Goal: Task Accomplishment & Management: Use online tool/utility

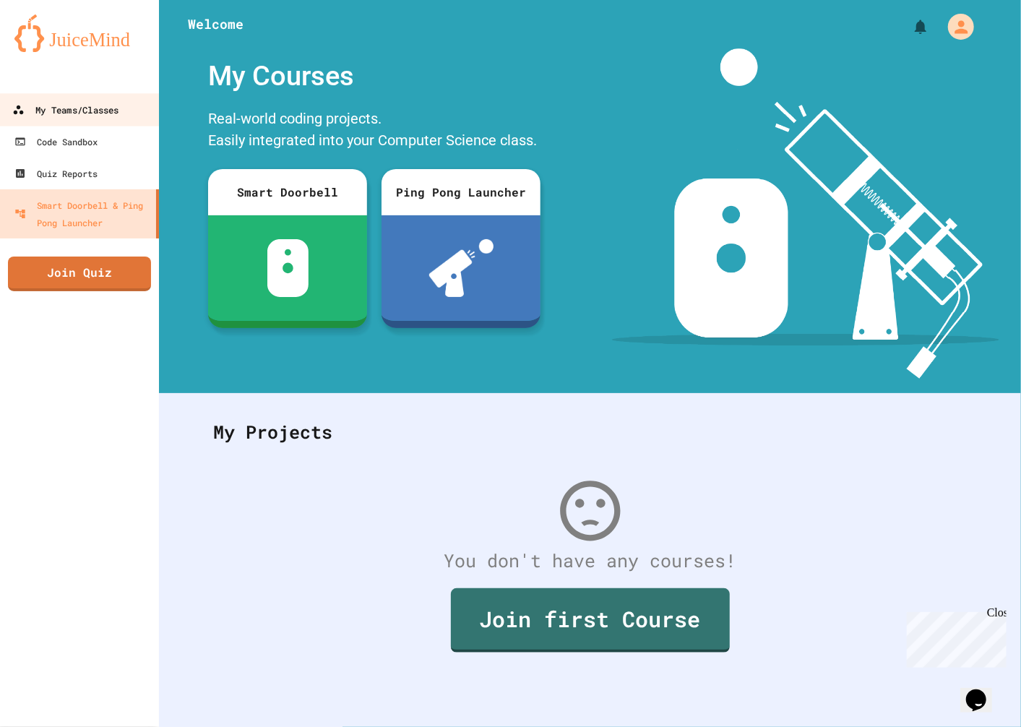
click at [72, 111] on div "My Teams/Classes" at bounding box center [65, 110] width 106 height 18
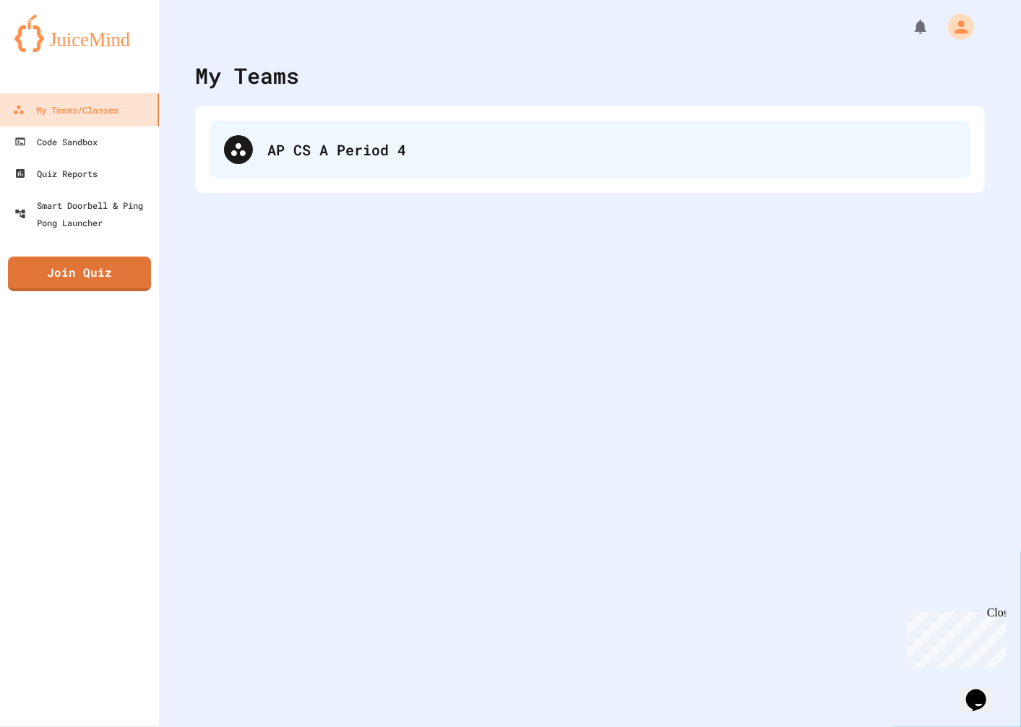
click at [474, 162] on div "AP CS A Period 4" at bounding box center [590, 150] width 761 height 58
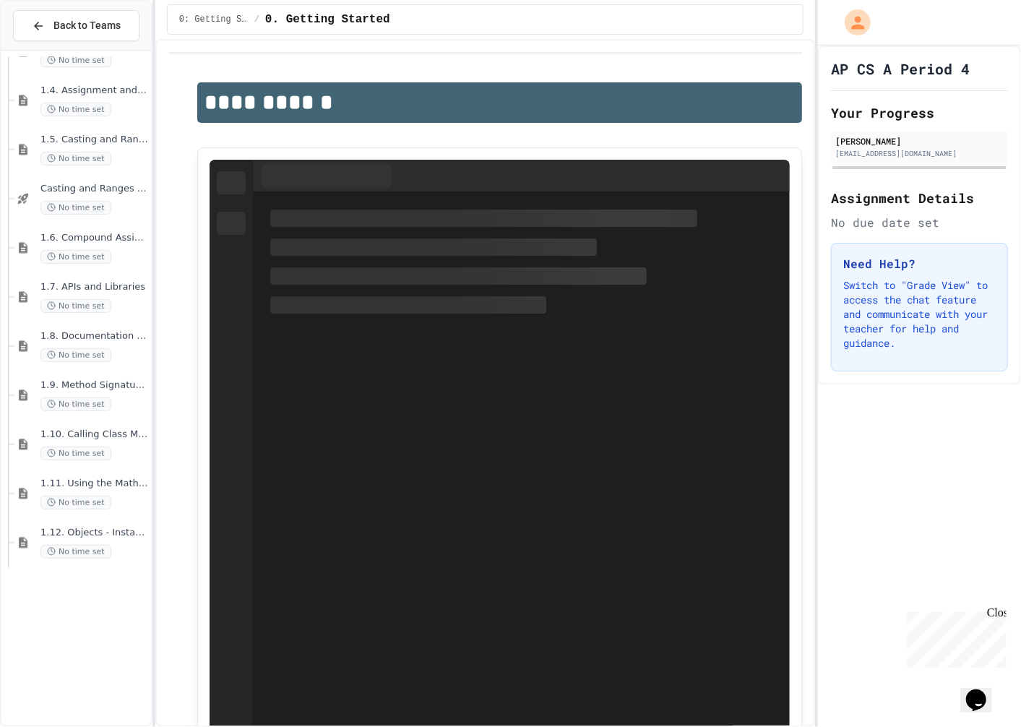
scroll to position [285, 0]
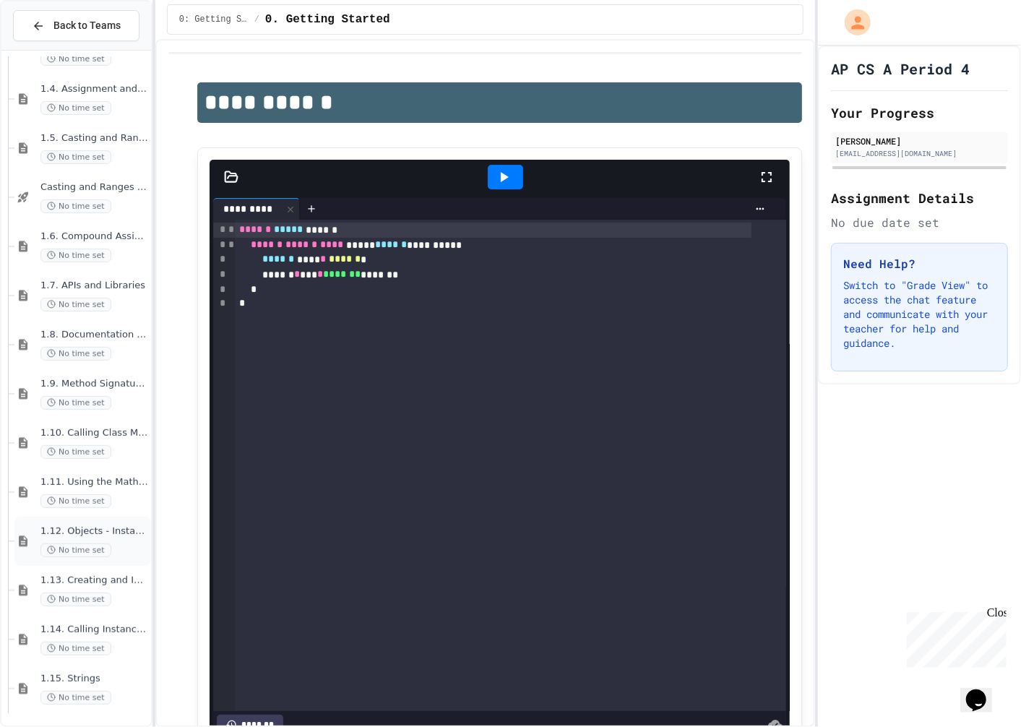
click at [97, 545] on span "No time set" at bounding box center [75, 550] width 71 height 14
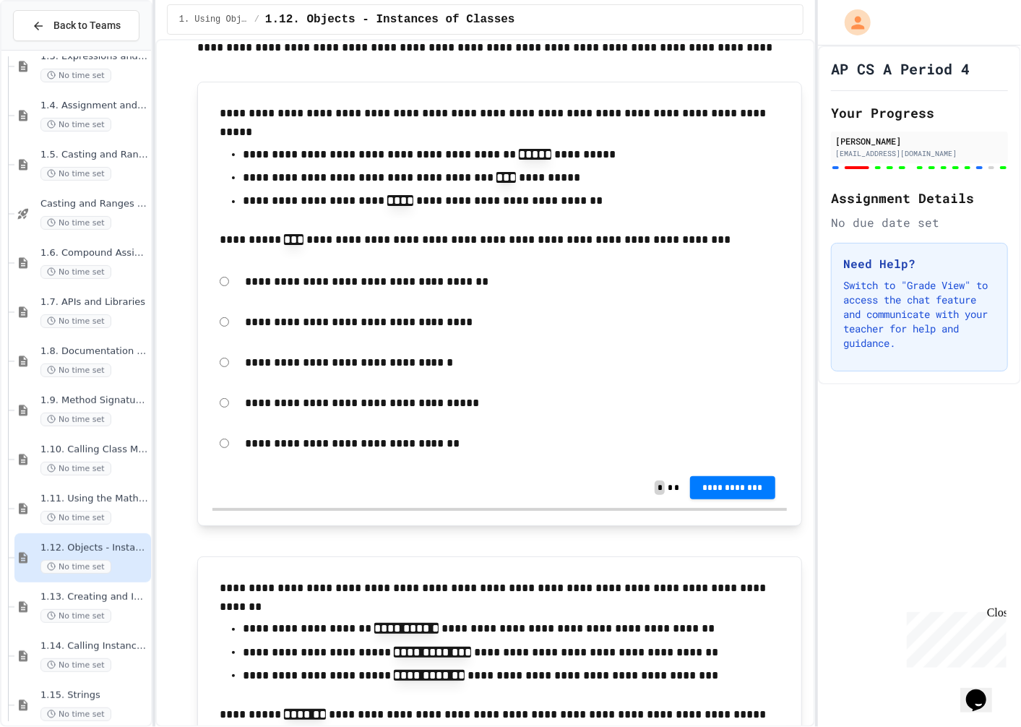
scroll to position [12888, 0]
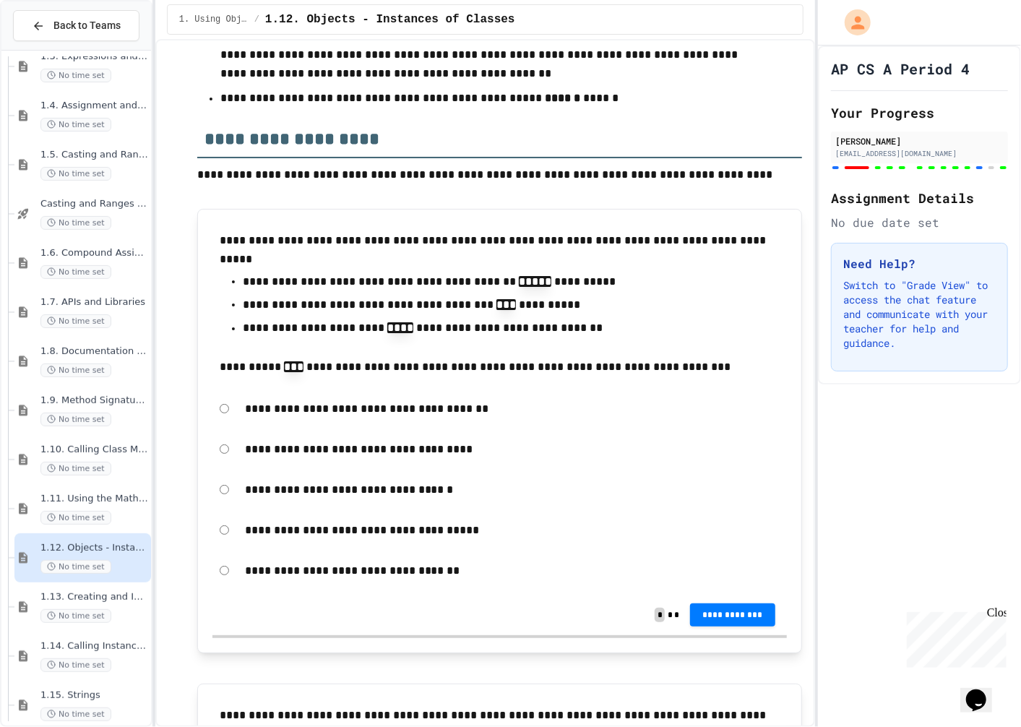
click at [428, 418] on p "**********" at bounding box center [512, 409] width 535 height 19
click at [394, 418] on p "**********" at bounding box center [512, 409] width 535 height 19
click at [350, 418] on p "**********" at bounding box center [512, 409] width 535 height 19
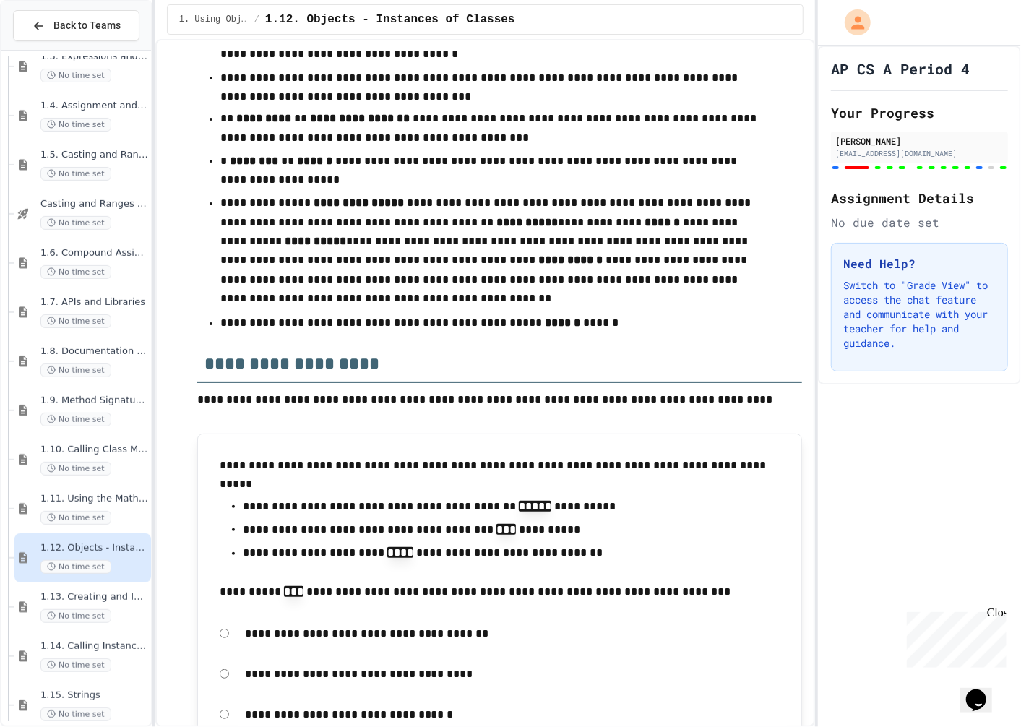
scroll to position [12406, 0]
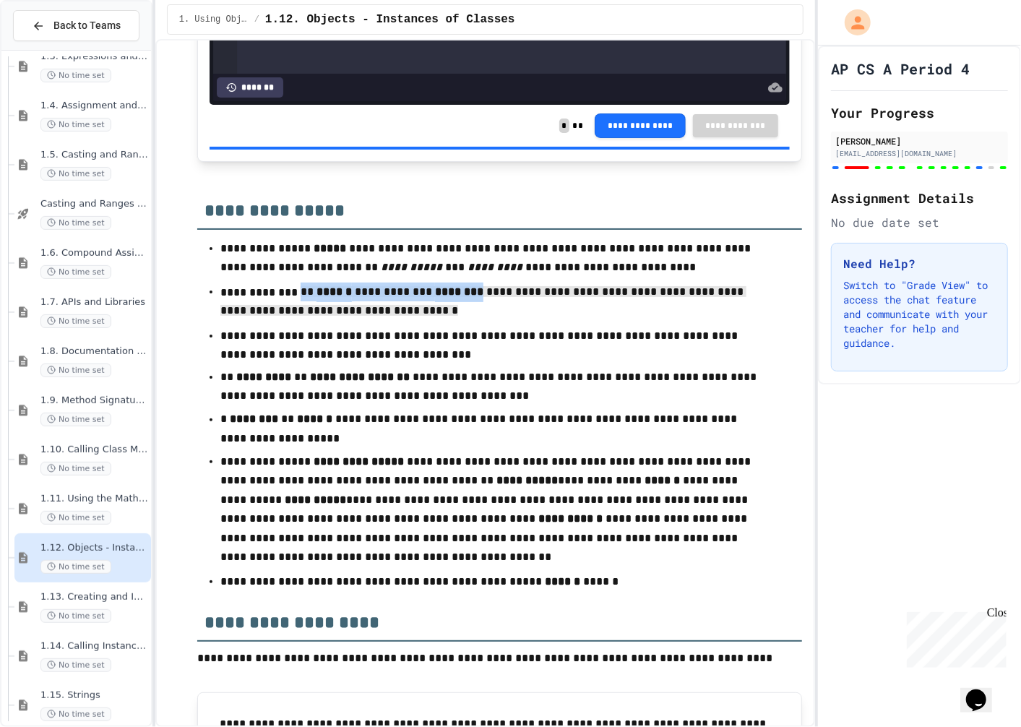
drag, startPoint x: 288, startPoint y: 313, endPoint x: 668, endPoint y: 329, distance: 381.1
click at [668, 324] on p "**********" at bounding box center [494, 302] width 548 height 41
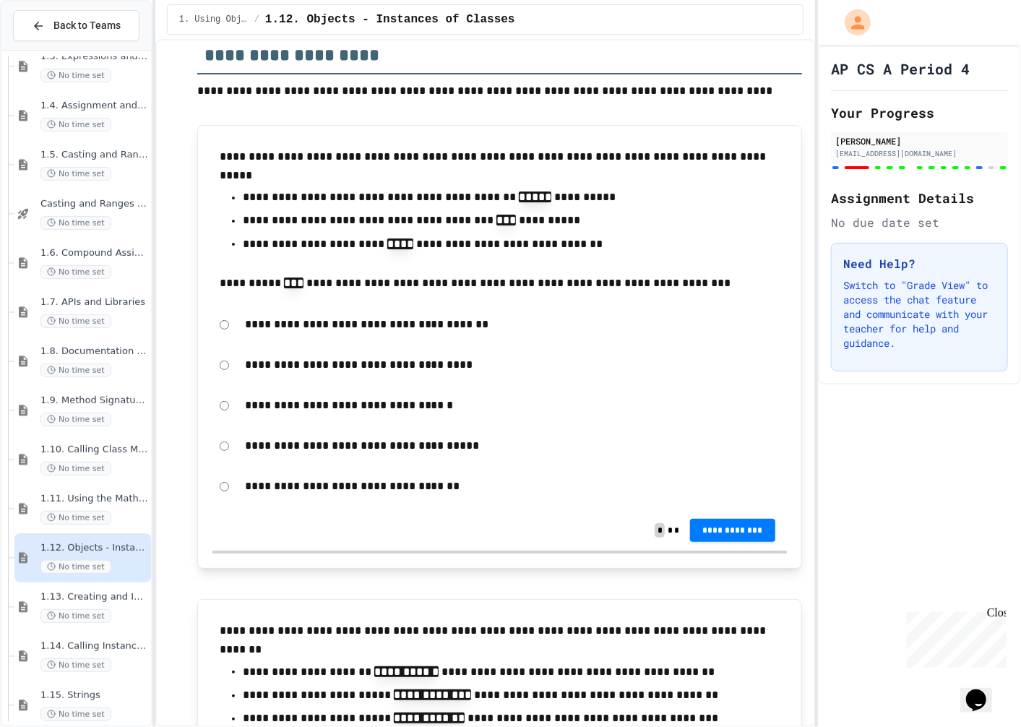
scroll to position [12969, 0]
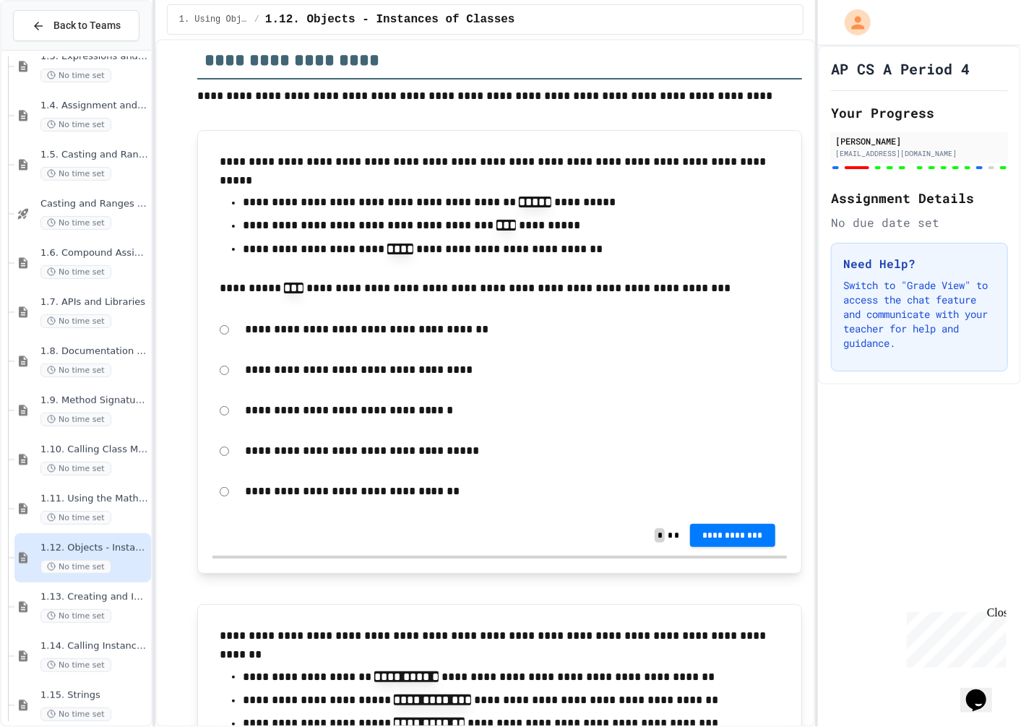
drag, startPoint x: 259, startPoint y: 348, endPoint x: 493, endPoint y: 369, distance: 235.1
click at [526, 339] on p "**********" at bounding box center [512, 329] width 535 height 19
click at [387, 420] on p "**********" at bounding box center [512, 410] width 535 height 19
click at [391, 379] on p "**********" at bounding box center [512, 370] width 535 height 19
click at [390, 379] on p "**********" at bounding box center [512, 370] width 535 height 19
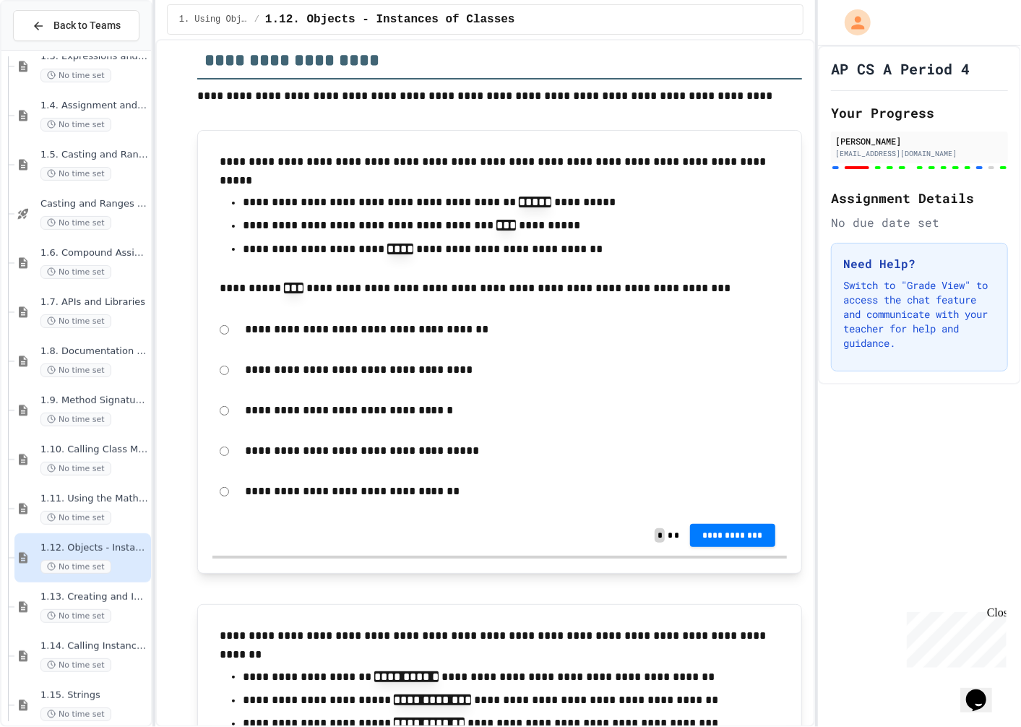
click at [217, 346] on div "**********" at bounding box center [499, 329] width 574 height 33
drag, startPoint x: 464, startPoint y: 481, endPoint x: 297, endPoint y: 478, distance: 166.9
click at [277, 460] on p "**********" at bounding box center [512, 450] width 535 height 19
drag, startPoint x: 311, startPoint y: 478, endPoint x: 530, endPoint y: 477, distance: 218.9
click at [530, 460] on p "**********" at bounding box center [512, 450] width 535 height 19
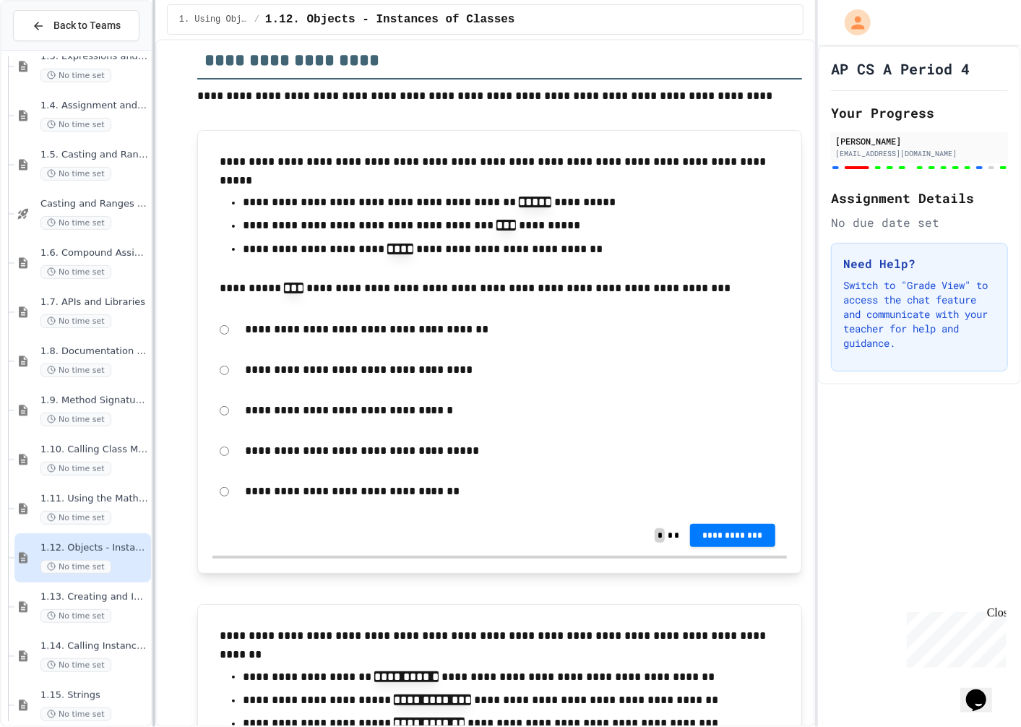
drag, startPoint x: 425, startPoint y: 470, endPoint x: 154, endPoint y: 479, distance: 271.1
click at [154, 479] on div "**********" at bounding box center [510, 363] width 1021 height 727
drag, startPoint x: 313, startPoint y: 527, endPoint x: 523, endPoint y: 517, distance: 210.5
click at [523, 501] on p "**********" at bounding box center [512, 491] width 535 height 19
drag, startPoint x: 479, startPoint y: 514, endPoint x: 295, endPoint y: 514, distance: 184.2
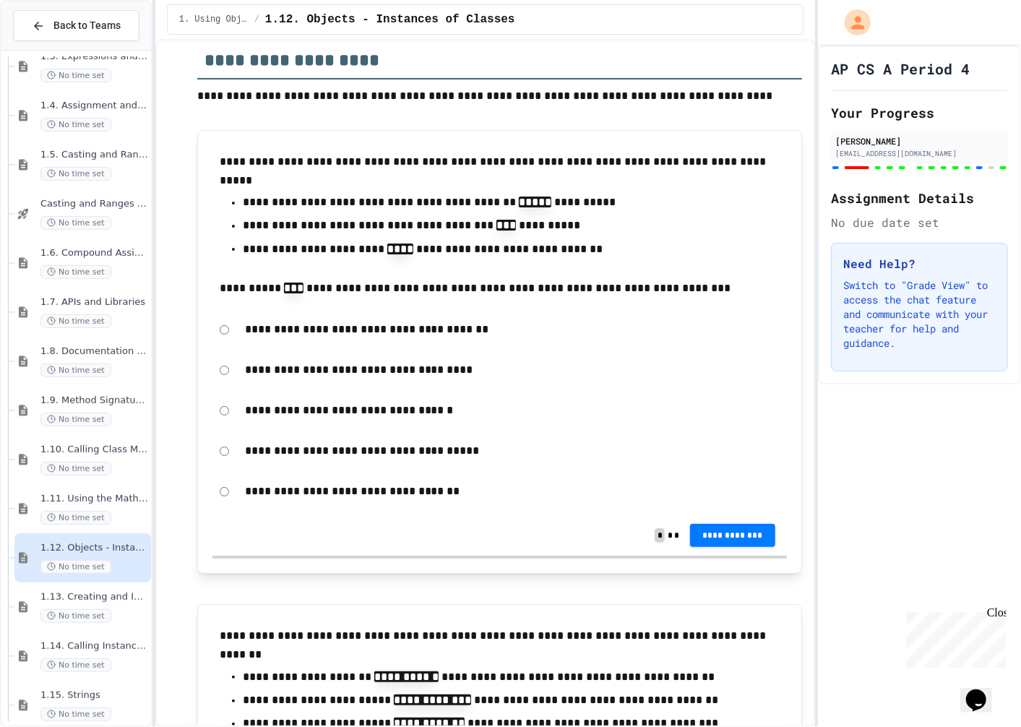
click at [295, 501] on p "**********" at bounding box center [512, 491] width 535 height 19
click at [530, 506] on div "**********" at bounding box center [512, 491] width 549 height 33
drag, startPoint x: 412, startPoint y: 441, endPoint x: 264, endPoint y: 437, distance: 147.4
click at [282, 420] on p "**********" at bounding box center [512, 410] width 535 height 19
drag, startPoint x: 264, startPoint y: 437, endPoint x: 493, endPoint y: 413, distance: 229.6
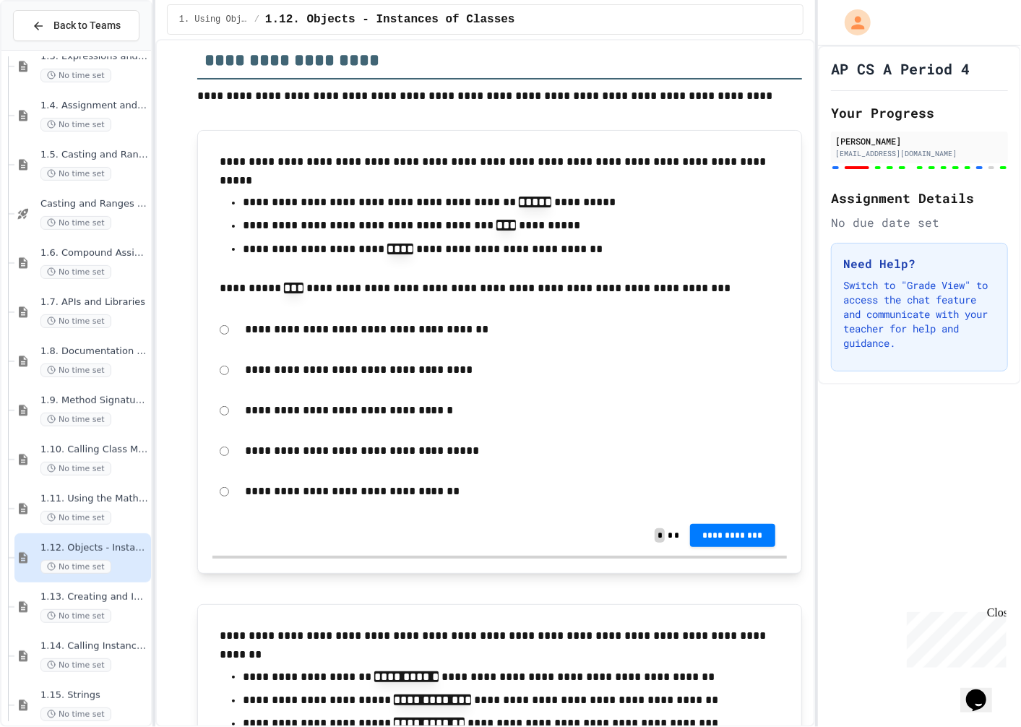
click at [439, 420] on form "**********" at bounding box center [499, 410] width 574 height 195
drag, startPoint x: 225, startPoint y: 425, endPoint x: 135, endPoint y: 428, distance: 89.7
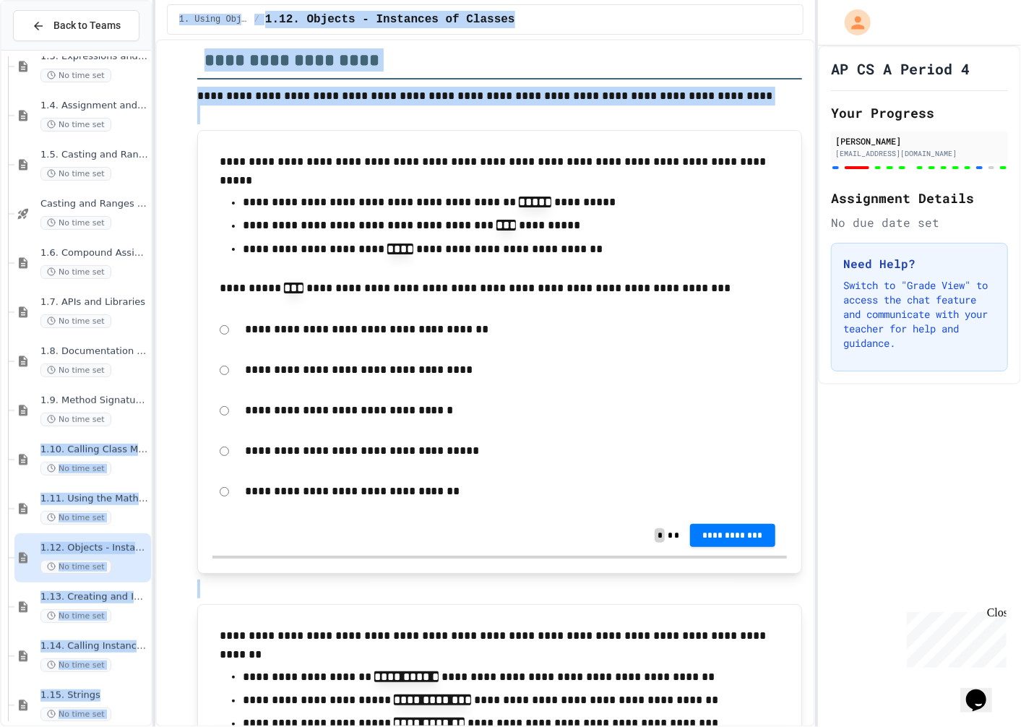
drag, startPoint x: 135, startPoint y: 428, endPoint x: 524, endPoint y: 419, distance: 388.8
click at [524, 419] on div "**********" at bounding box center [510, 363] width 1021 height 727
drag, startPoint x: 524, startPoint y: 419, endPoint x: 617, endPoint y: 419, distance: 93.2
click at [617, 419] on form "**********" at bounding box center [499, 410] width 574 height 195
click at [629, 420] on p "**********" at bounding box center [512, 410] width 535 height 19
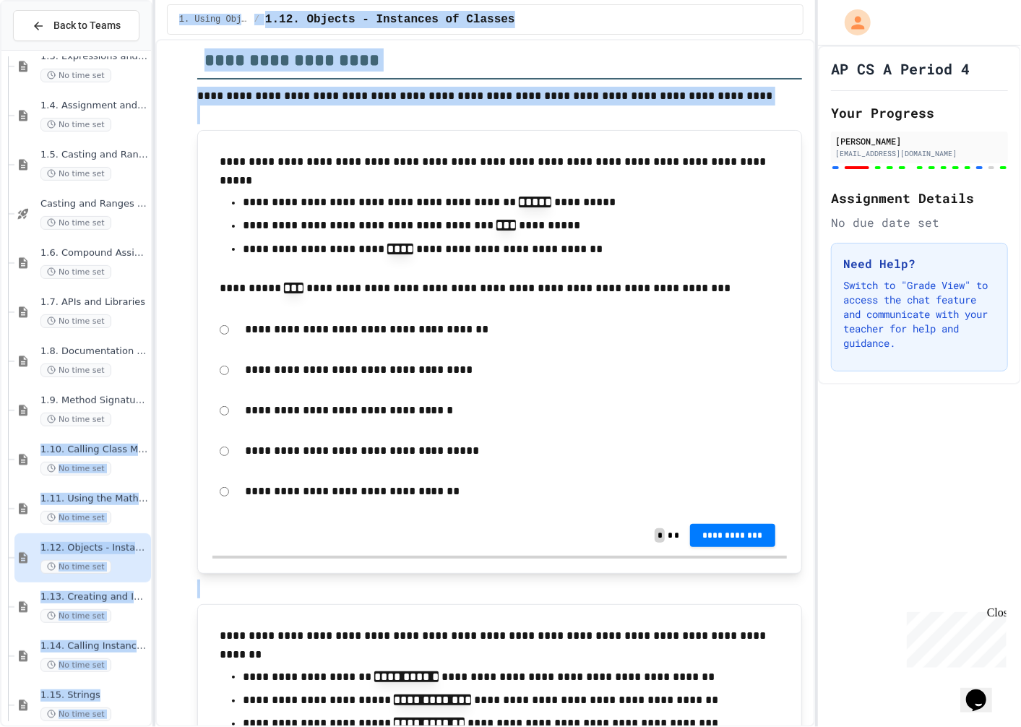
click at [602, 420] on p "**********" at bounding box center [512, 410] width 535 height 19
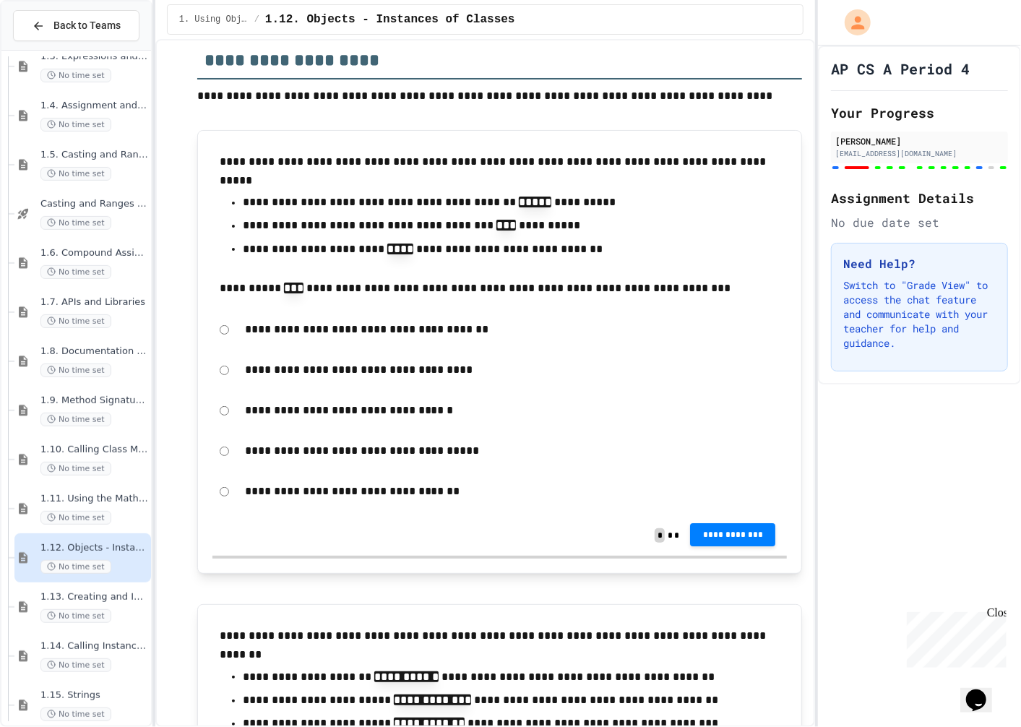
click at [735, 547] on button "**********" at bounding box center [732, 535] width 85 height 23
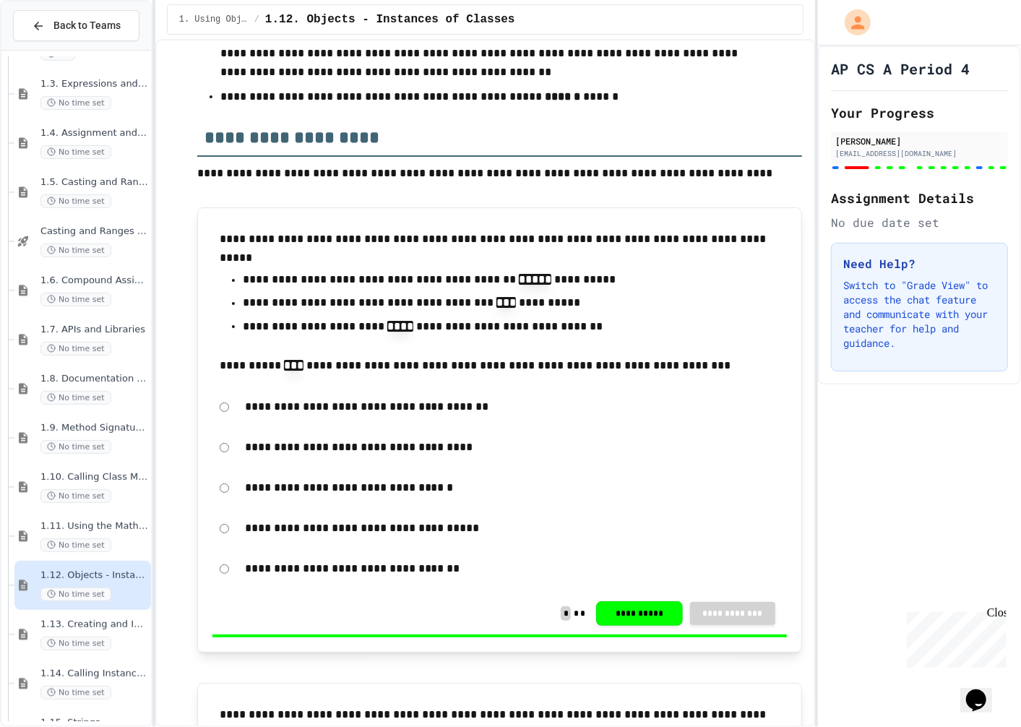
scroll to position [27, 0]
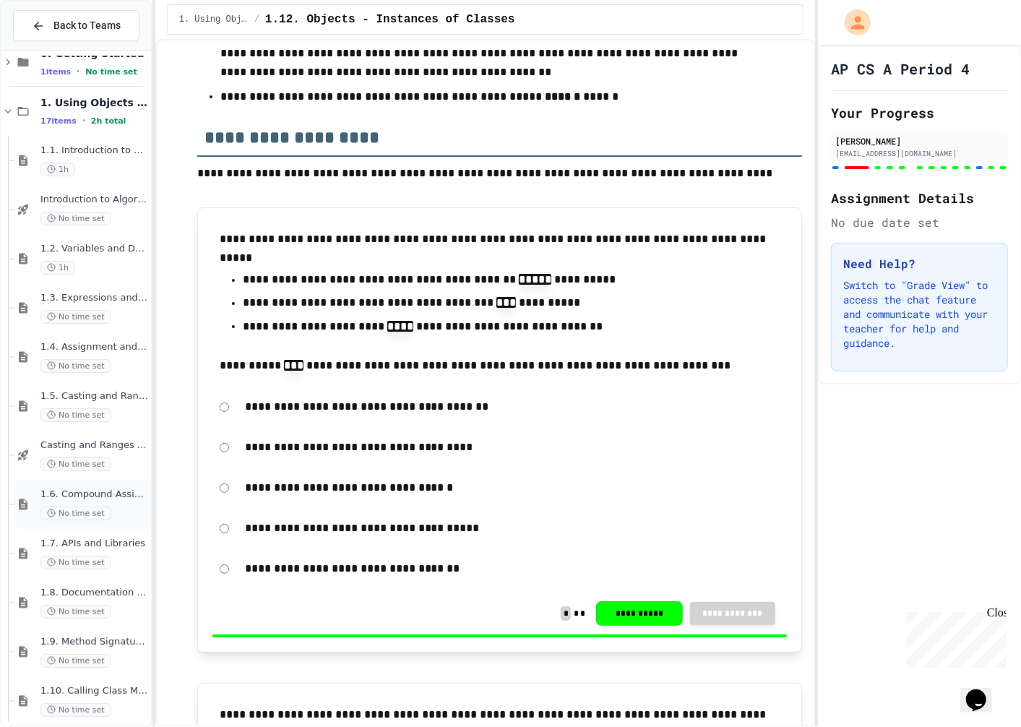
click at [92, 485] on div "1.6. Compound Assignment Operators No time set" at bounding box center [82, 504] width 137 height 49
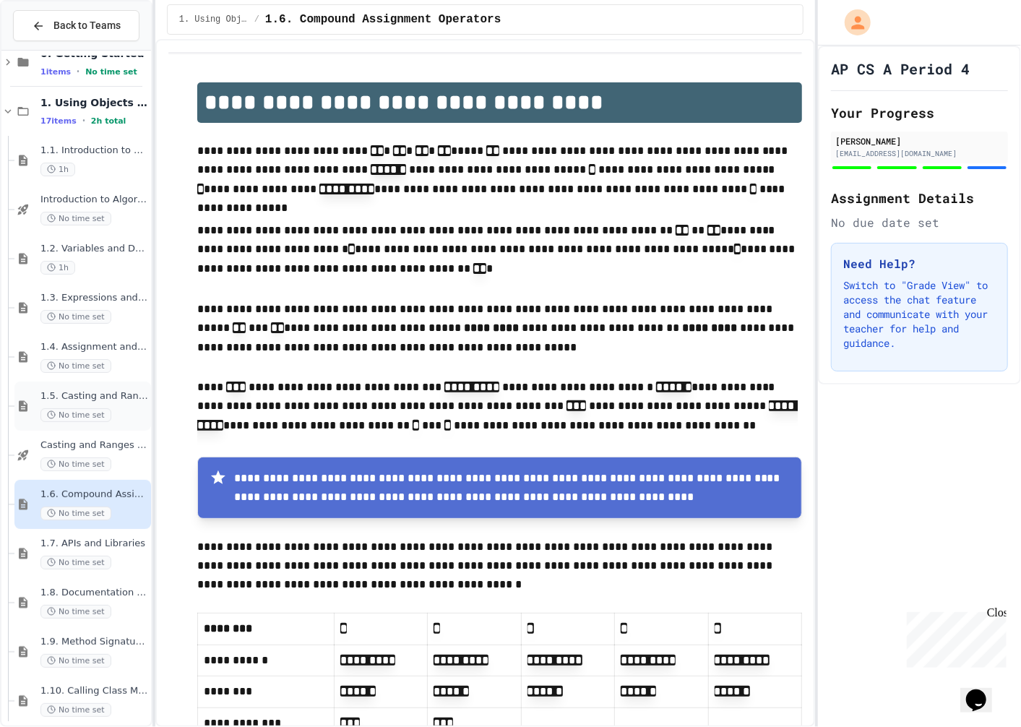
click at [105, 408] on span "No time set" at bounding box center [75, 415] width 71 height 14
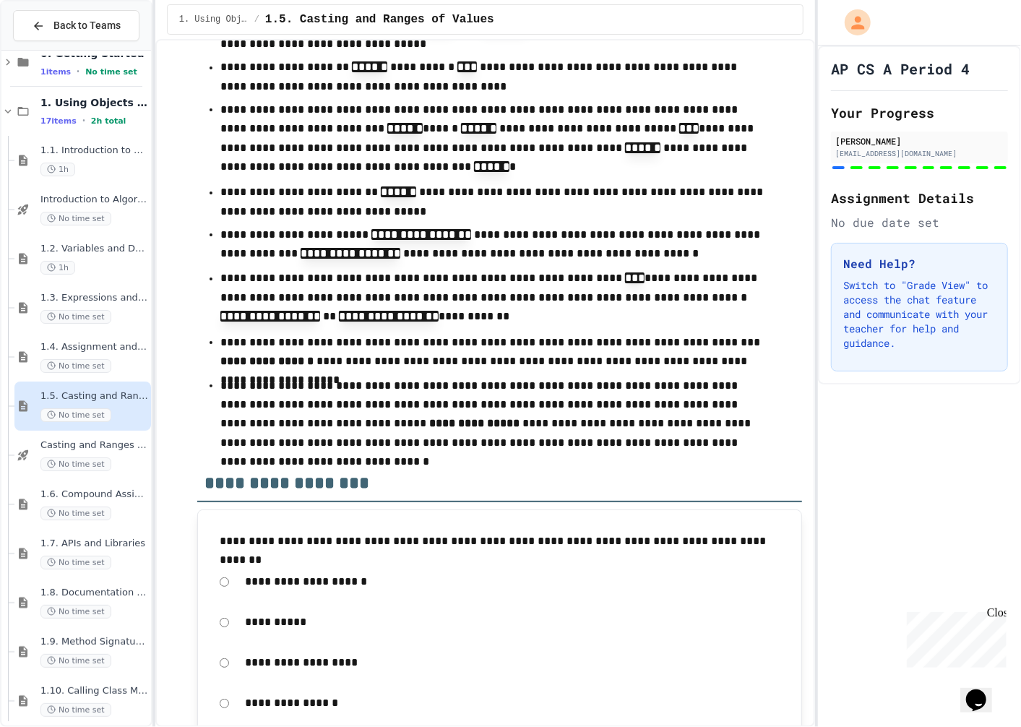
scroll to position [8635, 0]
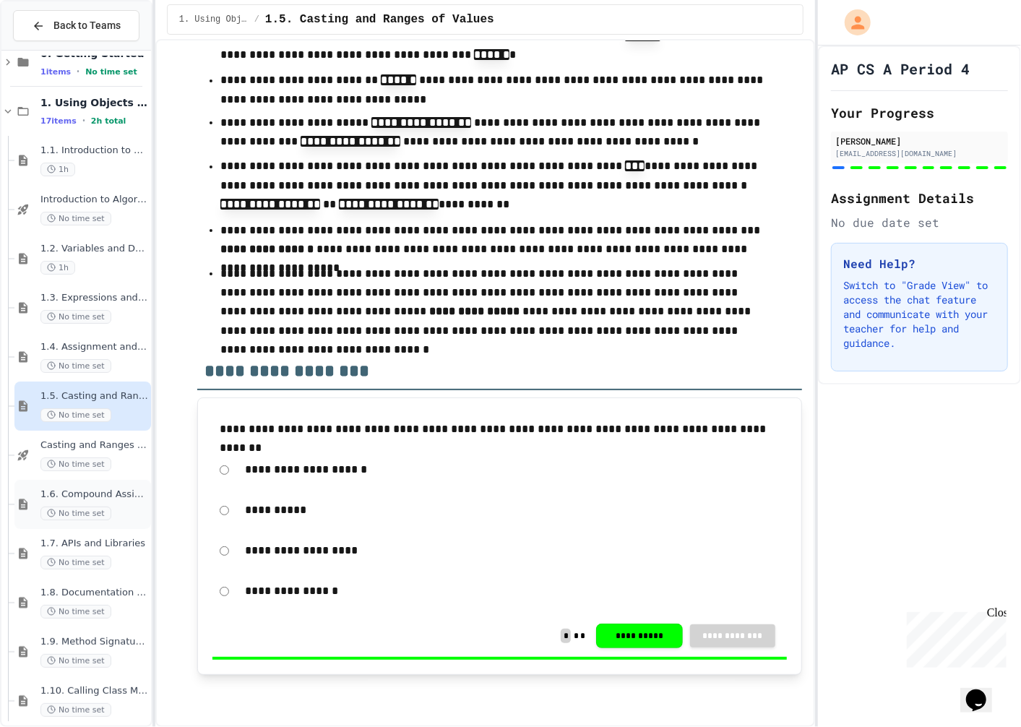
click at [84, 515] on span "No time set" at bounding box center [75, 513] width 71 height 14
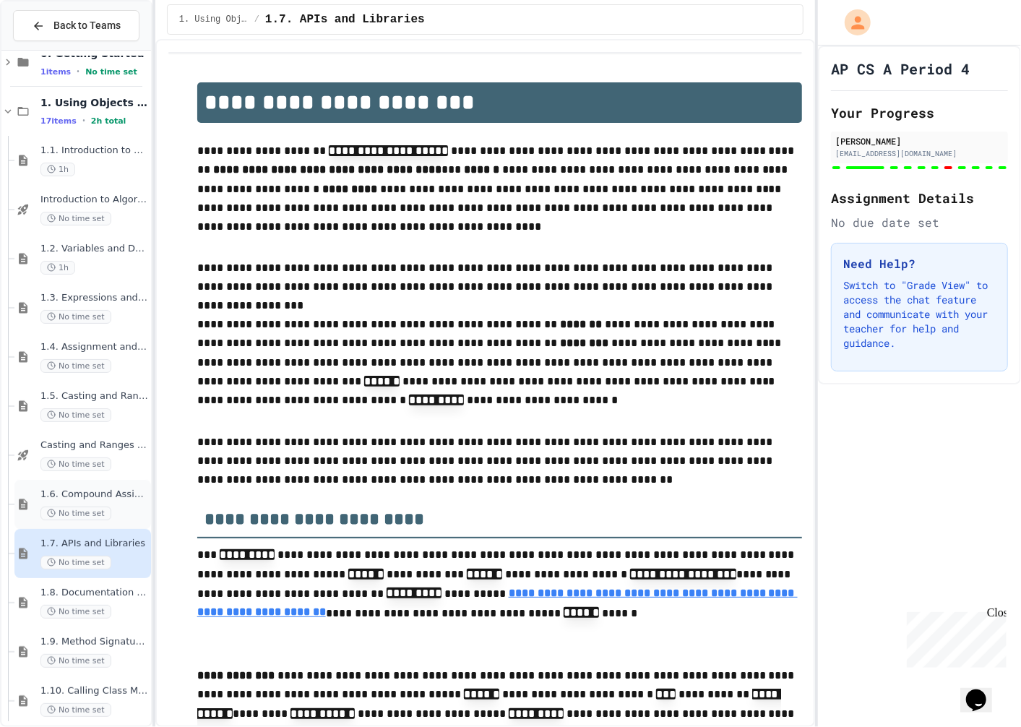
type input "**"
click at [94, 485] on div "1.6. Compound Assignment Operators No time set" at bounding box center [82, 504] width 137 height 49
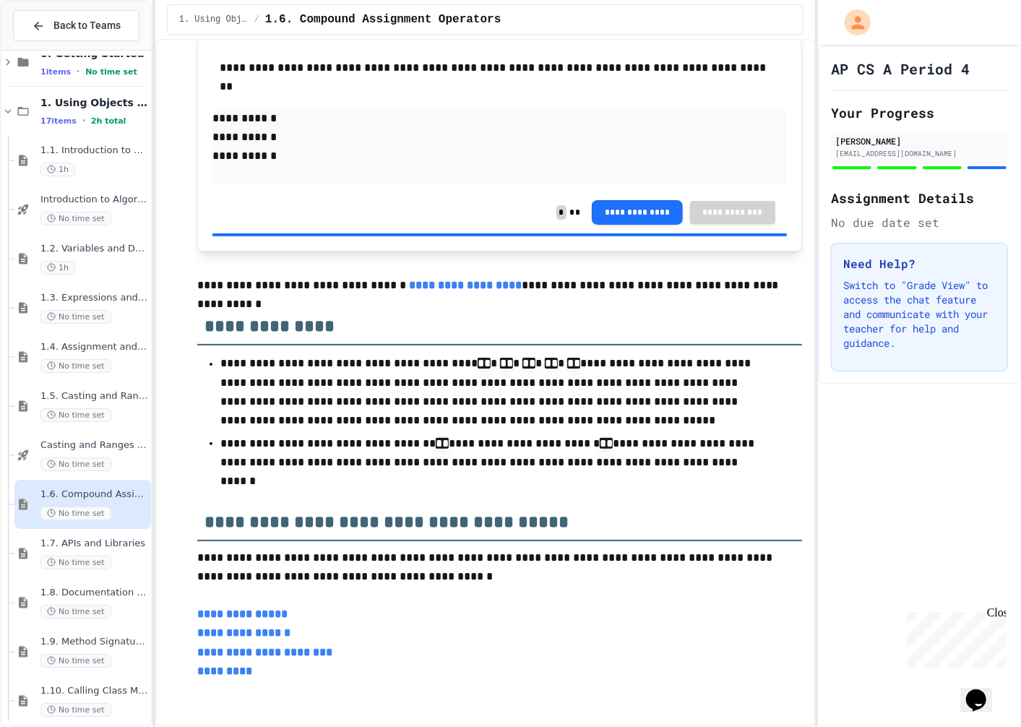
scroll to position [3701, 0]
drag, startPoint x: 550, startPoint y: 358, endPoint x: 558, endPoint y: 359, distance: 8.7
click at [558, 359] on p "**********" at bounding box center [494, 391] width 548 height 77
drag, startPoint x: 558, startPoint y: 359, endPoint x: 536, endPoint y: 357, distance: 22.5
click at [564, 357] on span at bounding box center [565, 362] width 3 height 11
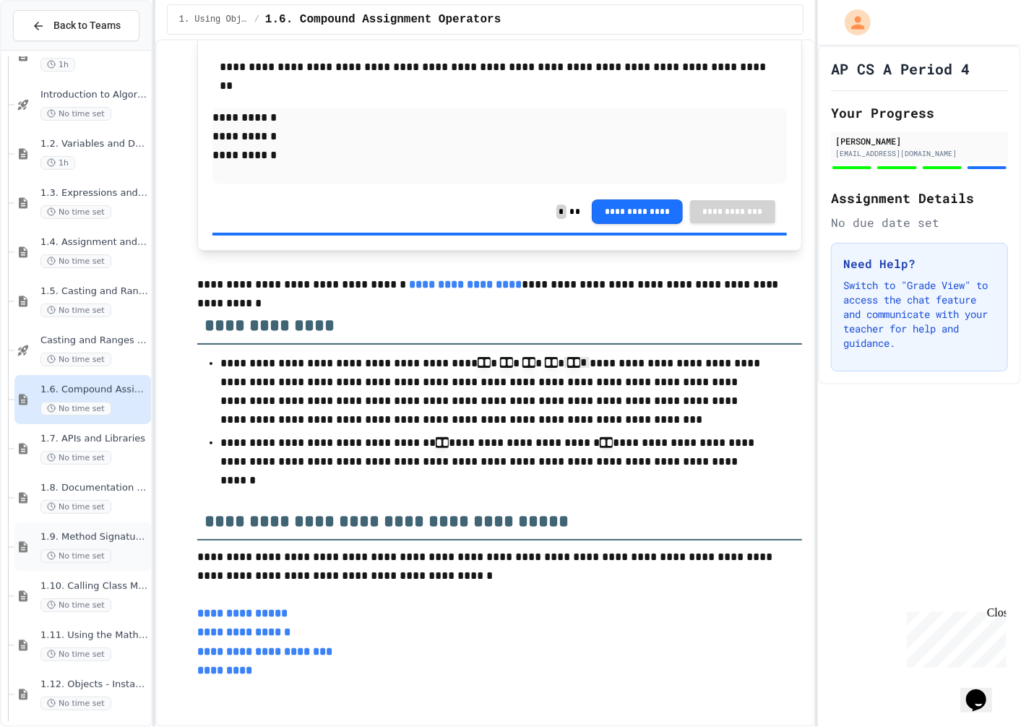
scroll to position [125, 0]
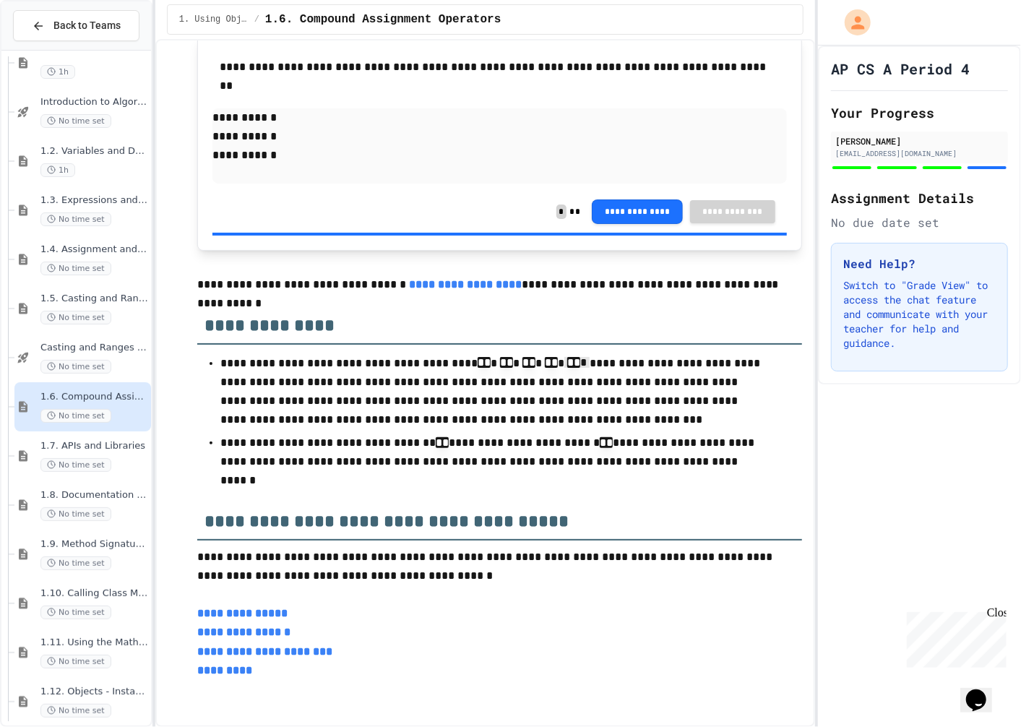
click at [123, 401] on span "1.6. Compound Assignment Operators" at bounding box center [94, 397] width 108 height 12
click at [64, 458] on span "No time set" at bounding box center [75, 465] width 71 height 14
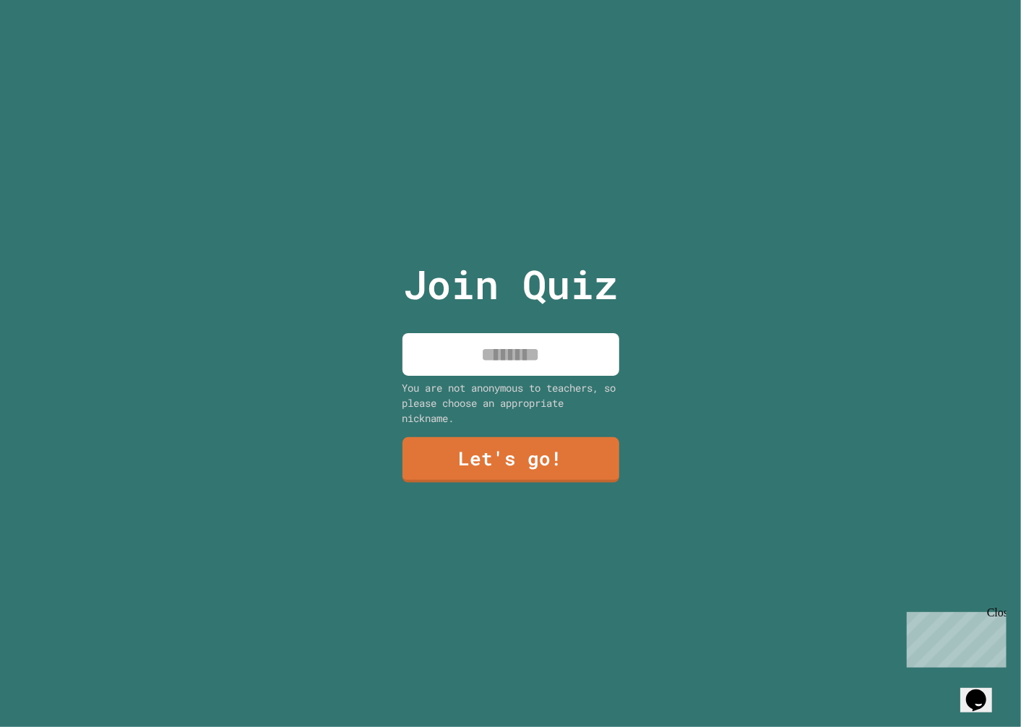
click at [501, 353] on input at bounding box center [510, 354] width 217 height 43
type input "***"
click at [504, 470] on link "Let's go!" at bounding box center [511, 457] width 202 height 48
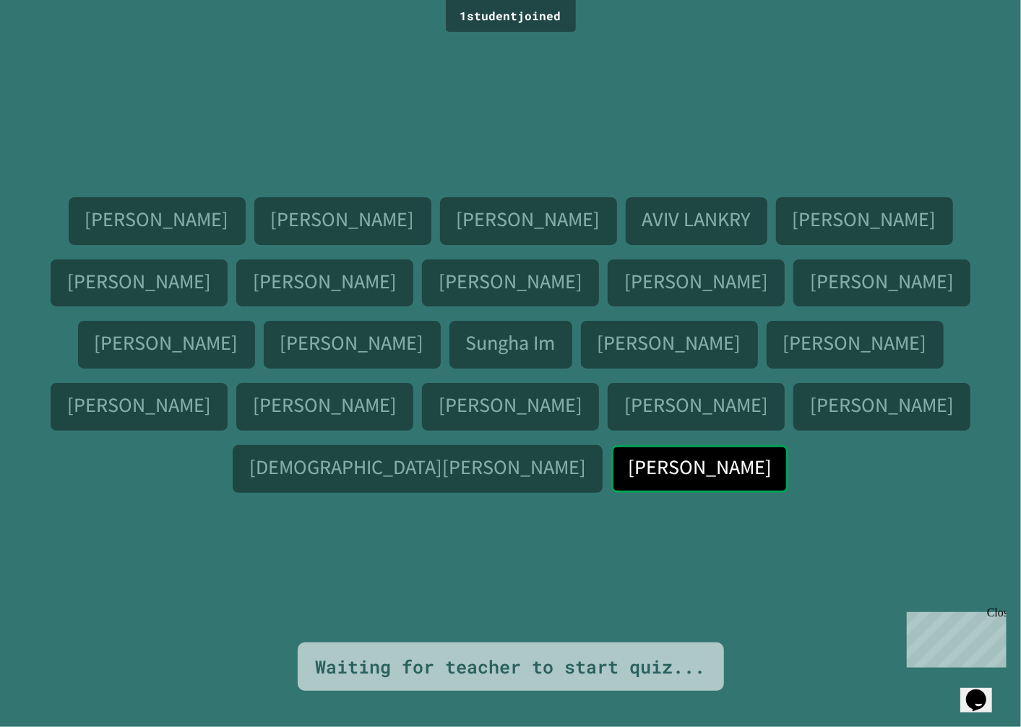
click at [673, 445] on div "[PERSON_NAME]" at bounding box center [699, 469] width 177 height 48
click at [995, 605] on div "Close" at bounding box center [995, 614] width 18 height 18
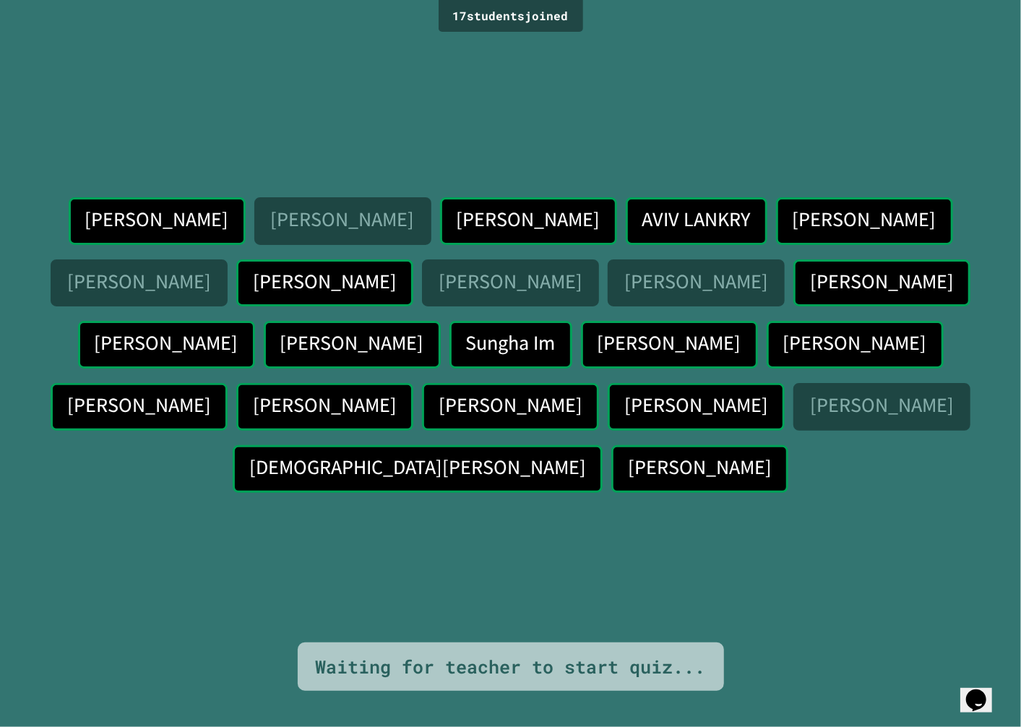
click at [806, 574] on div "Guy Hanuka Joonseo Kim Daniel Park AVIV LANKRY NIMROD DOTAN Noam Treibich Ilan …" at bounding box center [510, 339] width 949 height 606
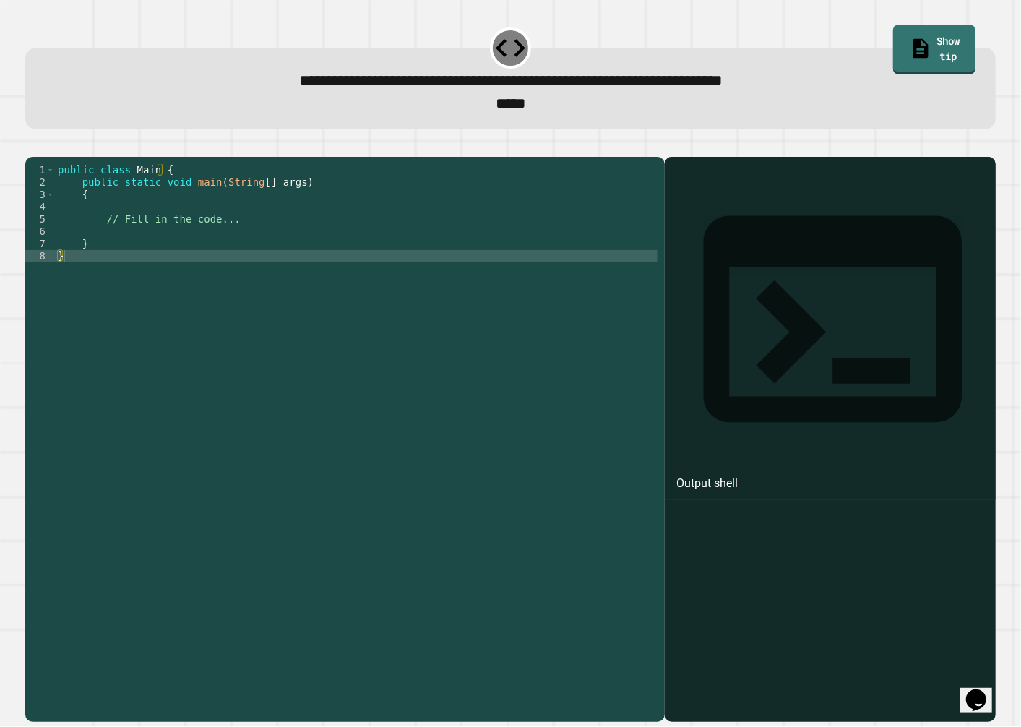
click at [329, 256] on div "public class Main { public static void main ( String [ ] args ) { // Fill in th…" at bounding box center [356, 422] width 603 height 516
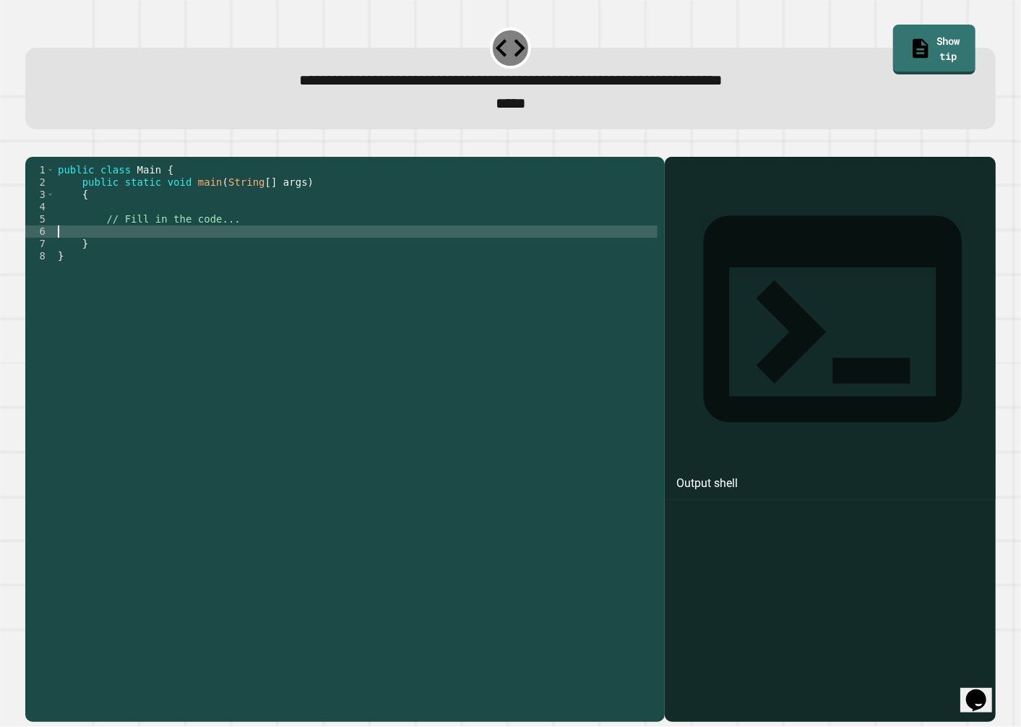
click at [330, 243] on div "public class Main { public static void main ( String [ ] args ) { // Fill in th…" at bounding box center [356, 422] width 603 height 516
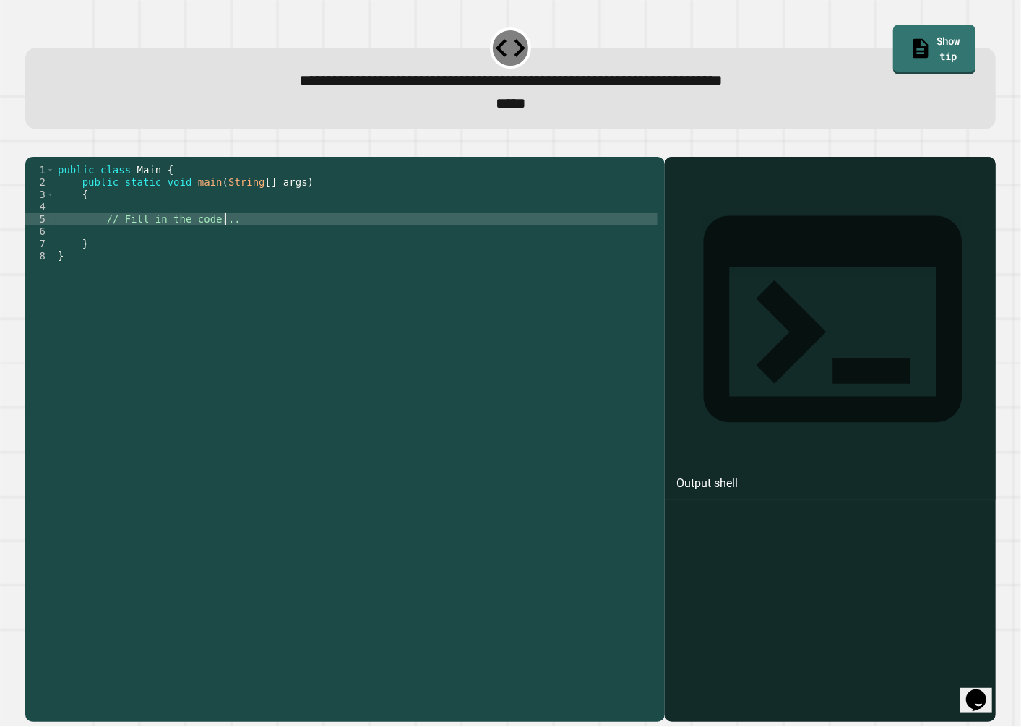
type textarea "**********"
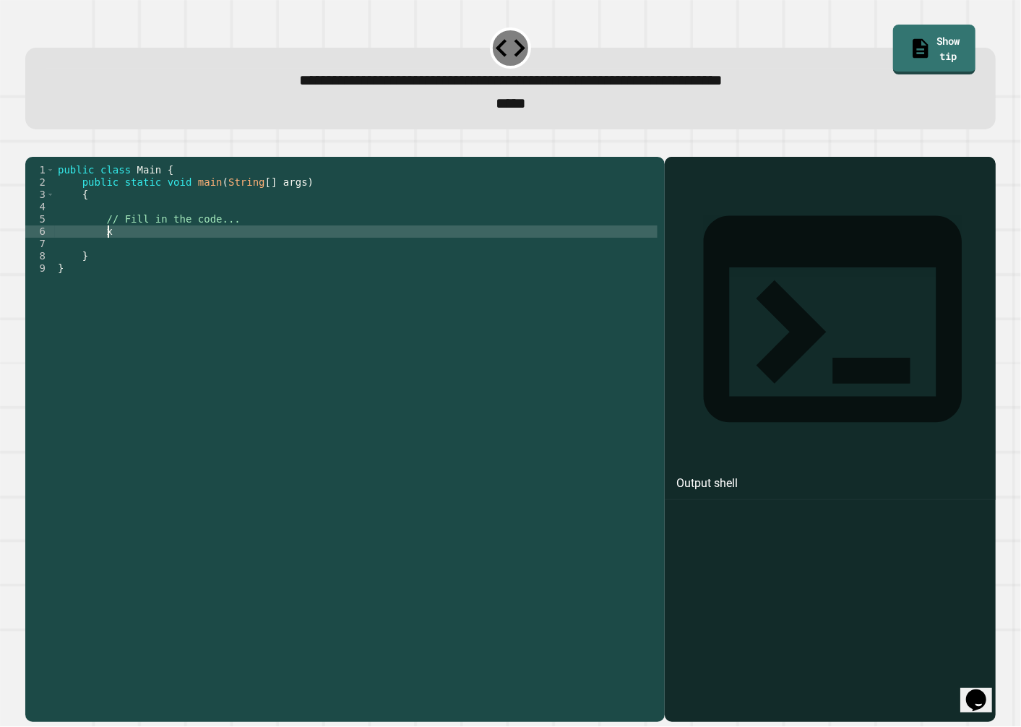
scroll to position [0, 3]
type textarea "*"
click at [342, 249] on div "public class Main { public static void main ( String [ ] args ) { // Fill in th…" at bounding box center [356, 422] width 603 height 516
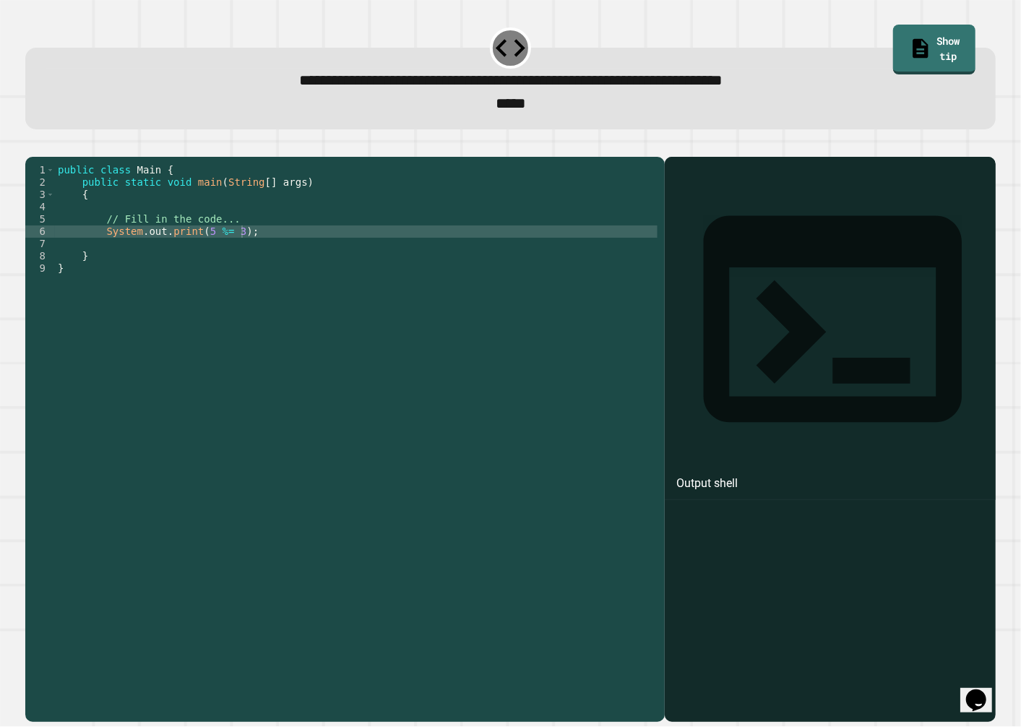
click at [27, 155] on div at bounding box center [510, 147] width 970 height 17
click at [33, 145] on button "button" at bounding box center [33, 145] width 0 height 0
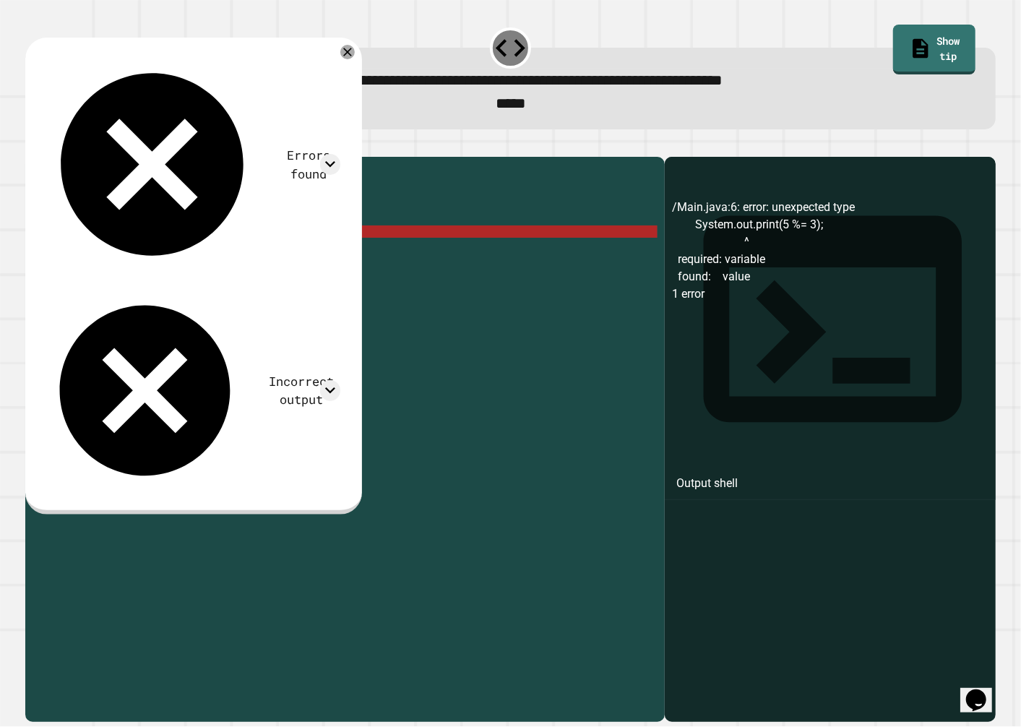
click at [297, 69] on div "Errors found" at bounding box center [192, 165] width 298 height 220
click at [335, 63] on div "Errors found" at bounding box center [192, 165] width 298 height 220
click at [340, 154] on icon at bounding box center [330, 164] width 20 height 20
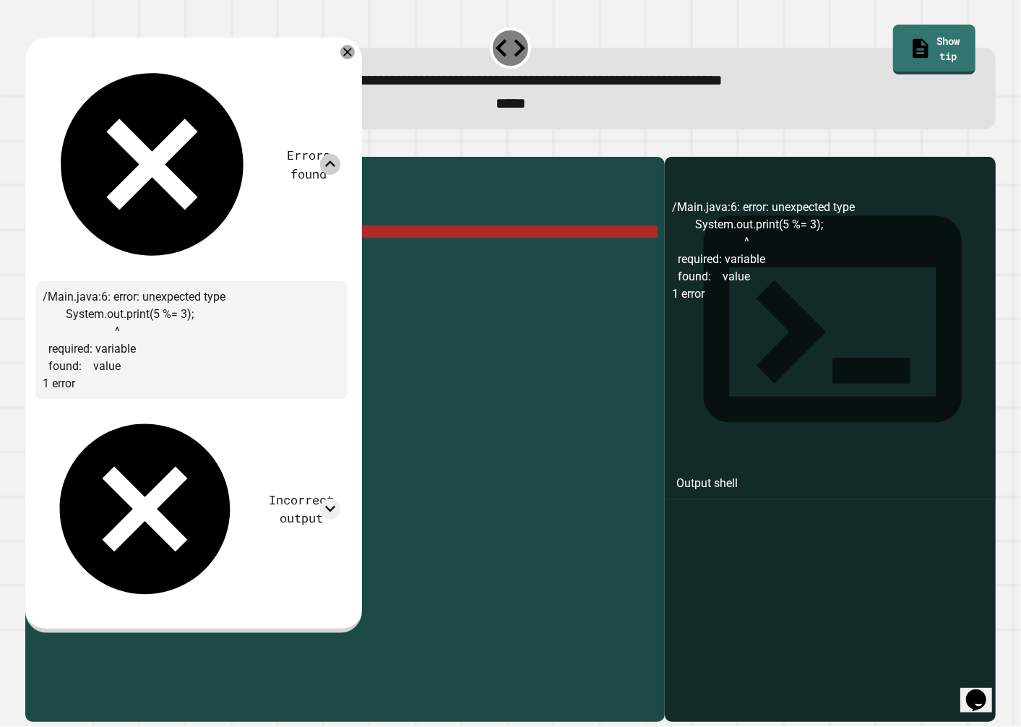
click at [340, 154] on icon at bounding box center [330, 164] width 20 height 20
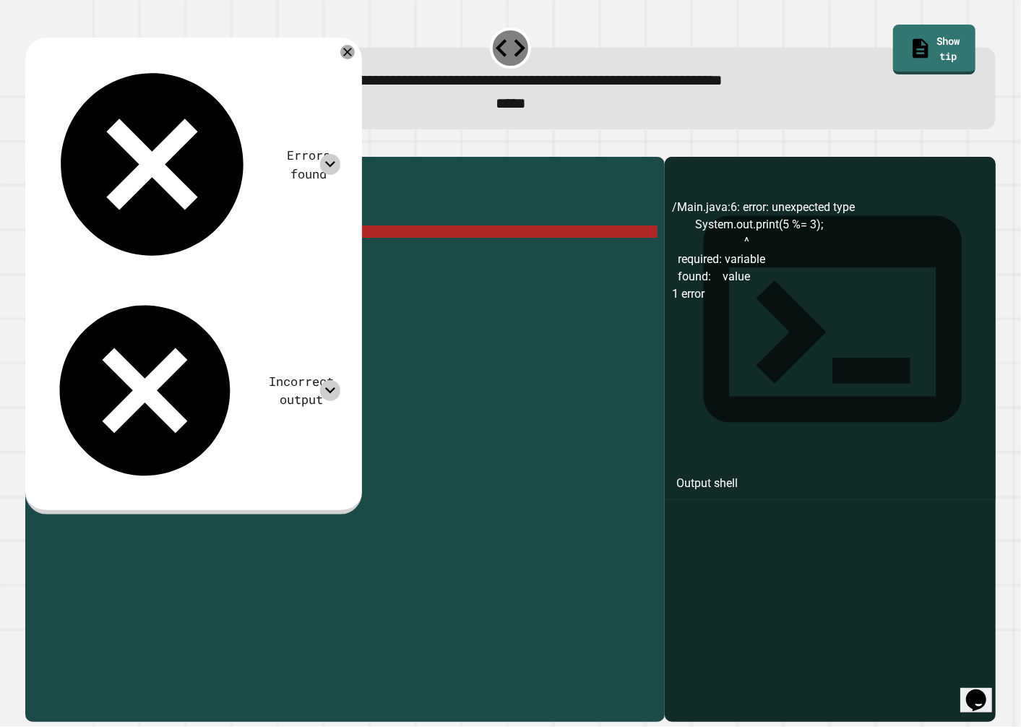
click at [340, 380] on icon at bounding box center [330, 390] width 20 height 20
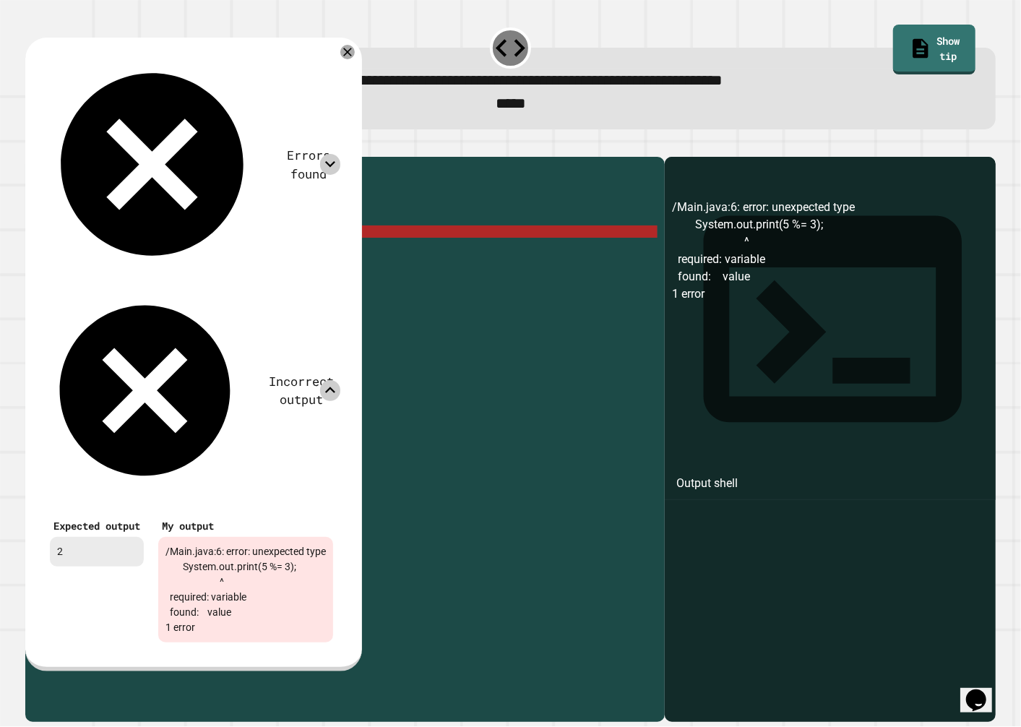
click at [340, 380] on icon at bounding box center [330, 390] width 20 height 20
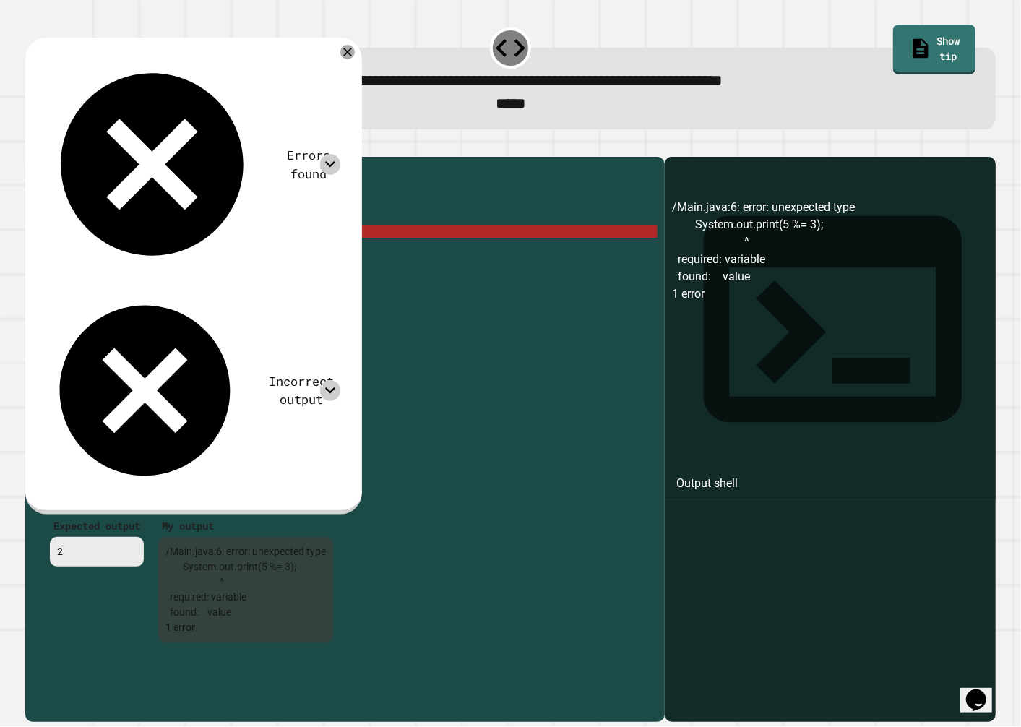
click at [340, 380] on icon at bounding box center [330, 390] width 20 height 20
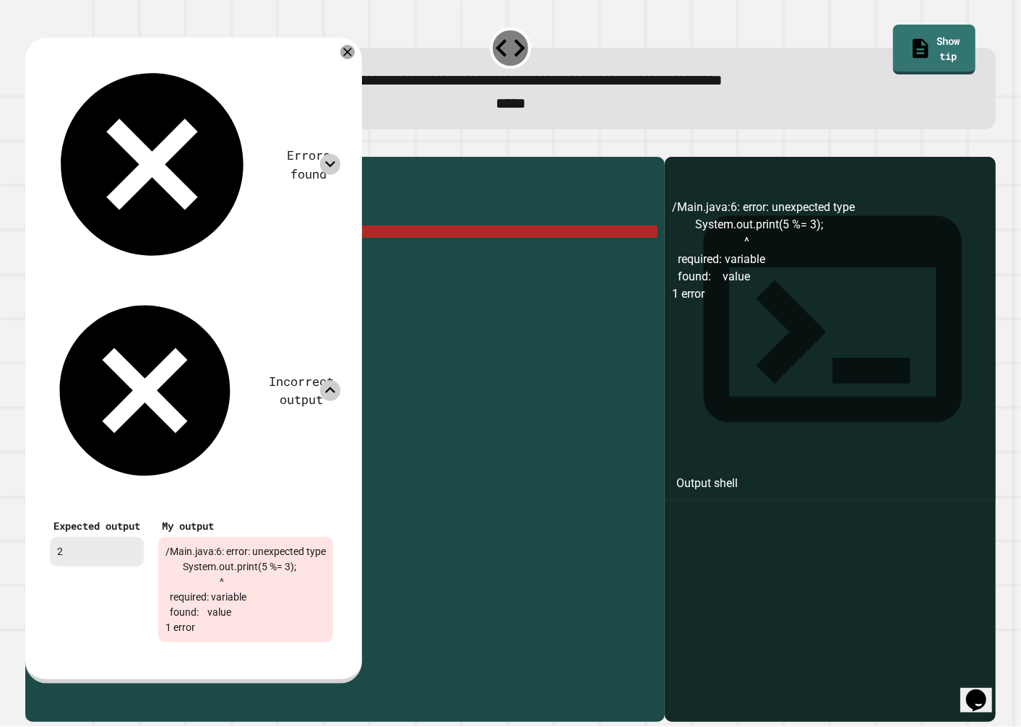
click at [340, 380] on icon at bounding box center [330, 390] width 20 height 20
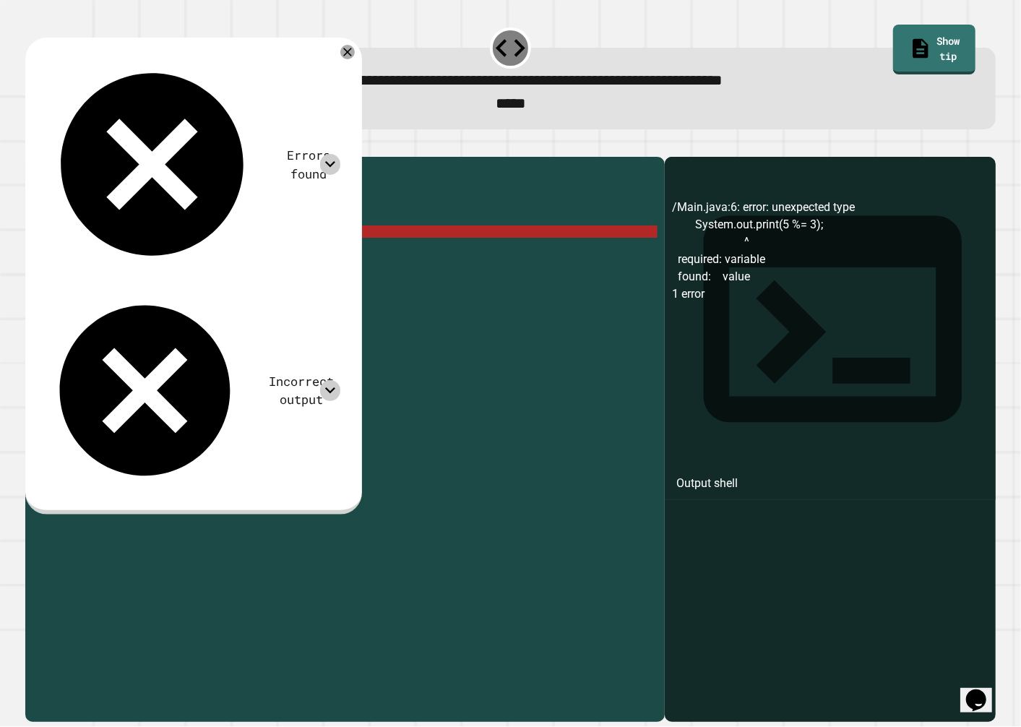
click at [218, 255] on div "public class Main { public static void main ( String [ ] args ) { // Fill in th…" at bounding box center [356, 422] width 603 height 516
type textarea "**********"
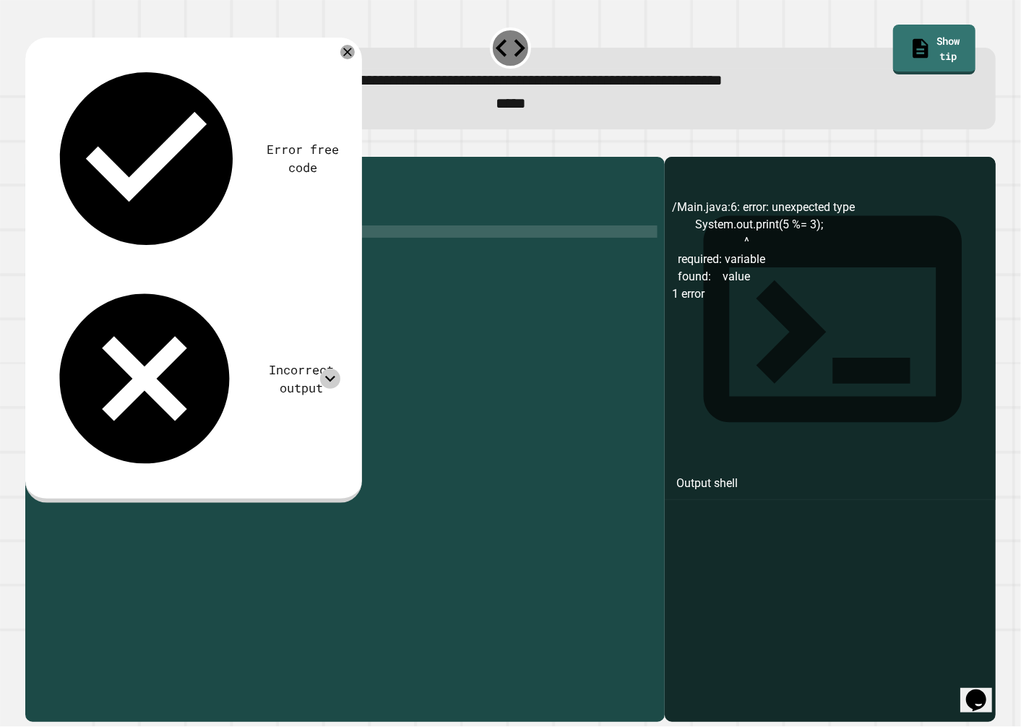
click at [33, 145] on button "button" at bounding box center [33, 145] width 0 height 0
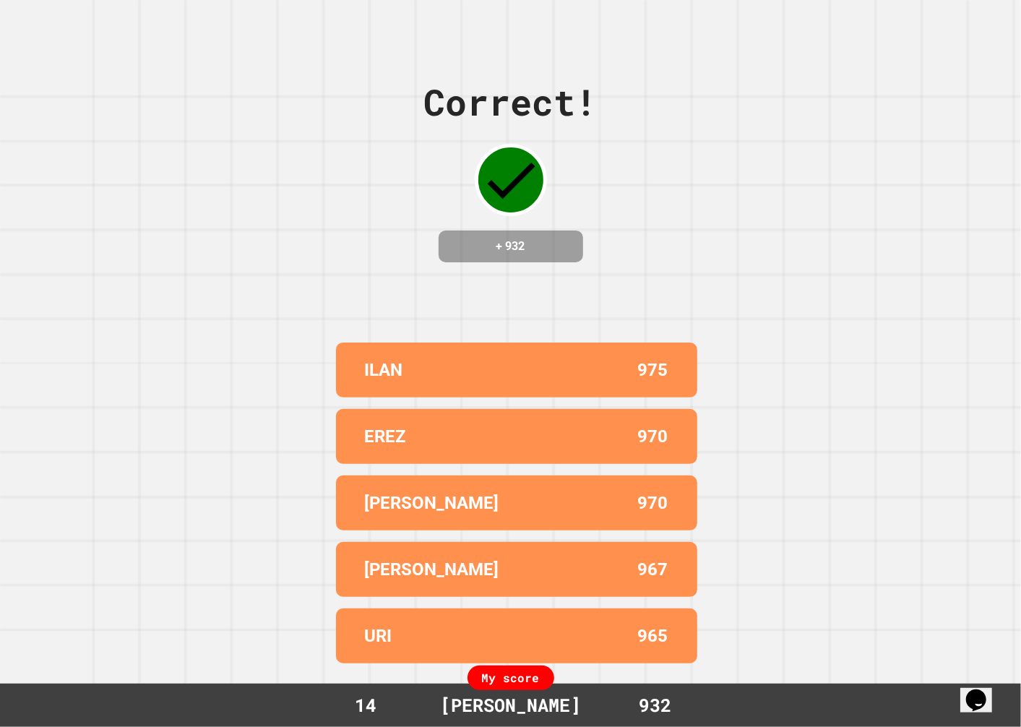
click at [493, 384] on div "ILAN 975" at bounding box center [516, 369] width 361 height 55
click at [618, 343] on div "ILAN 975" at bounding box center [516, 369] width 361 height 55
drag, startPoint x: 683, startPoint y: 370, endPoint x: 699, endPoint y: 372, distance: 16.0
click at [699, 372] on div "Correct! + 932 ILAN 975 EREZ 970 RYAN KIM 970 DAVID A 967 URI 965 My score 14 T…" at bounding box center [510, 363] width 1021 height 727
click at [670, 361] on div "ILAN 975" at bounding box center [516, 369] width 361 height 55
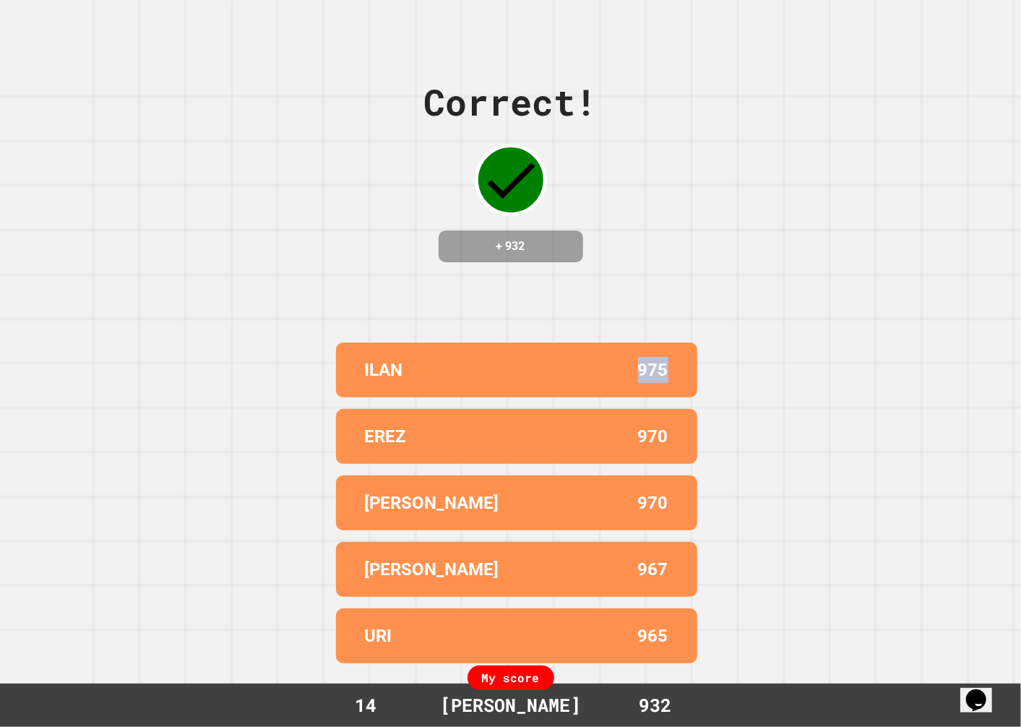
drag, startPoint x: 708, startPoint y: 356, endPoint x: 608, endPoint y: 356, distance: 100.4
click at [608, 356] on div "Correct! + 932 ILAN 975 EREZ 970 RYAN KIM 970 DAVID A 967 URI 965 My score 14 T…" at bounding box center [510, 363] width 1021 height 727
click at [609, 357] on div "975" at bounding box center [593, 370] width 152 height 26
drag, startPoint x: 639, startPoint y: 355, endPoint x: 672, endPoint y: 355, distance: 33.2
click at [672, 355] on div "ILAN 975" at bounding box center [516, 369] width 361 height 55
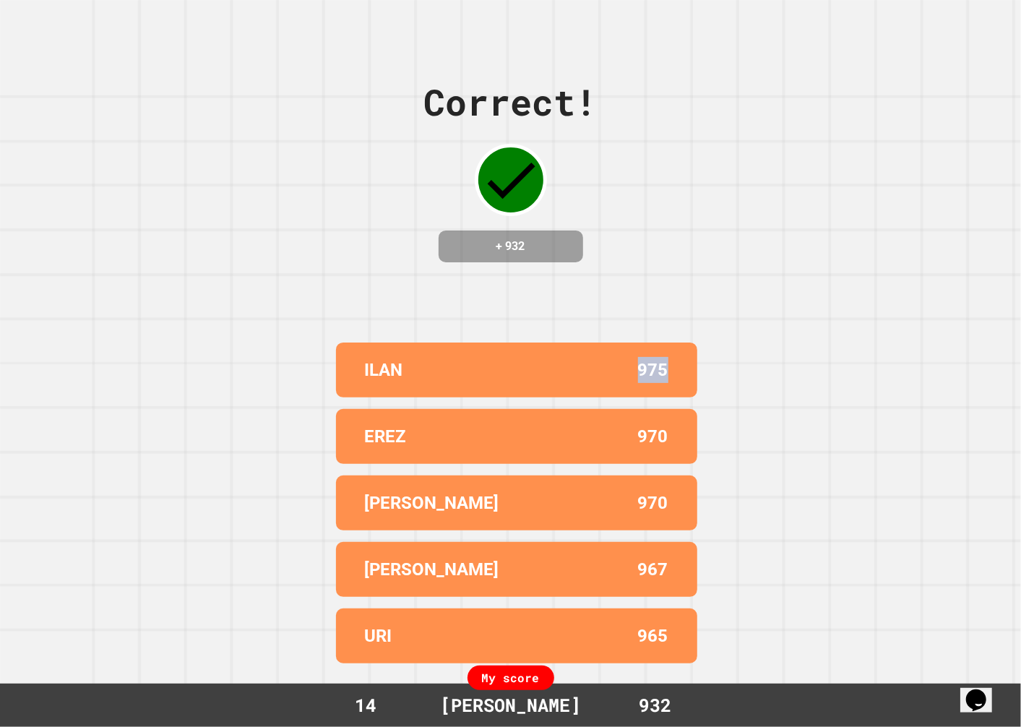
drag, startPoint x: 672, startPoint y: 355, endPoint x: 694, endPoint y: 355, distance: 21.7
click at [694, 355] on div "Correct! + 932 ILAN 975 EREZ 970 RYAN KIM 970 DAVID A 967 URI 965 My score 14 T…" at bounding box center [510, 363] width 1021 height 727
drag, startPoint x: 646, startPoint y: 355, endPoint x: 590, endPoint y: 357, distance: 56.4
click at [590, 357] on div "ILAN 975" at bounding box center [516, 369] width 361 height 55
drag, startPoint x: 590, startPoint y: 357, endPoint x: 573, endPoint y: 358, distance: 16.7
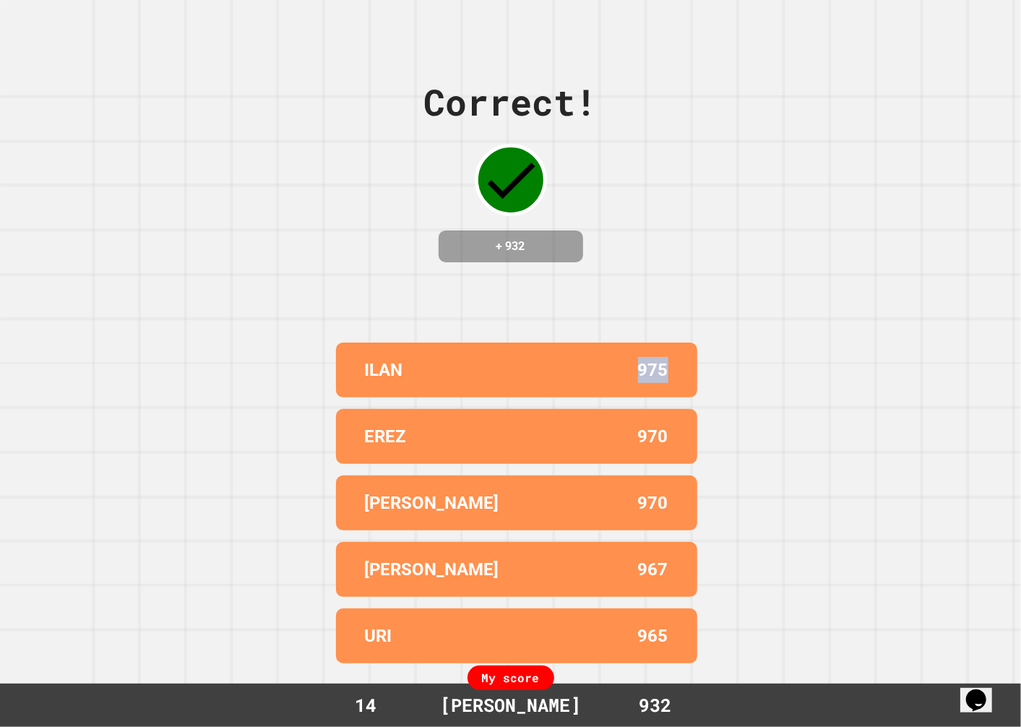
click at [573, 358] on div "975" at bounding box center [593, 370] width 152 height 26
drag, startPoint x: 610, startPoint y: 358, endPoint x: 724, endPoint y: 358, distance: 113.4
click at [724, 358] on div "Correct! + 932 ILAN 975 EREZ 970 RYAN KIM 970 DAVID A 967 URI 965 My score 14 T…" at bounding box center [510, 363] width 1021 height 727
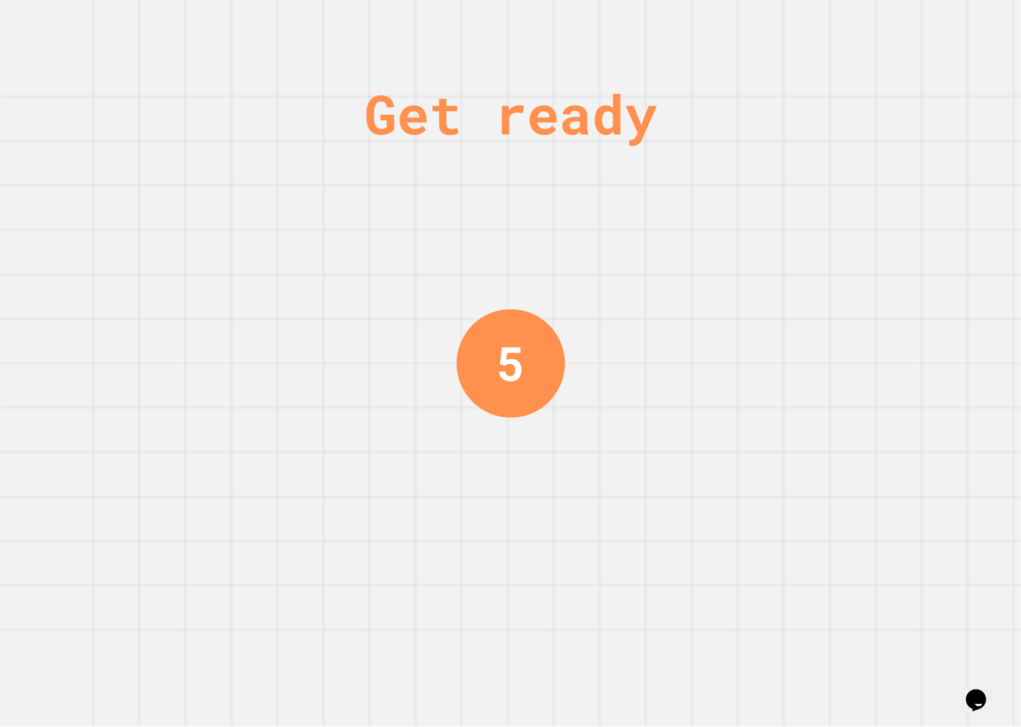
drag, startPoint x: 724, startPoint y: 358, endPoint x: 710, endPoint y: 428, distance: 70.7
click at [710, 428] on div "Get ready 5" at bounding box center [510, 363] width 1021 height 727
click at [496, 378] on div "4" at bounding box center [509, 363] width 27 height 69
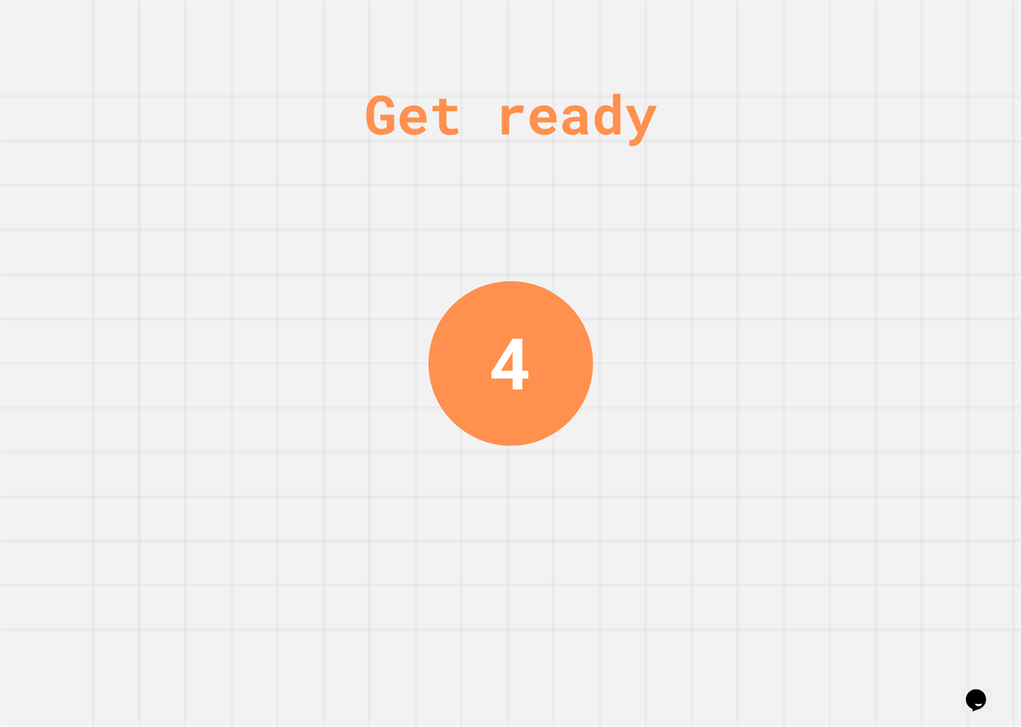
click at [504, 376] on div "4" at bounding box center [510, 363] width 43 height 107
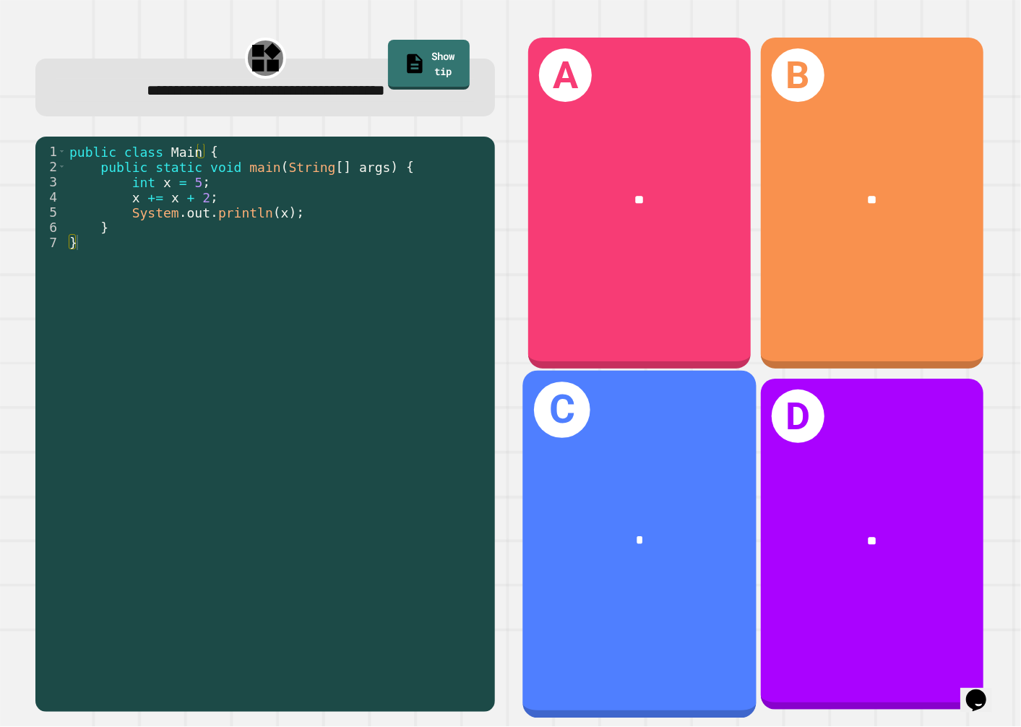
click at [656, 483] on div "C *" at bounding box center [638, 545] width 233 height 348
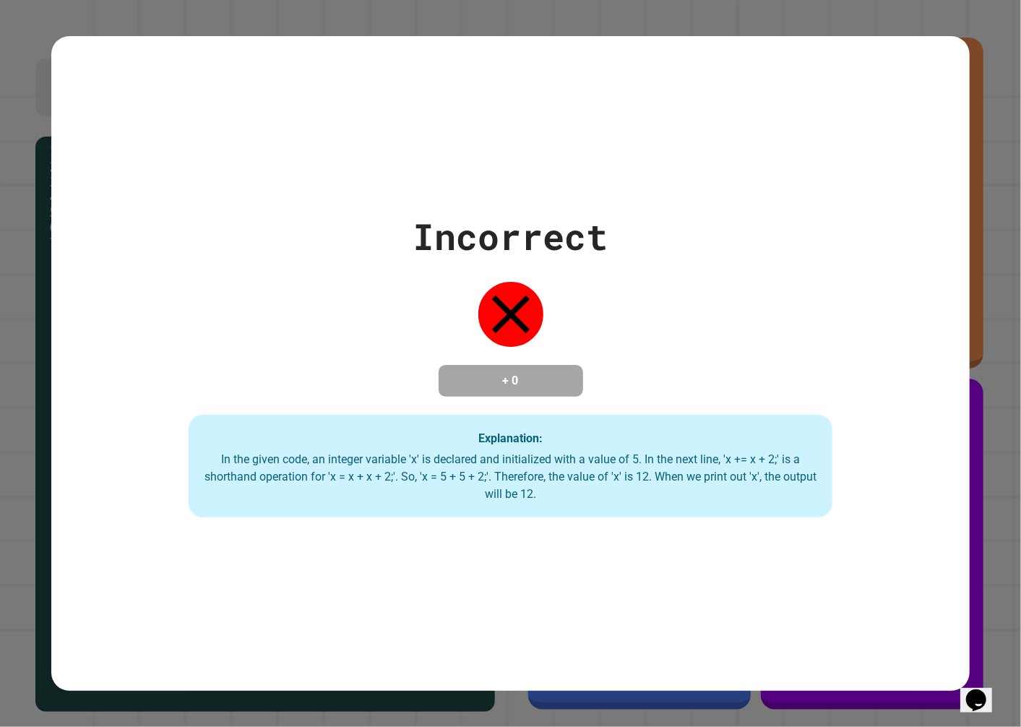
drag, startPoint x: 519, startPoint y: 301, endPoint x: 536, endPoint y: 304, distance: 17.6
click at [535, 304] on div at bounding box center [511, 314] width 72 height 72
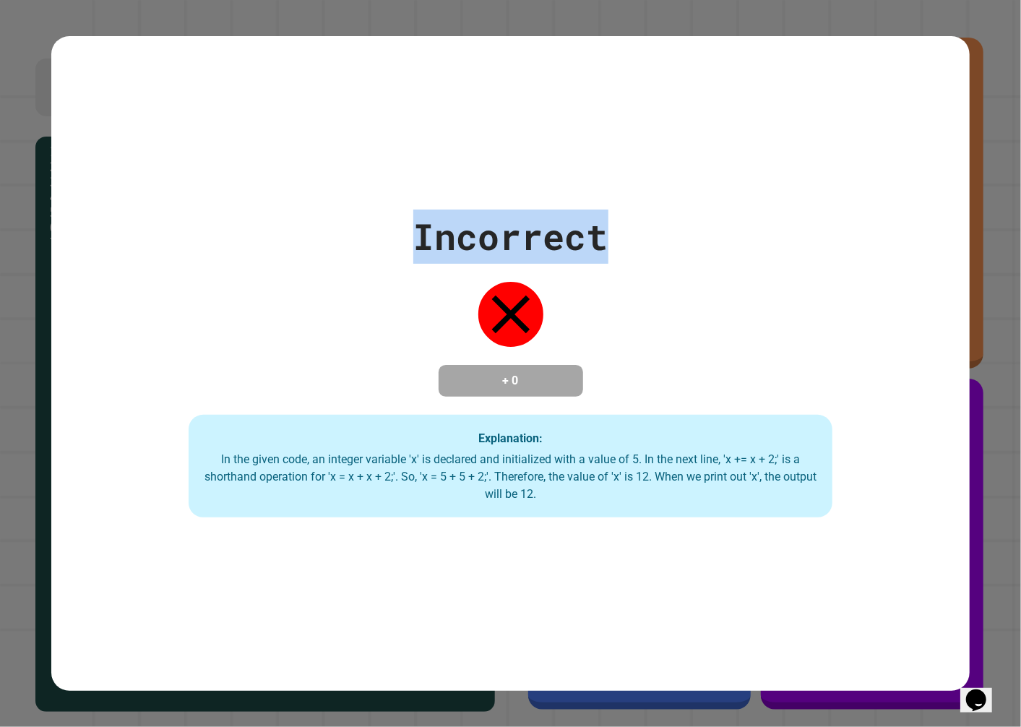
drag, startPoint x: 621, startPoint y: 228, endPoint x: 380, endPoint y: 212, distance: 241.9
click at [380, 212] on div "Incorrect + 0 Explanation: In the given code, an integer variable 'x' is declar…" at bounding box center [510, 364] width 919 height 308
click at [379, 212] on div "Incorrect + 0 Explanation: In the given code, an integer variable 'x' is declar…" at bounding box center [510, 364] width 919 height 308
drag, startPoint x: 379, startPoint y: 212, endPoint x: 610, endPoint y: 227, distance: 231.7
click at [610, 227] on div "Incorrect + 0 Explanation: In the given code, an integer variable 'x' is declar…" at bounding box center [510, 364] width 919 height 308
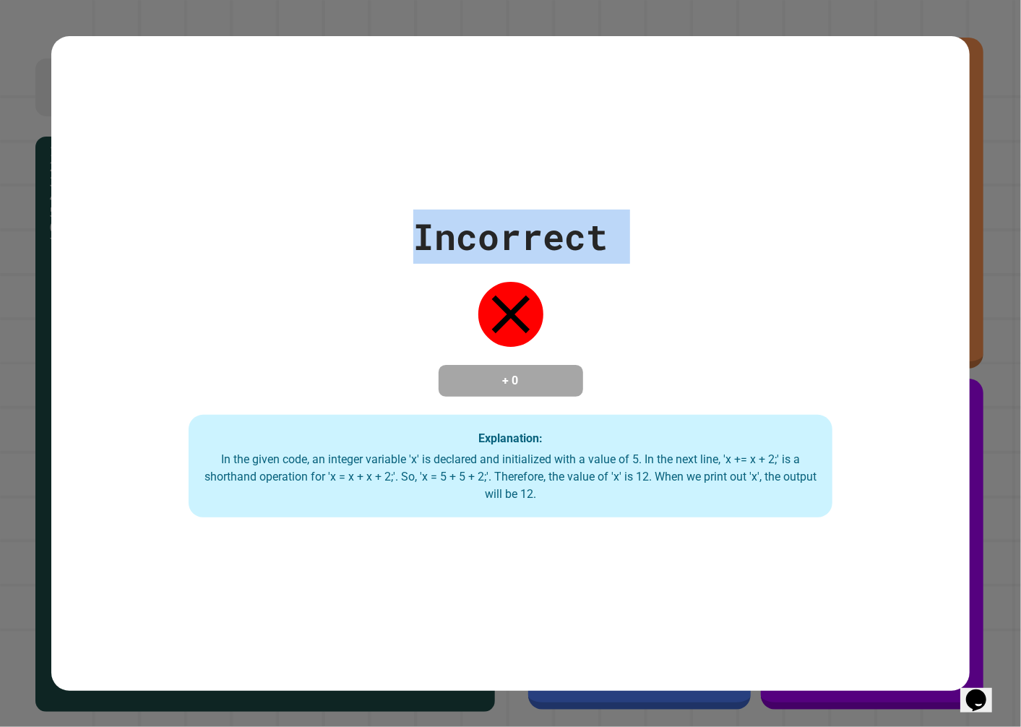
click at [615, 226] on div "Incorrect + 0 Explanation: In the given code, an integer variable 'x' is declar…" at bounding box center [510, 364] width 919 height 308
drag, startPoint x: 615, startPoint y: 226, endPoint x: 384, endPoint y: 222, distance: 231.2
click at [384, 222] on div "Incorrect + 0 Explanation: In the given code, an integer variable 'x' is declar…" at bounding box center [510, 364] width 919 height 308
drag, startPoint x: 423, startPoint y: 222, endPoint x: 612, endPoint y: 222, distance: 188.6
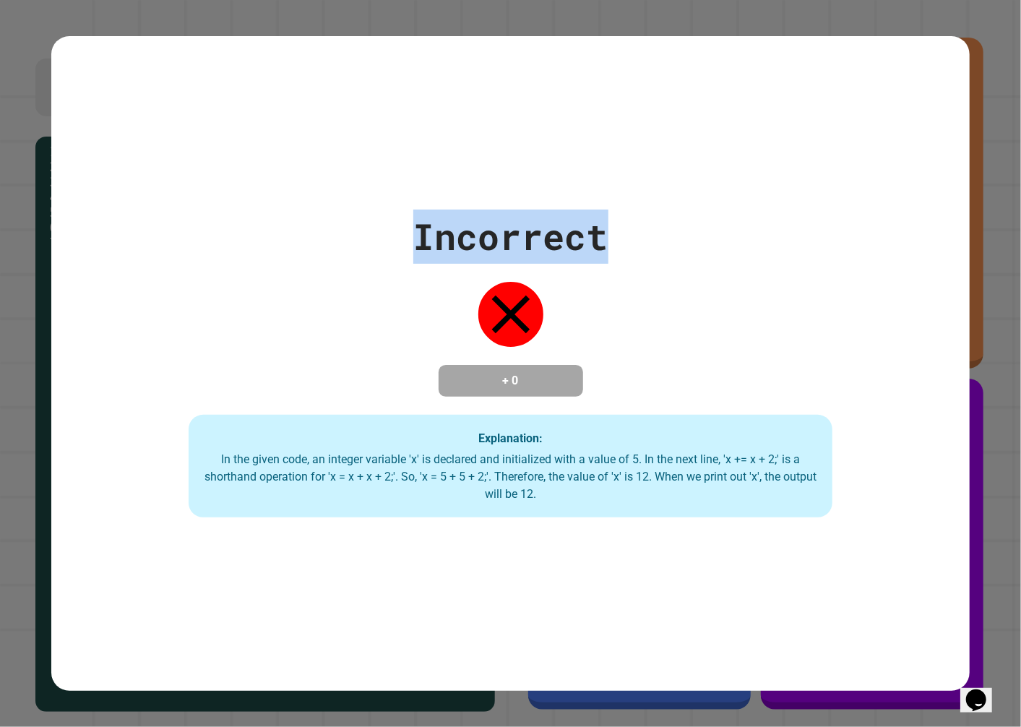
click at [612, 222] on div "Incorrect + 0 Explanation: In the given code, an integer variable 'x' is declar…" at bounding box center [510, 364] width 919 height 308
drag, startPoint x: 612, startPoint y: 222, endPoint x: 620, endPoint y: 222, distance: 7.9
click at [620, 222] on div "Incorrect + 0 Explanation: In the given code, an integer variable 'x' is declar…" at bounding box center [510, 364] width 919 height 308
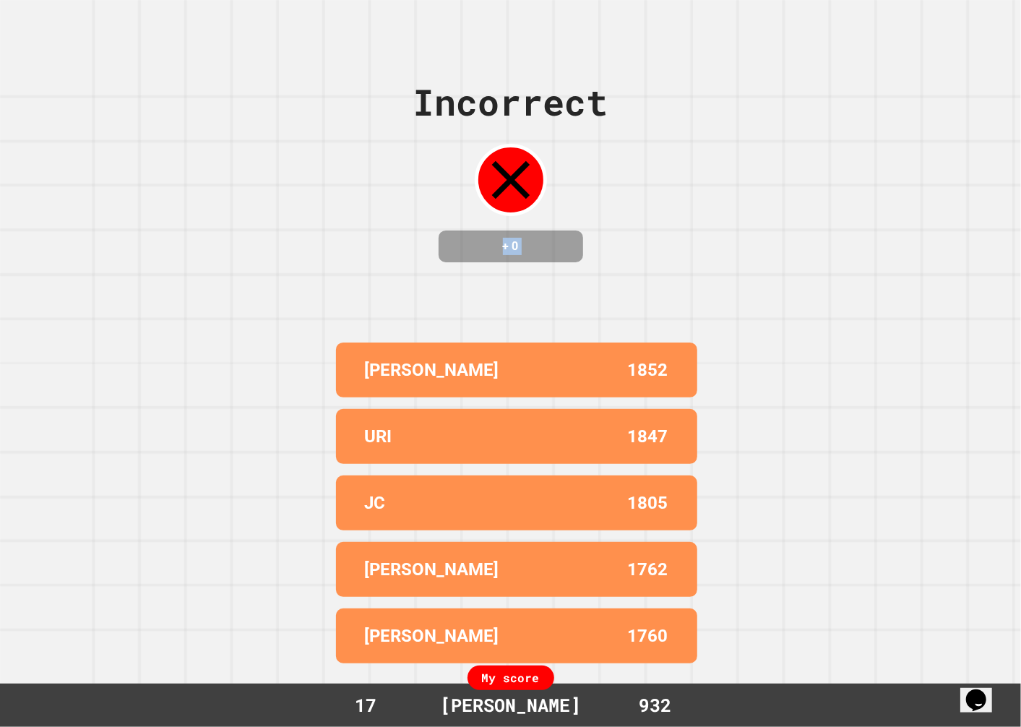
drag, startPoint x: 620, startPoint y: 222, endPoint x: 342, endPoint y: 222, distance: 278.2
click at [342, 222] on div "Incorrect + 0 RYAN KIM 1852 URI 1847 JC 1805 JESSE 1762 DAVID A 1760 My score 1…" at bounding box center [510, 363] width 1021 height 727
click at [501, 203] on div "Incorrect + 0" at bounding box center [510, 168] width 195 height 187
drag, startPoint x: 414, startPoint y: 215, endPoint x: 590, endPoint y: 241, distance: 178.1
click at [590, 241] on div "Incorrect + 0" at bounding box center [510, 168] width 195 height 187
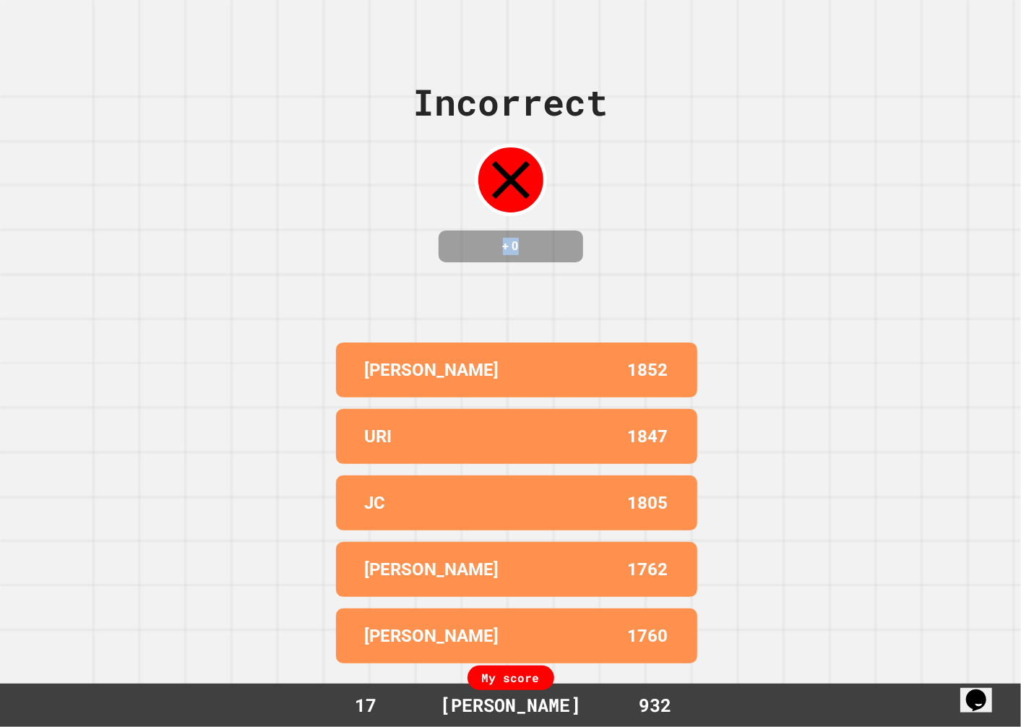
click at [590, 241] on div "Incorrect + 0" at bounding box center [510, 168] width 195 height 187
drag, startPoint x: 590, startPoint y: 241, endPoint x: 430, endPoint y: 240, distance: 160.4
click at [430, 240] on div "Incorrect + 0" at bounding box center [510, 168] width 195 height 187
drag, startPoint x: 430, startPoint y: 240, endPoint x: 521, endPoint y: 239, distance: 91.0
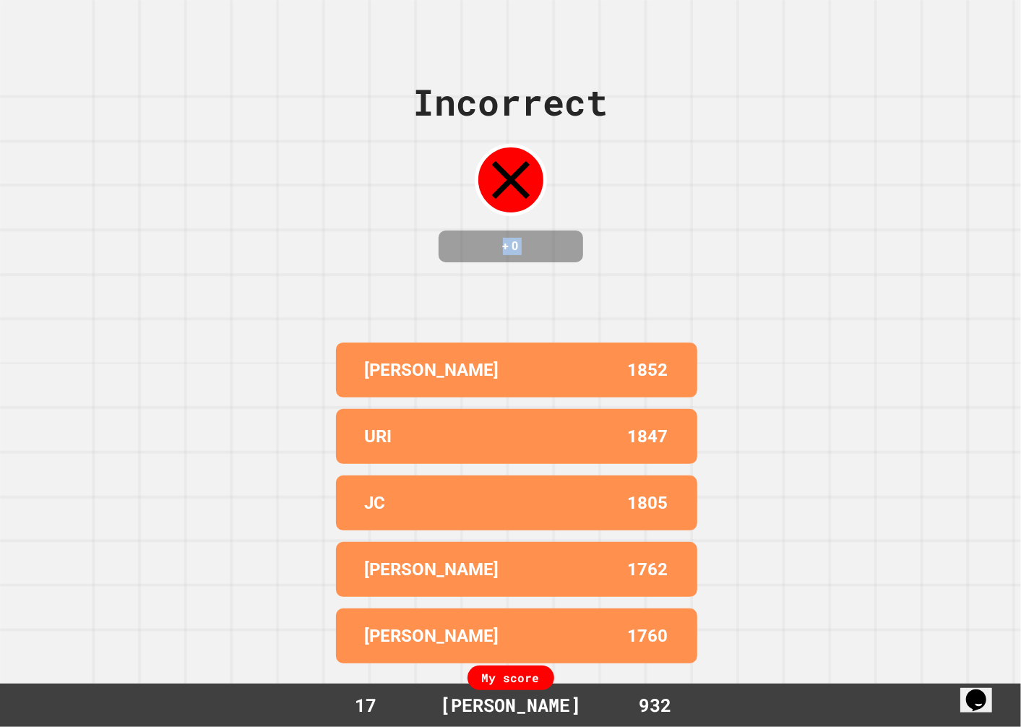
click at [521, 239] on div "Incorrect + 0" at bounding box center [510, 168] width 195 height 187
drag, startPoint x: 521, startPoint y: 239, endPoint x: 558, endPoint y: 239, distance: 36.8
click at [558, 239] on h4 "+ 0" at bounding box center [511, 246] width 116 height 17
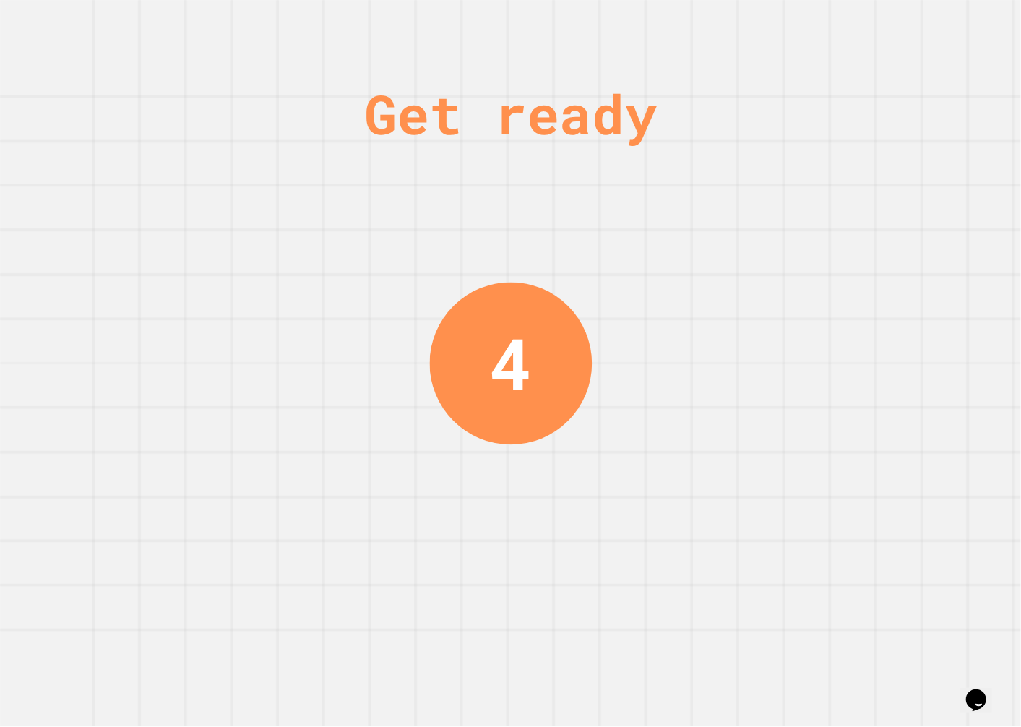
drag, startPoint x: 557, startPoint y: 239, endPoint x: 358, endPoint y: 234, distance: 199.5
click at [358, 234] on div "Get ready 4" at bounding box center [510, 363] width 1021 height 727
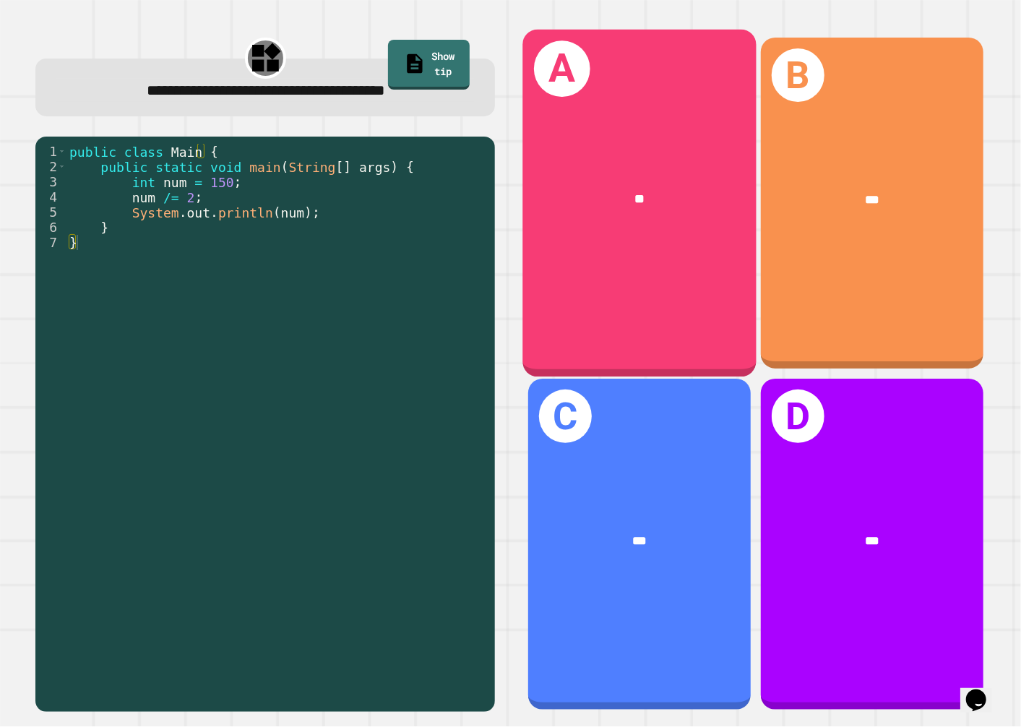
click at [643, 257] on div "A **" at bounding box center [638, 204] width 233 height 348
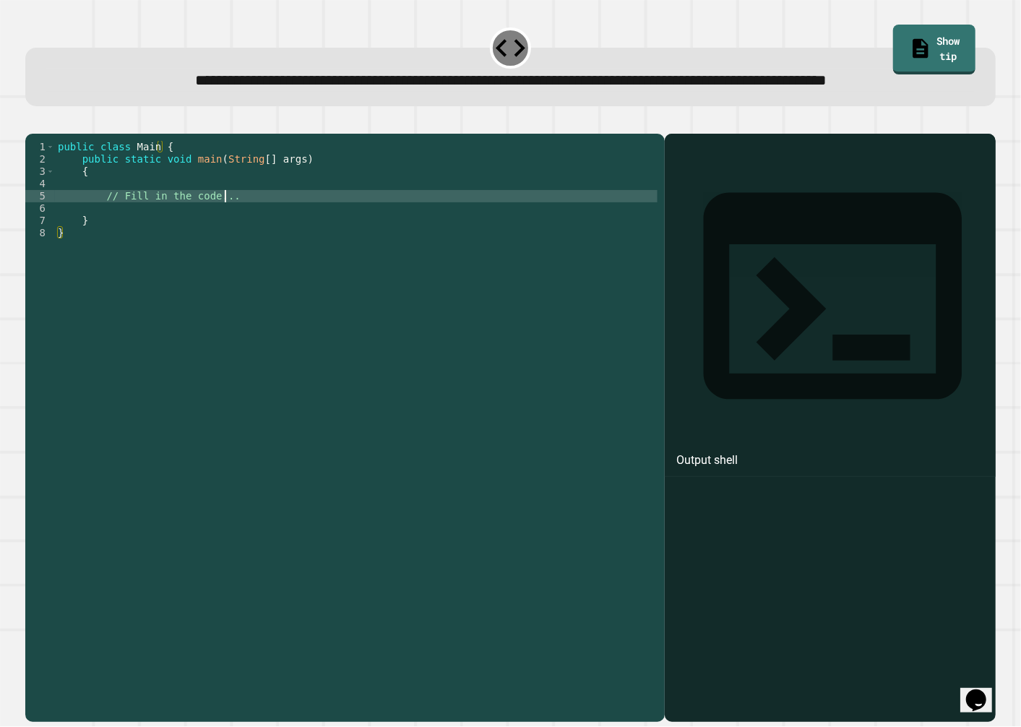
click at [467, 243] on div "public class Main { public static void main ( String [ ] args ) { // Fill in th…" at bounding box center [356, 399] width 603 height 516
type textarea "**********"
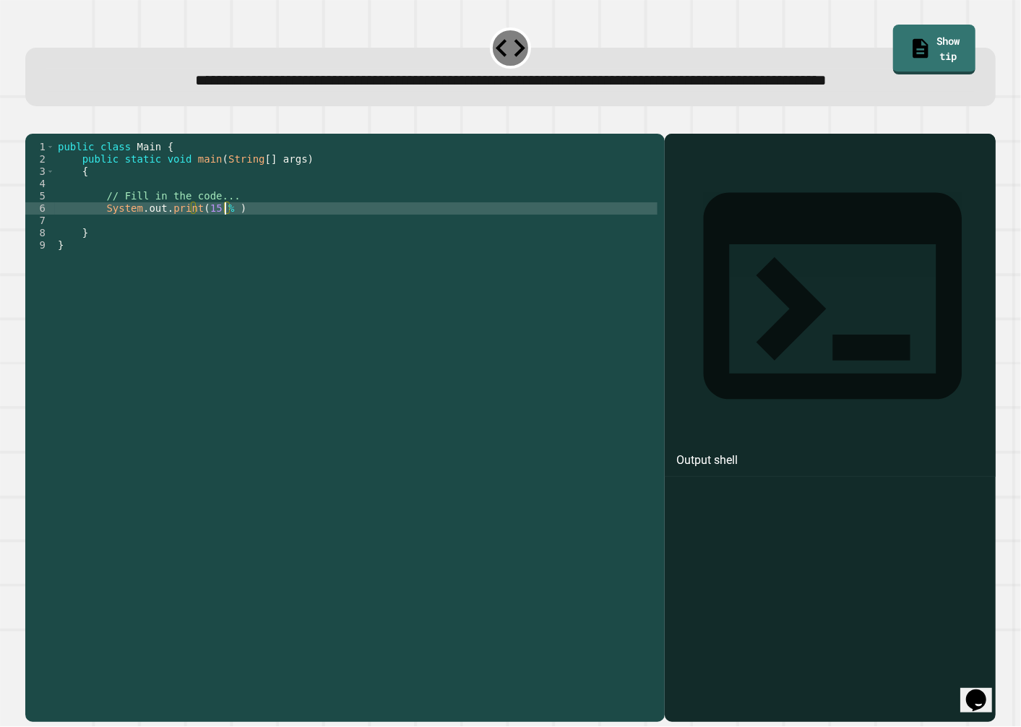
scroll to position [0, 11]
click at [368, 251] on div "public class Main { public static void main ( String [ ] args ) { // Fill in th…" at bounding box center [356, 399] width 603 height 516
type textarea "**********"
click at [25, 134] on div at bounding box center [510, 124] width 970 height 17
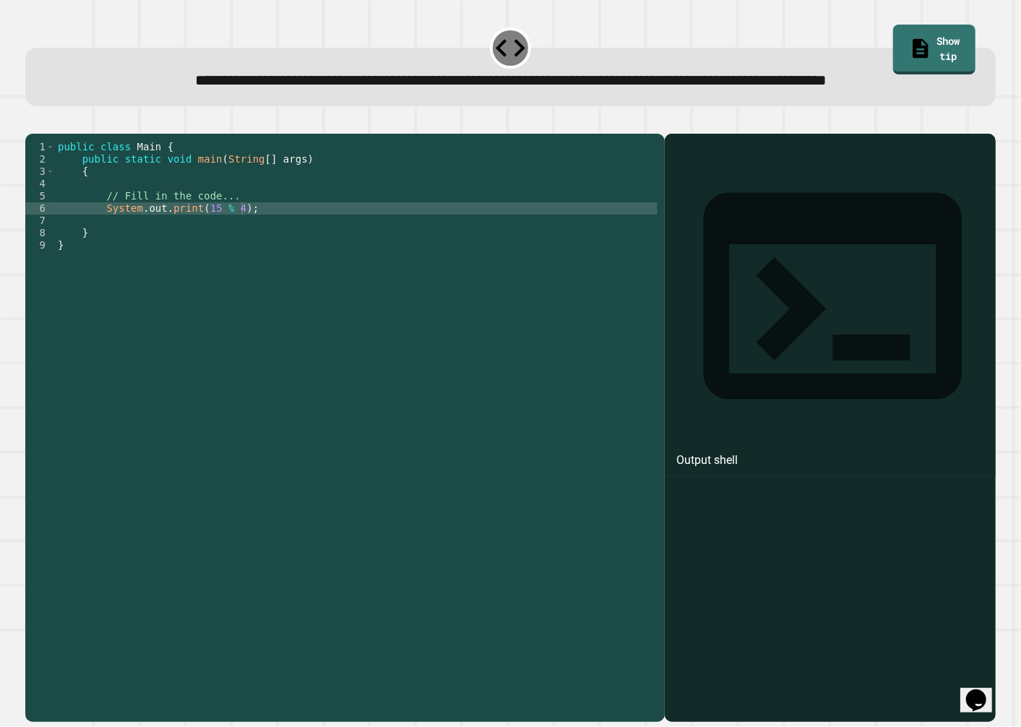
click at [30, 134] on div at bounding box center [510, 124] width 970 height 17
click at [36, 134] on div at bounding box center [510, 124] width 970 height 17
click at [33, 122] on button "button" at bounding box center [33, 122] width 0 height 0
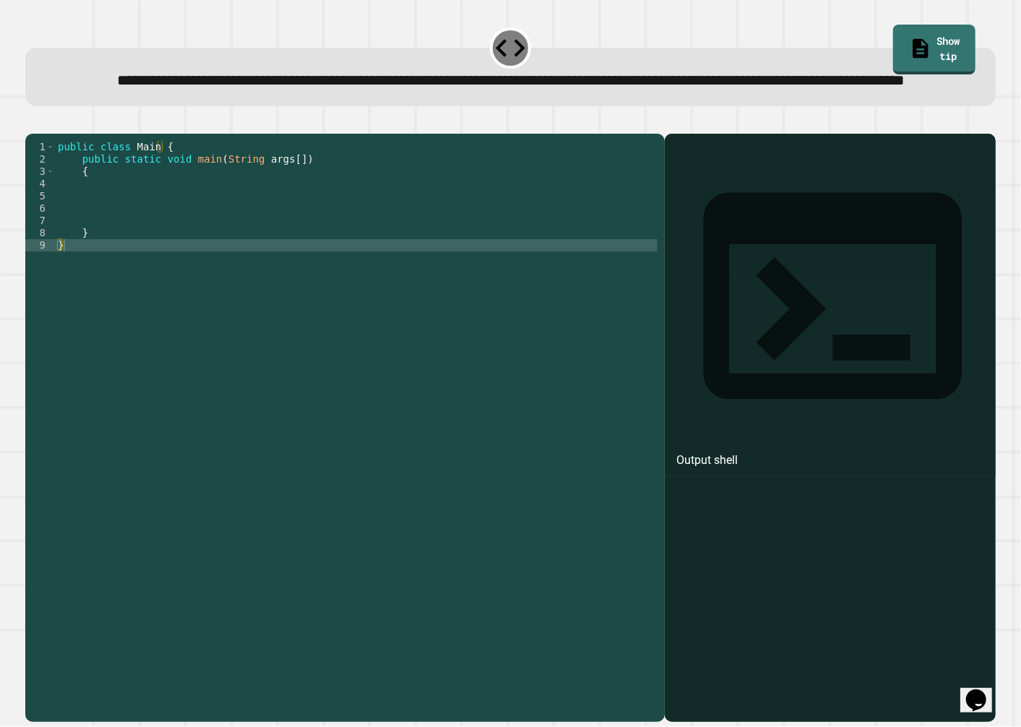
click at [348, 227] on div "public class Main { public static void main ( String args [ ]) { } }" at bounding box center [356, 399] width 603 height 516
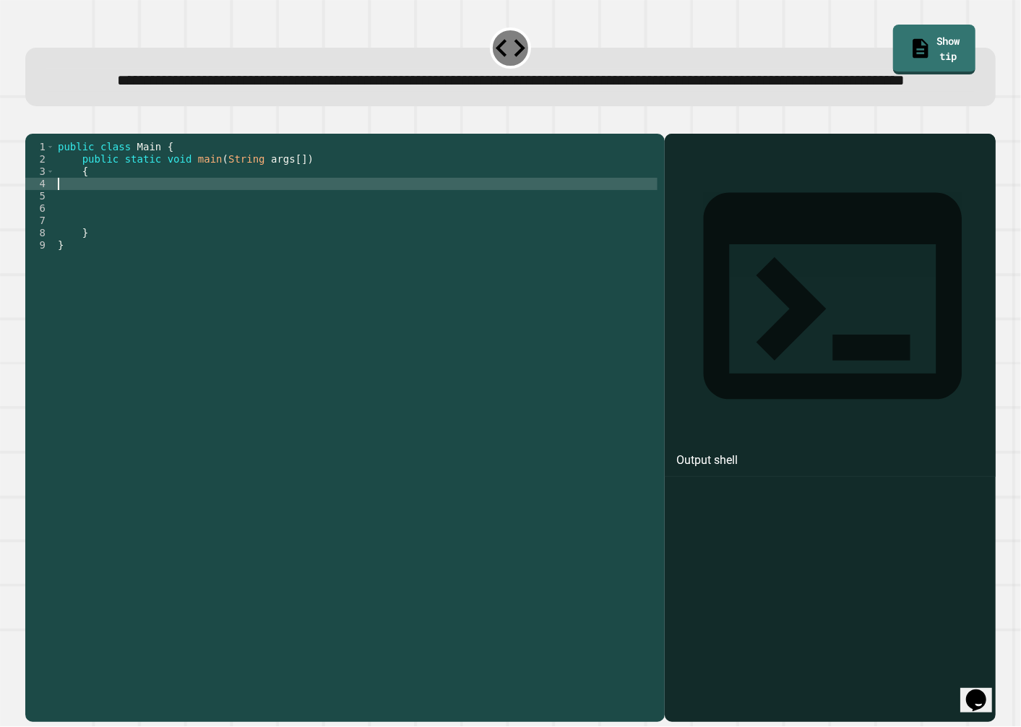
click at [340, 240] on div "public class Main { public static void main ( String args [ ]) { } }" at bounding box center [356, 399] width 603 height 516
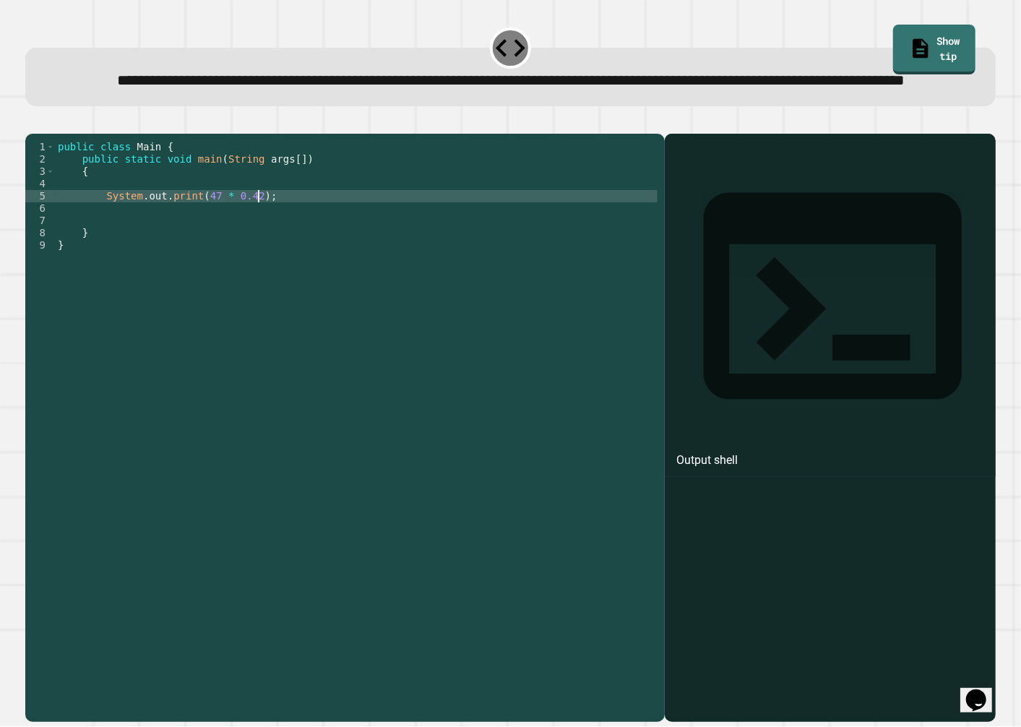
scroll to position [0, 13]
click at [33, 122] on icon "button" at bounding box center [33, 122] width 0 height 0
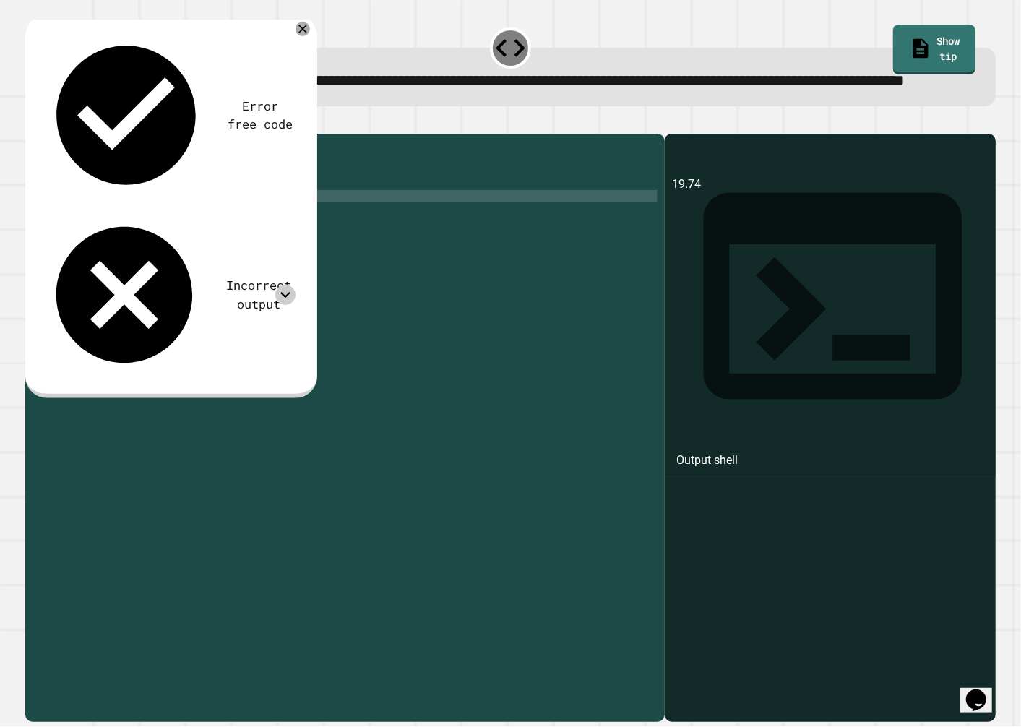
click at [282, 285] on icon at bounding box center [285, 295] width 20 height 20
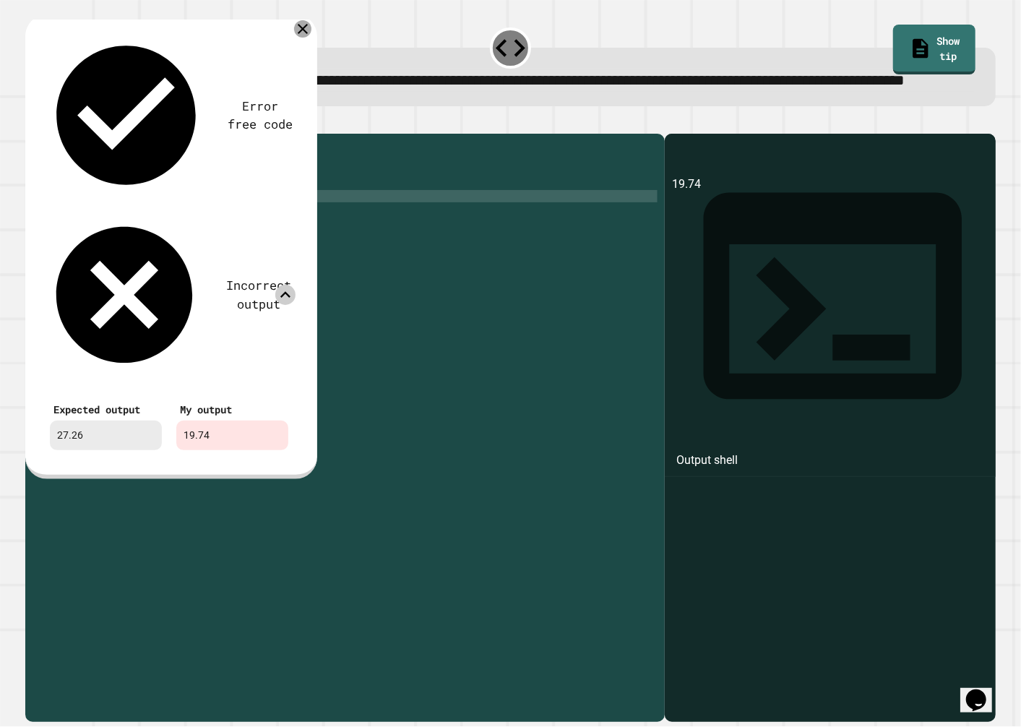
click at [301, 38] on icon at bounding box center [302, 28] width 17 height 17
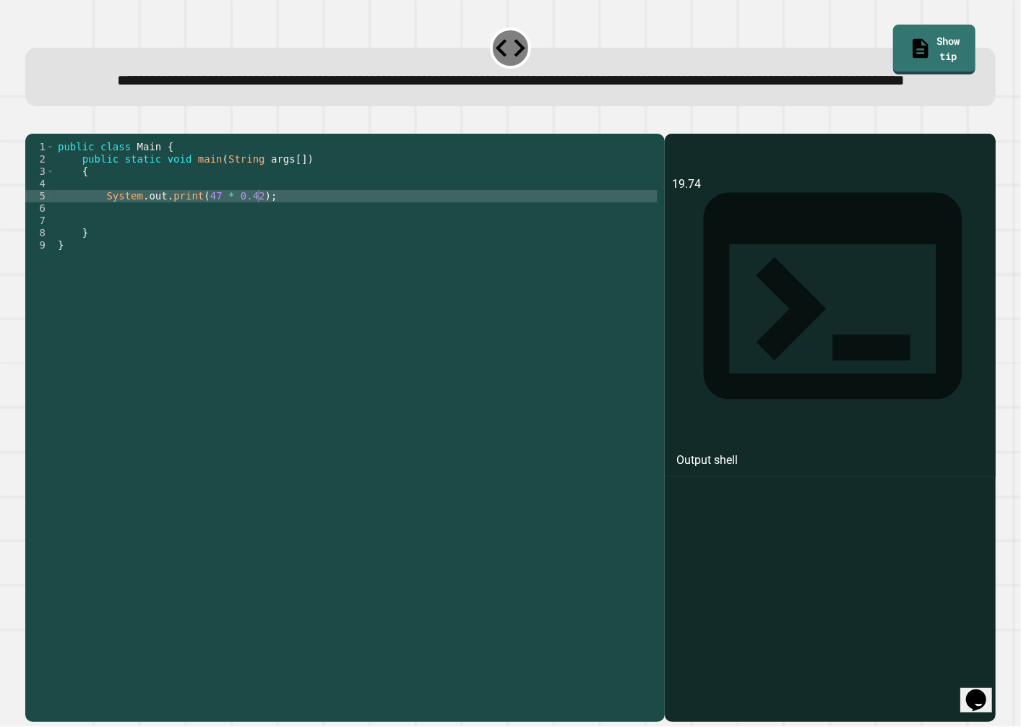
click at [211, 238] on div "public class Main { public static void main ( String args [ ]) { System . out .…" at bounding box center [356, 399] width 603 height 516
type textarea "**********"
click at [33, 122] on icon "button" at bounding box center [33, 122] width 0 height 0
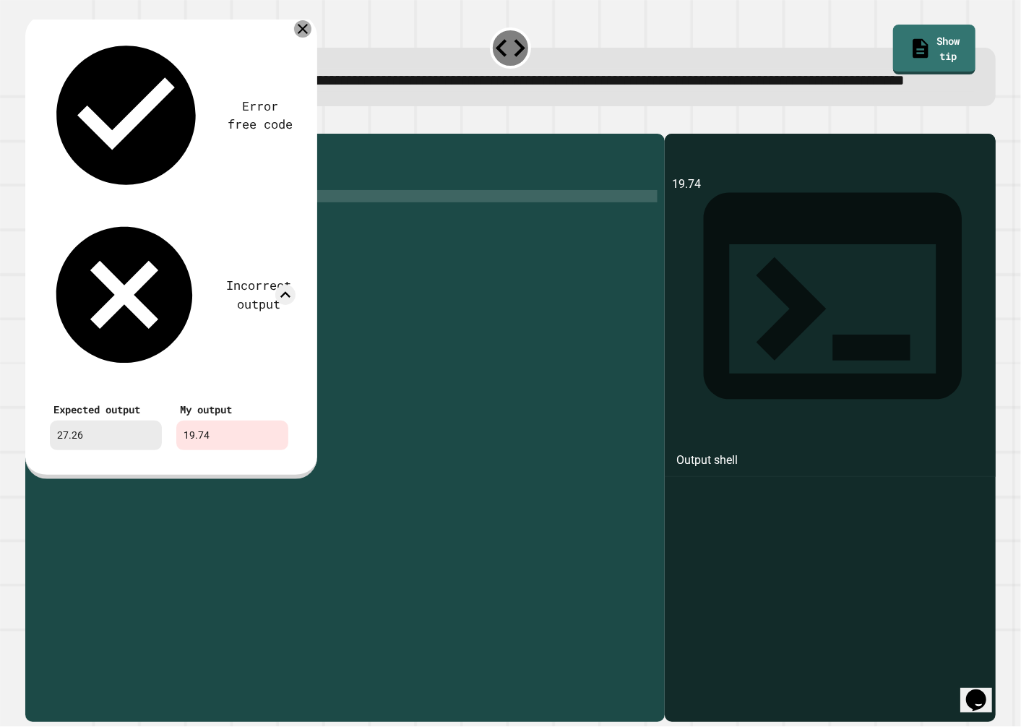
click at [303, 38] on icon at bounding box center [302, 28] width 17 height 17
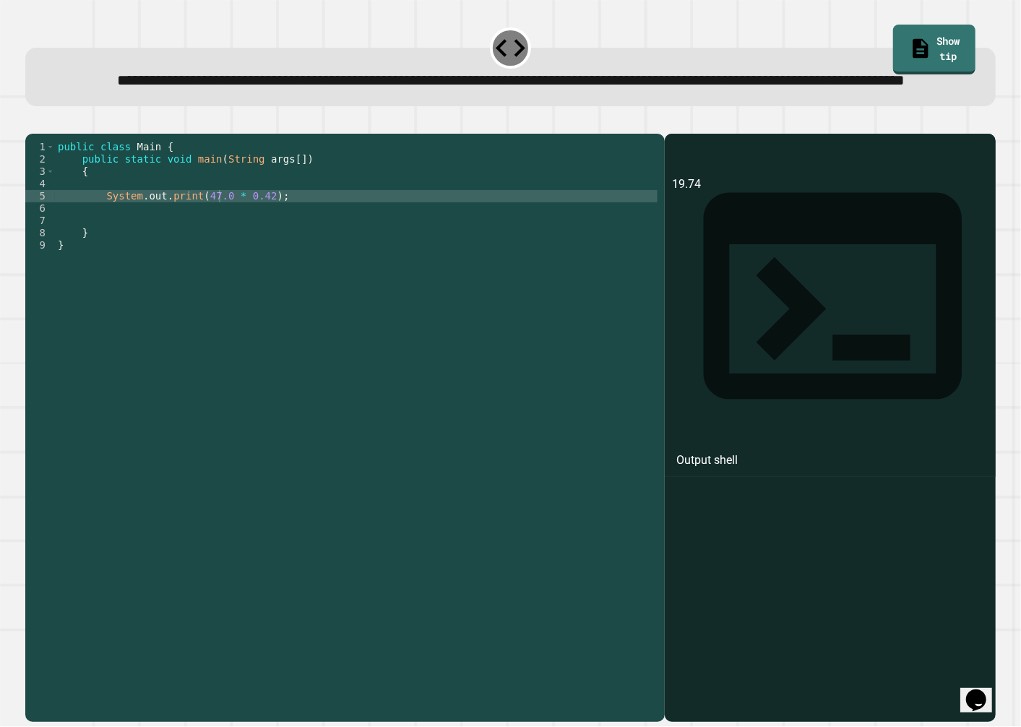
scroll to position [0, 0]
click at [163, 226] on div "public class Main { public static void main ( String args [ ]) { System . out .…" at bounding box center [356, 399] width 603 height 516
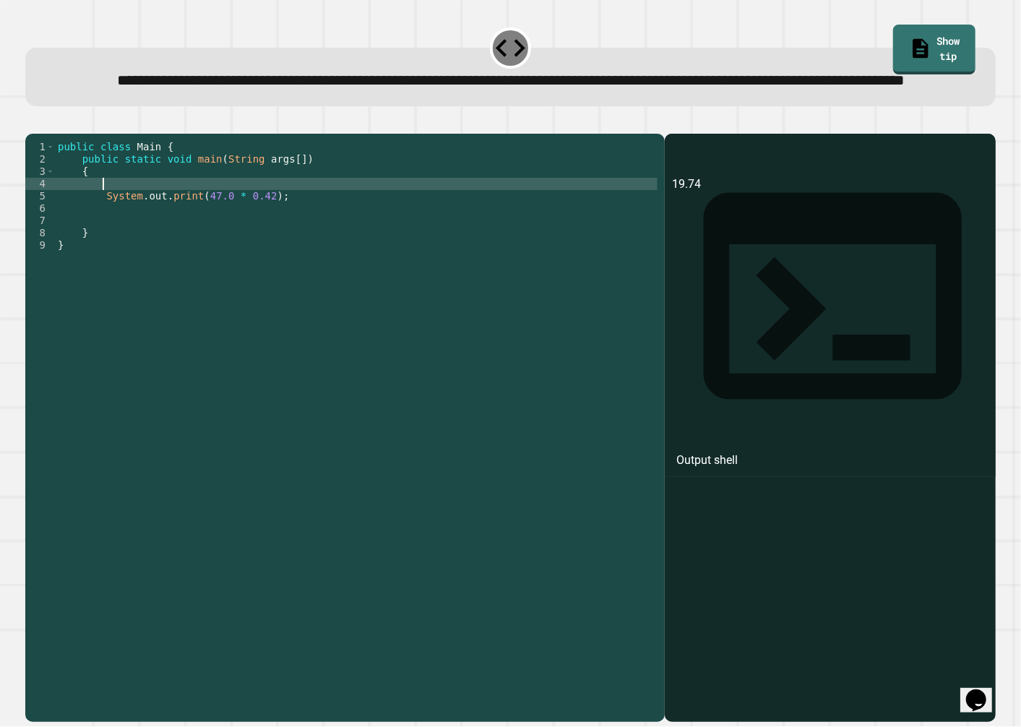
scroll to position [0, 3]
type textarea "***"
type textarea "**********"
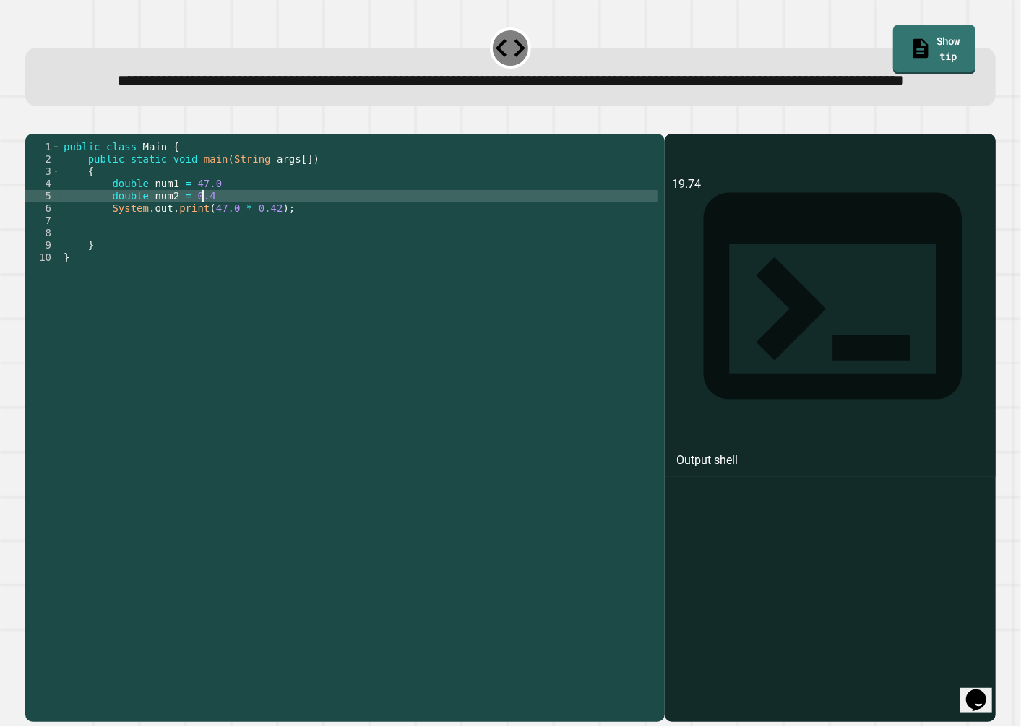
scroll to position [0, 9]
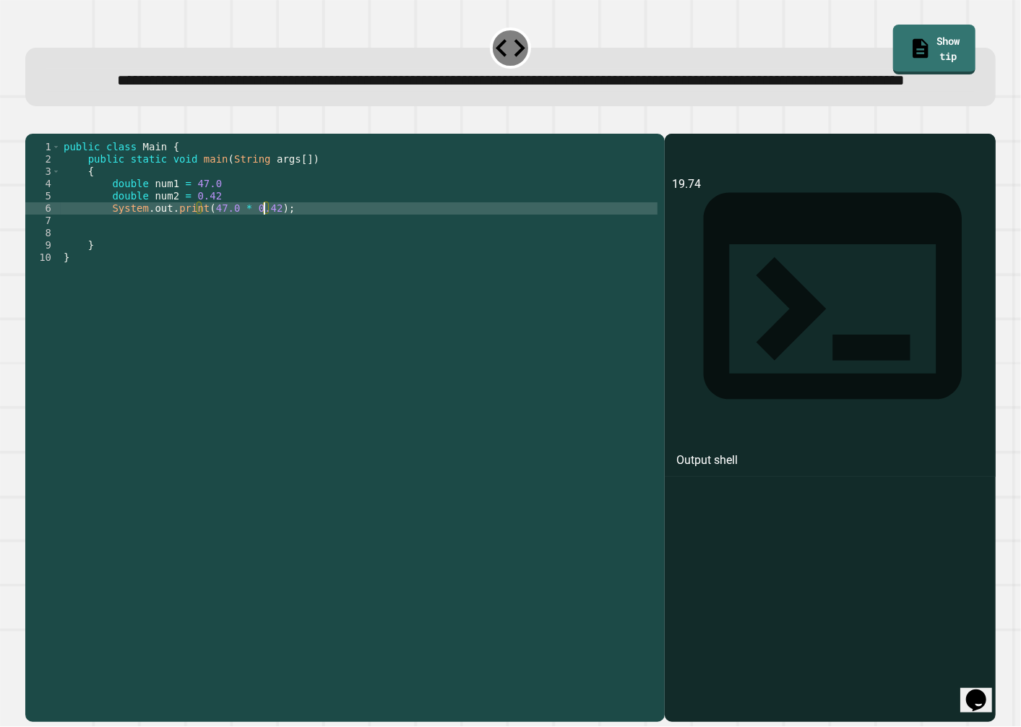
click at [262, 256] on div "public class Main { public static void main ( String args [ ]) { double num1 = …" at bounding box center [359, 399] width 597 height 516
click at [33, 122] on button "button" at bounding box center [33, 122] width 0 height 0
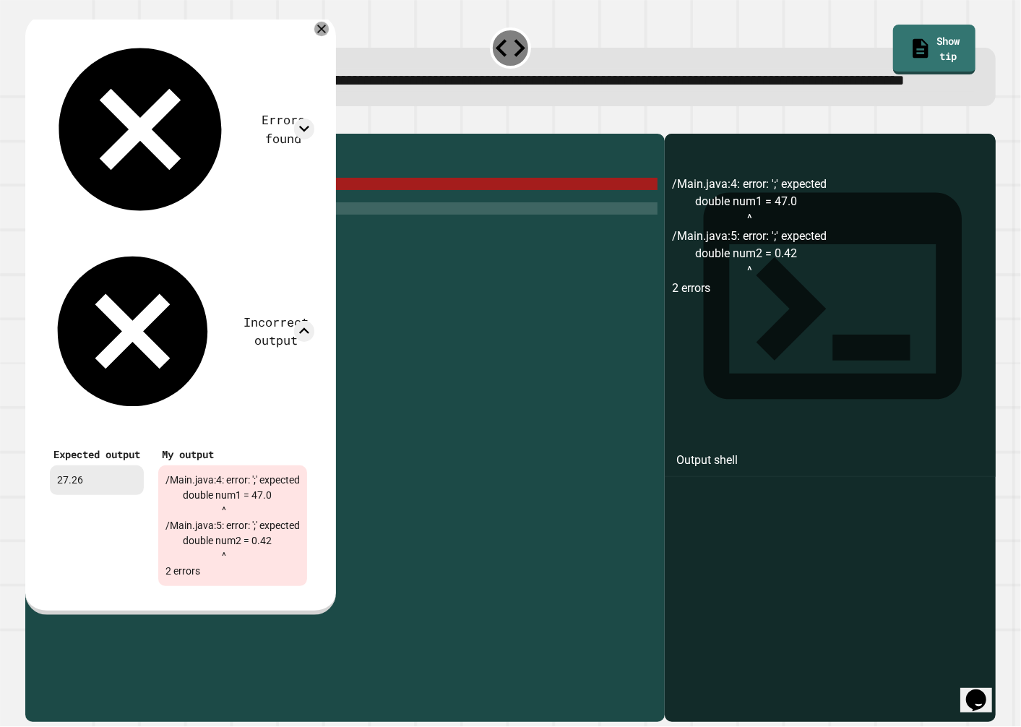
click at [329, 35] on icon at bounding box center [321, 28] width 14 height 14
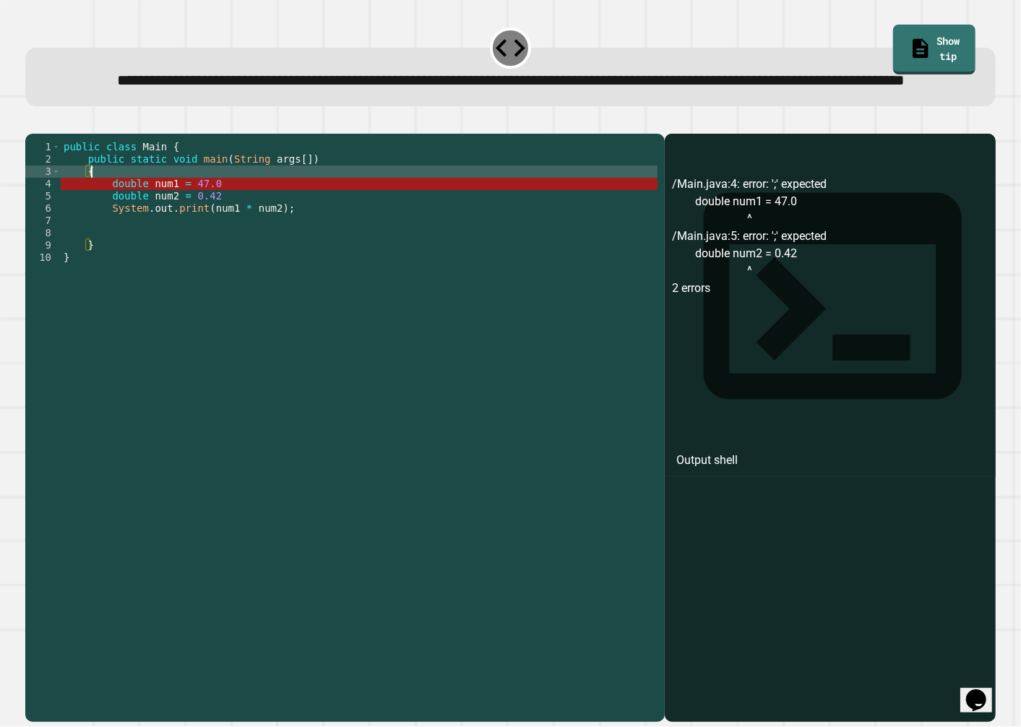
click at [319, 218] on div "public class Main { public static void main ( String args [ ]) { double num1 = …" at bounding box center [359, 399] width 597 height 516
click at [319, 229] on div "public class Main { public static void main ( String args [ ]) { double num1 = …" at bounding box center [359, 399] width 597 height 516
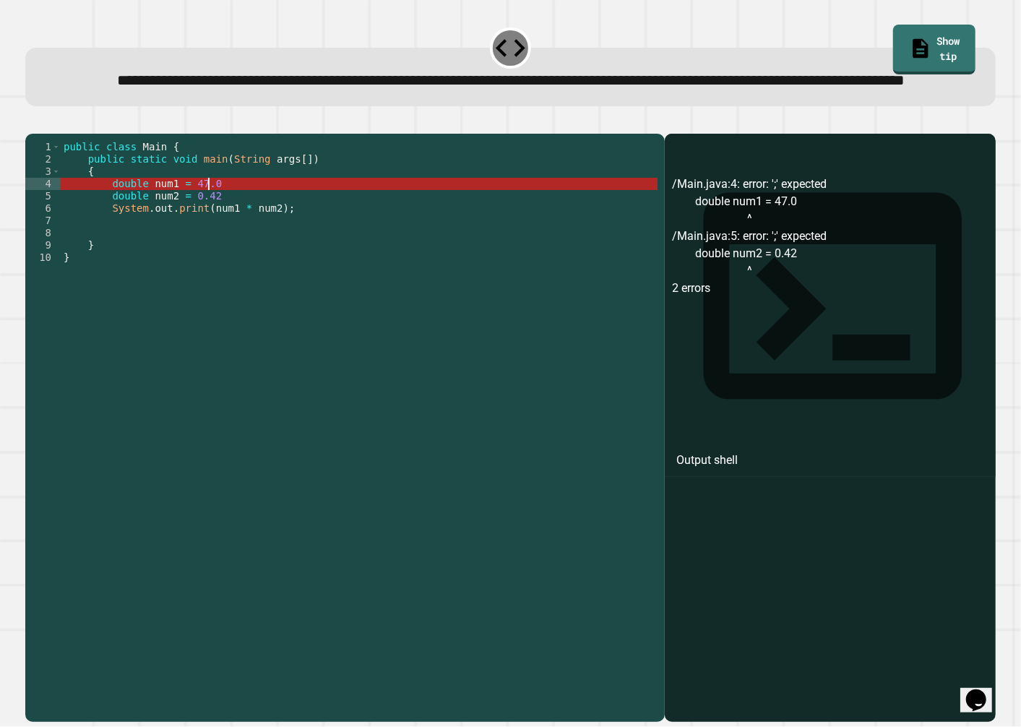
scroll to position [0, 9]
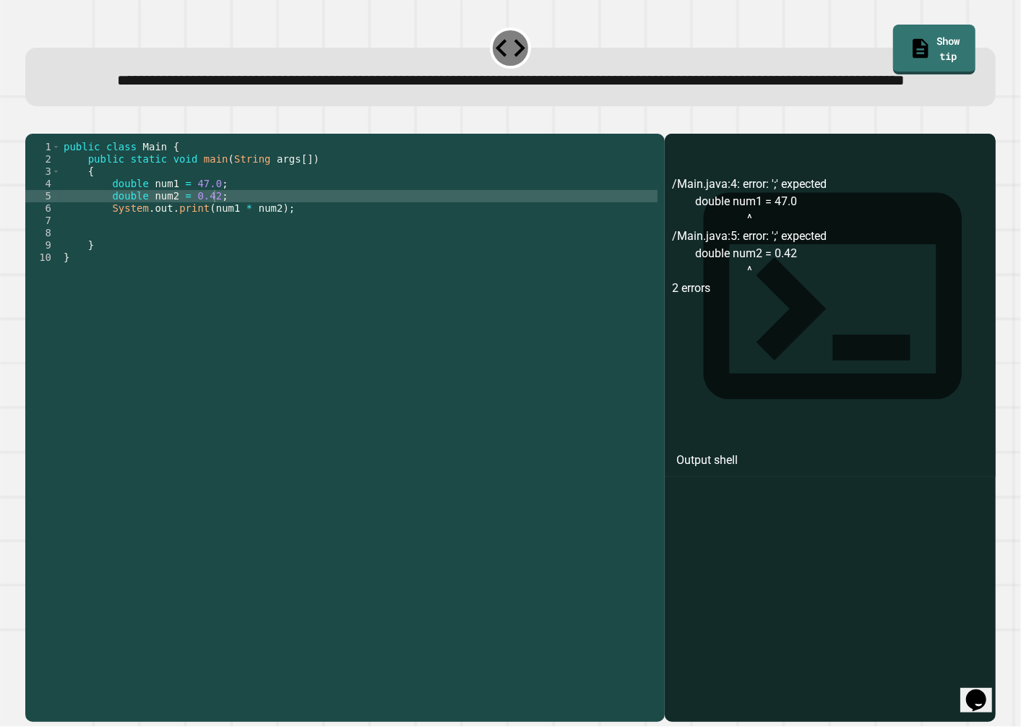
click at [33, 122] on icon "button" at bounding box center [33, 122] width 0 height 0
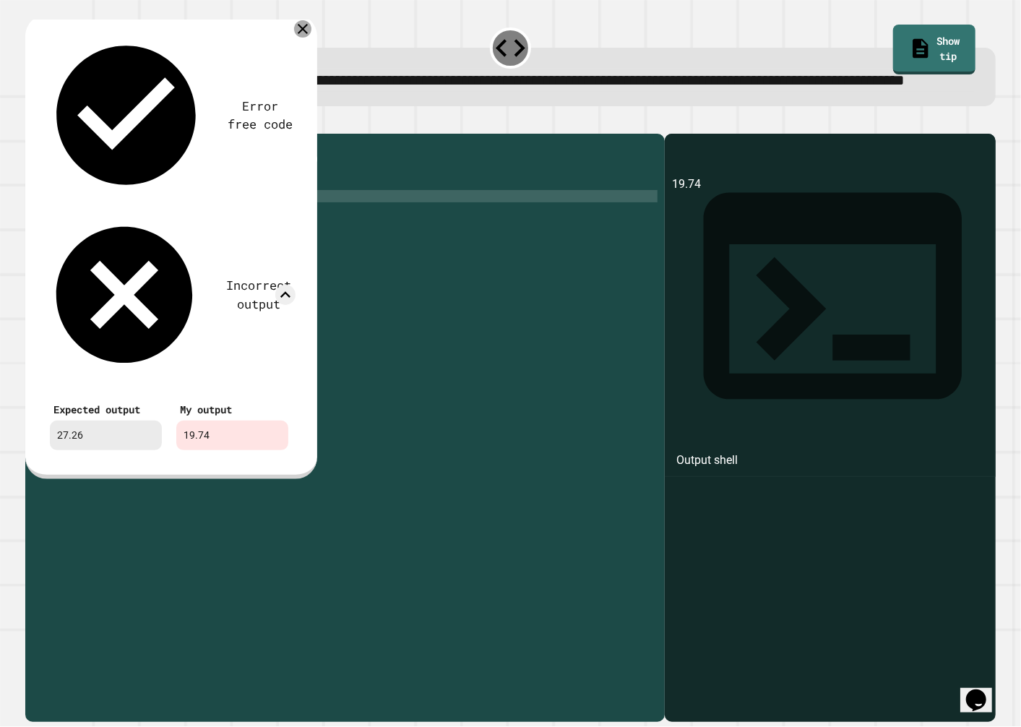
click at [301, 38] on icon at bounding box center [302, 28] width 17 height 17
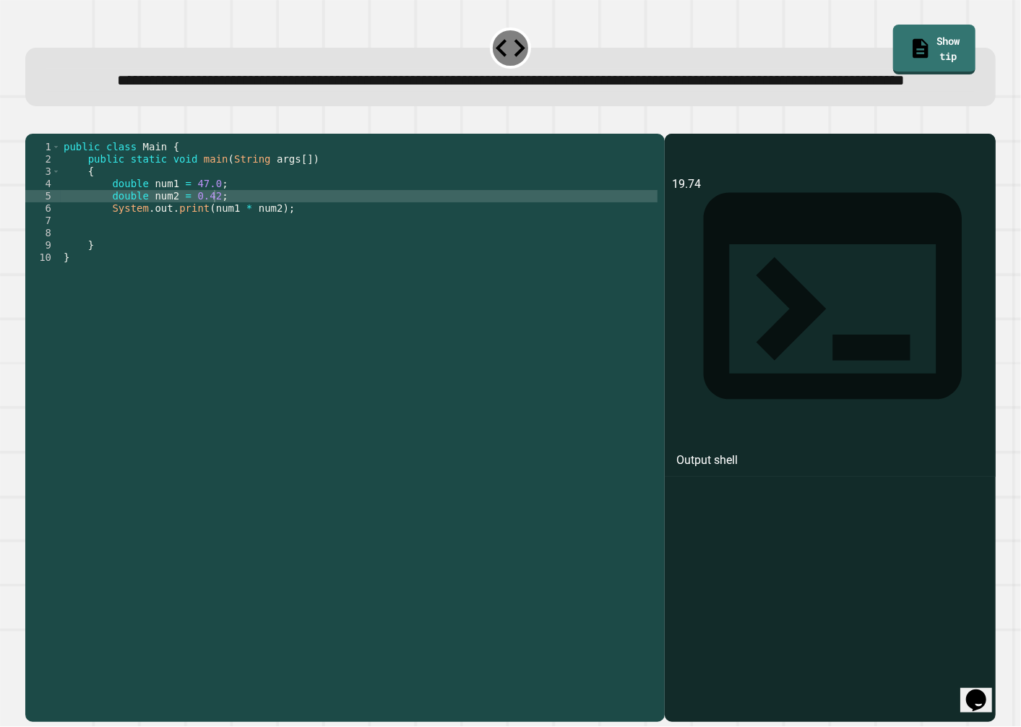
click at [237, 255] on div "public class Main { public static void main ( String args [ ]) { double num1 = …" at bounding box center [359, 399] width 597 height 516
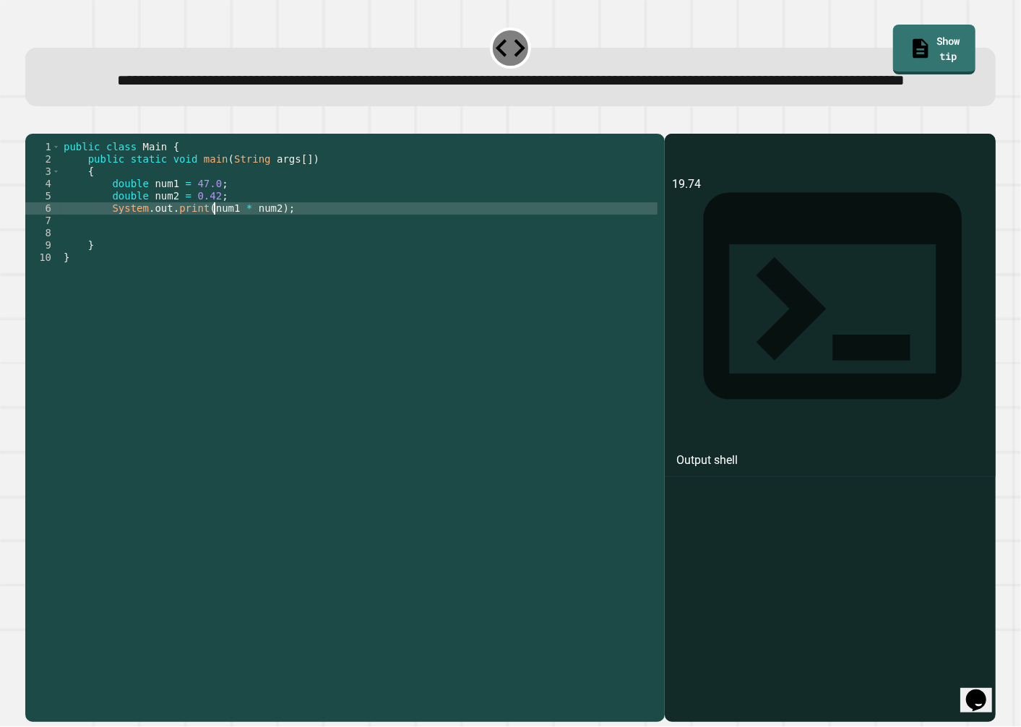
click at [214, 251] on div "public class Main { public static void main ( String args [ ]) { double num1 = …" at bounding box center [359, 399] width 597 height 516
click at [228, 249] on div "public class Main { public static void main ( String args [ ]) { double num1 = …" at bounding box center [359, 399] width 597 height 516
click at [241, 226] on div "public class Main { public static void main ( String args [ ]) { double num1 = …" at bounding box center [359, 399] width 597 height 516
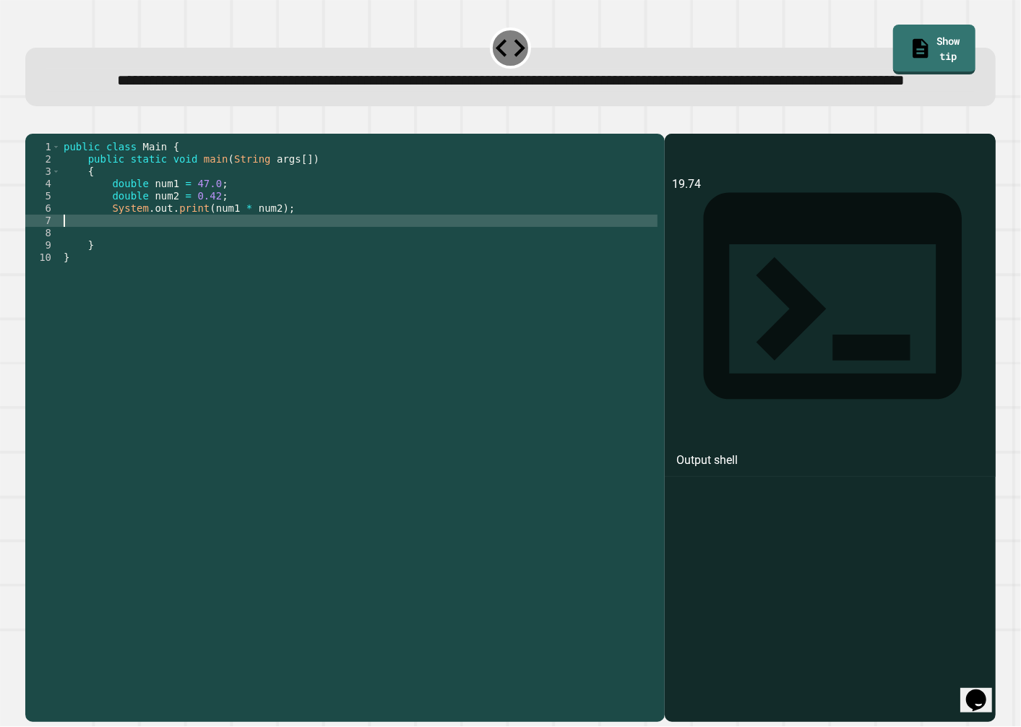
click at [264, 262] on div "public class Main { public static void main ( String args [ ]) { double num1 = …" at bounding box center [359, 399] width 597 height 516
click at [204, 238] on div "public class Main { public static void main ( String args [ ]) { double num1 = …" at bounding box center [359, 399] width 597 height 516
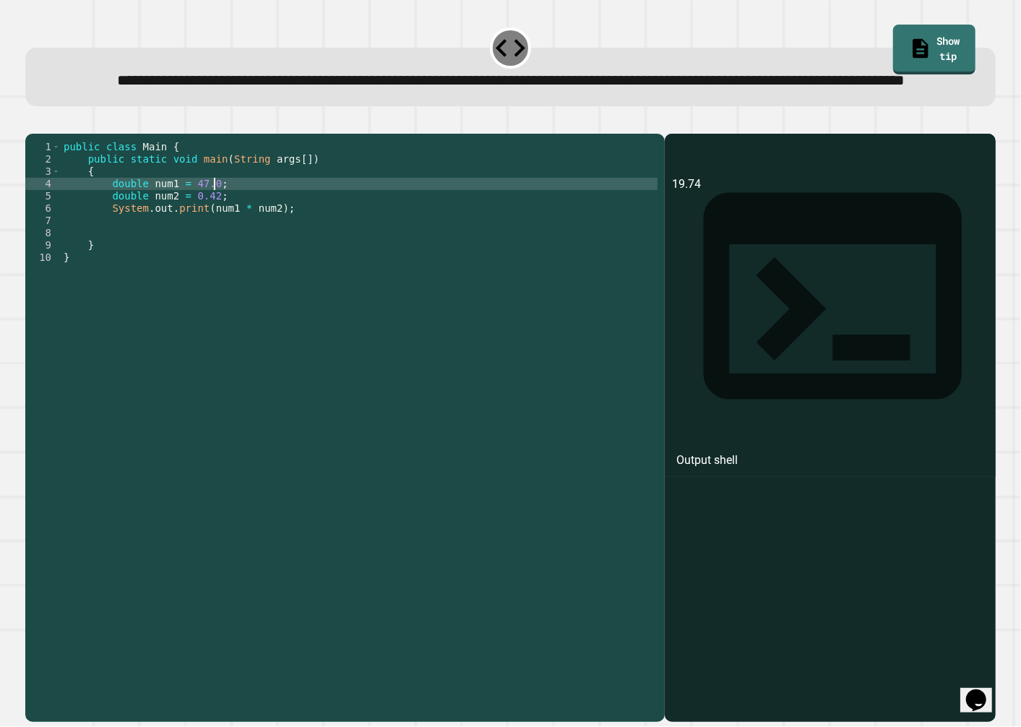
click at [242, 234] on div "public class Main { public static void main ( String args [ ]) { double num1 = …" at bounding box center [359, 399] width 597 height 516
drag, startPoint x: 242, startPoint y: 233, endPoint x: 217, endPoint y: 262, distance: 37.4
click at [218, 255] on div "public class Main { public static void main ( String args [ ]) { double num1 = …" at bounding box center [359, 399] width 597 height 516
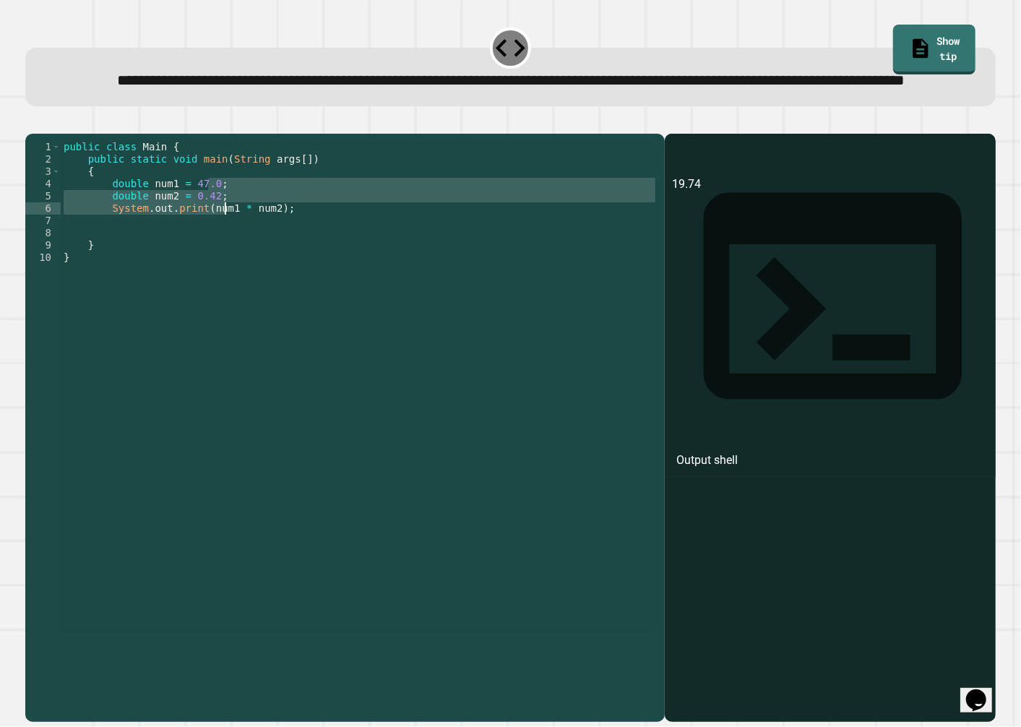
click at [224, 250] on div "public class Main { public static void main ( String args [ ]) { double num1 = …" at bounding box center [359, 386] width 597 height 491
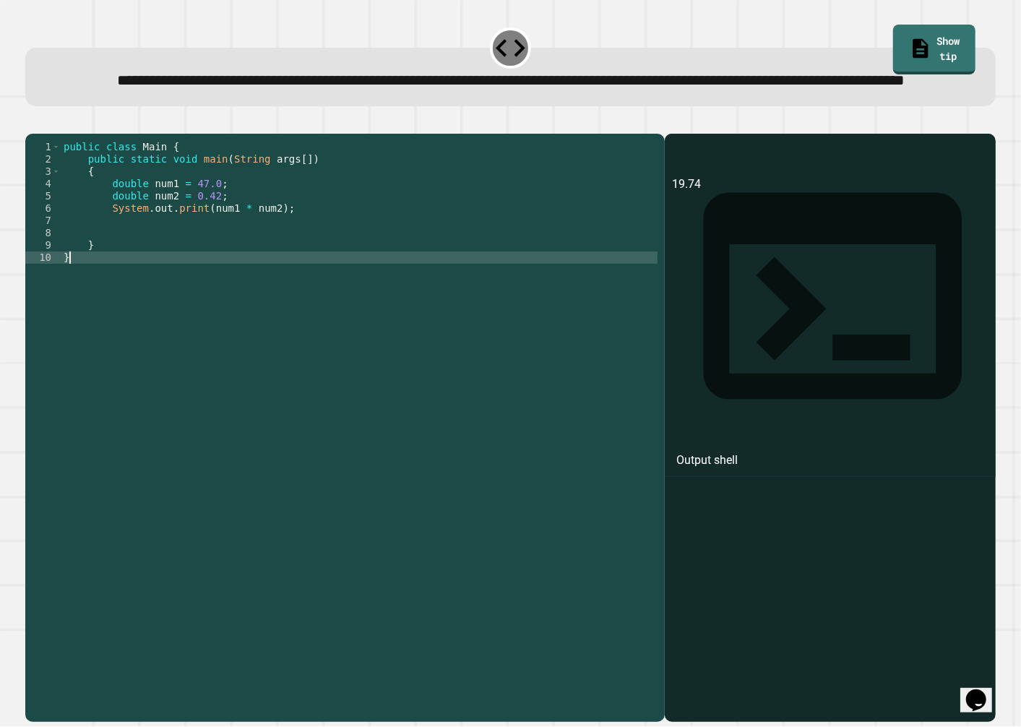
click at [332, 330] on div "public class Main { public static void main ( String args [ ]) { double num1 = …" at bounding box center [359, 399] width 597 height 516
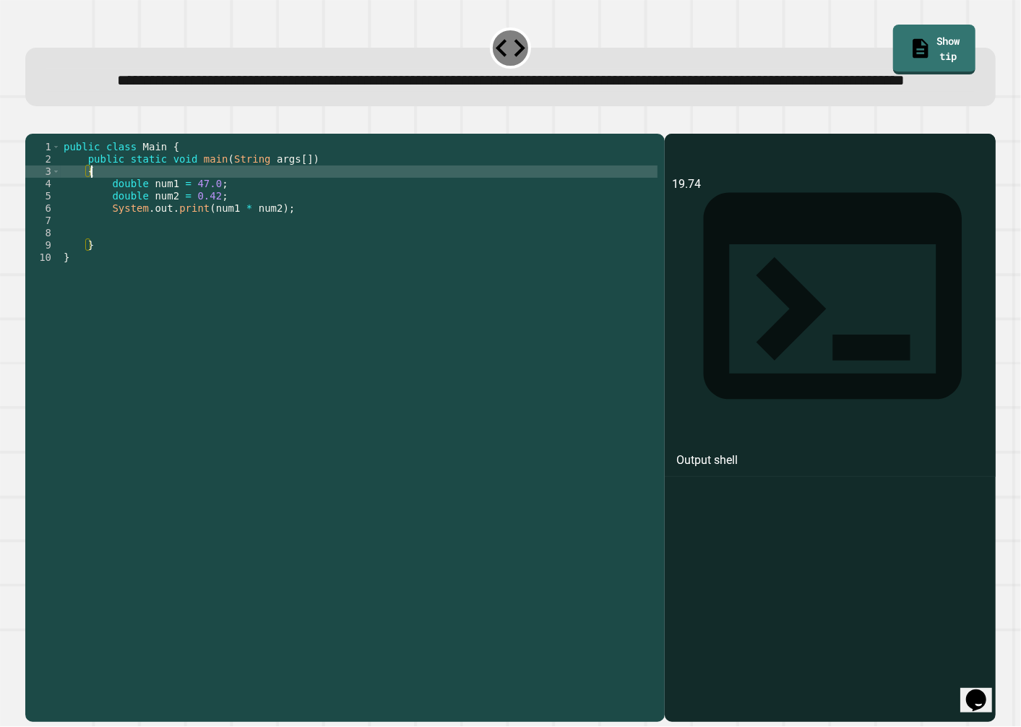
click at [342, 219] on div "public class Main { public static void main ( String args [ ]) { double num1 = …" at bounding box center [359, 399] width 597 height 516
click at [335, 242] on div "public class Main { public static void main ( String args [ ]) { double num1 = …" at bounding box center [359, 399] width 597 height 516
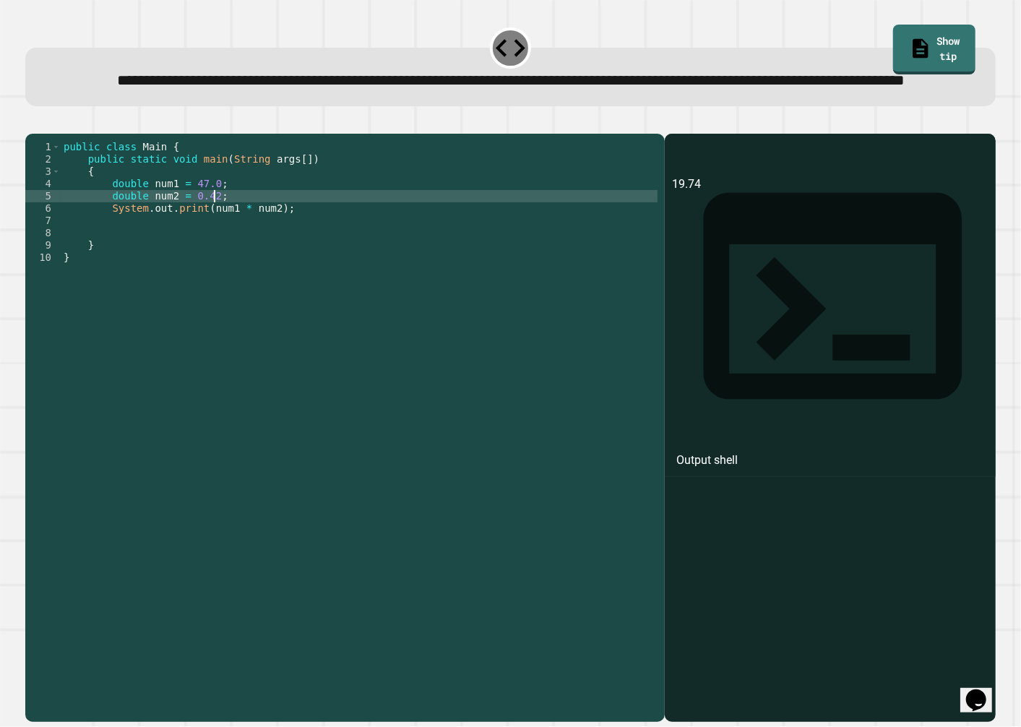
click at [335, 257] on div "public class Main { public static void main ( String args [ ]) { double num1 = …" at bounding box center [359, 399] width 597 height 516
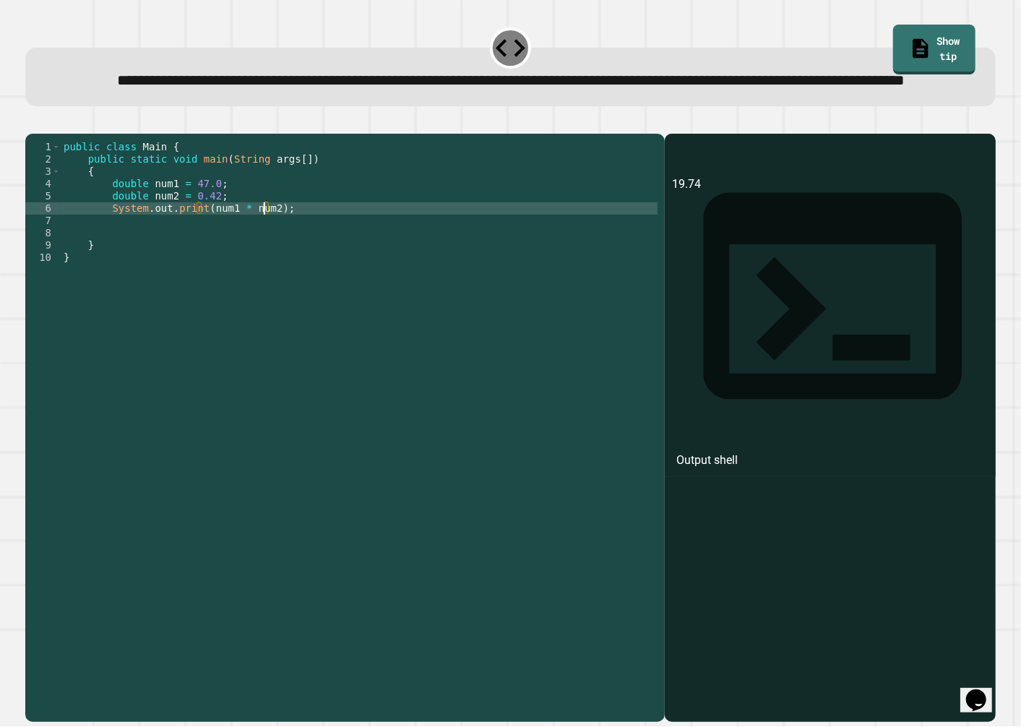
click at [435, 278] on div "public class Main { public static void main ( String args [ ]) { double num1 = …" at bounding box center [359, 399] width 597 height 516
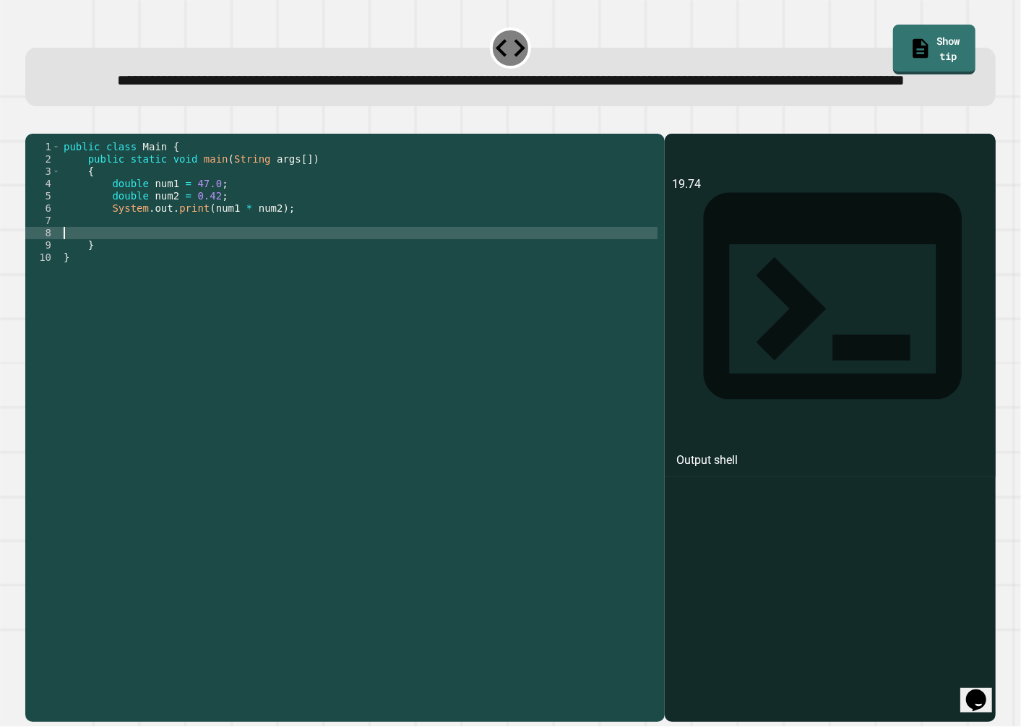
click at [433, 268] on div "public class Main { public static void main ( String args [ ]) { double num1 = …" at bounding box center [359, 399] width 597 height 516
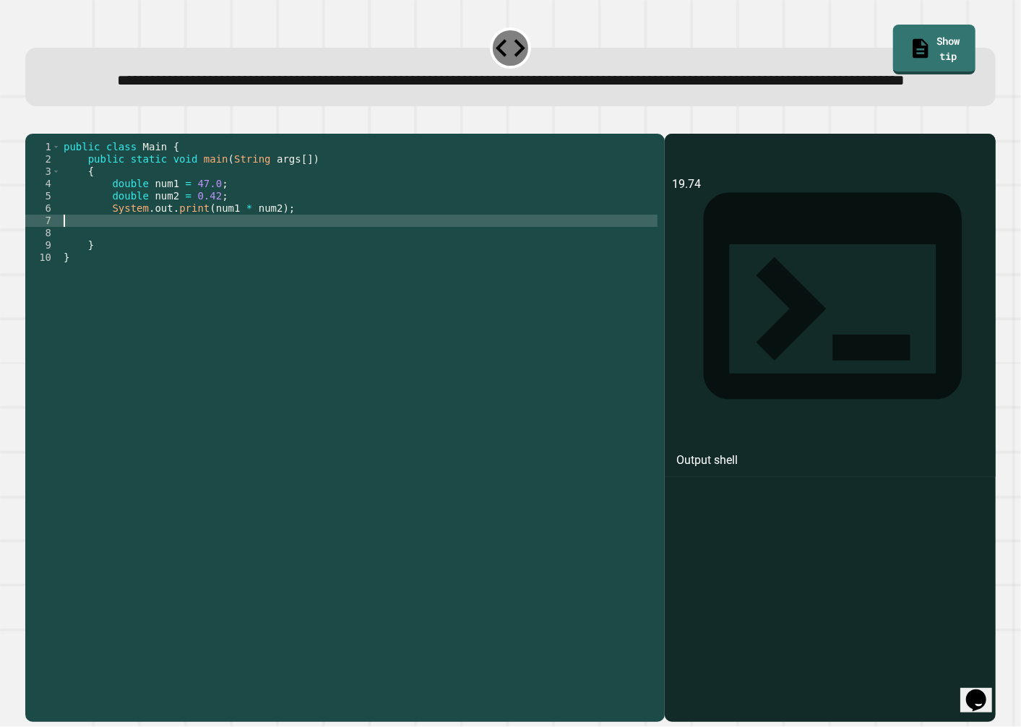
click at [433, 263] on div "public class Main { public static void main ( String args [ ]) { double num1 = …" at bounding box center [359, 399] width 597 height 516
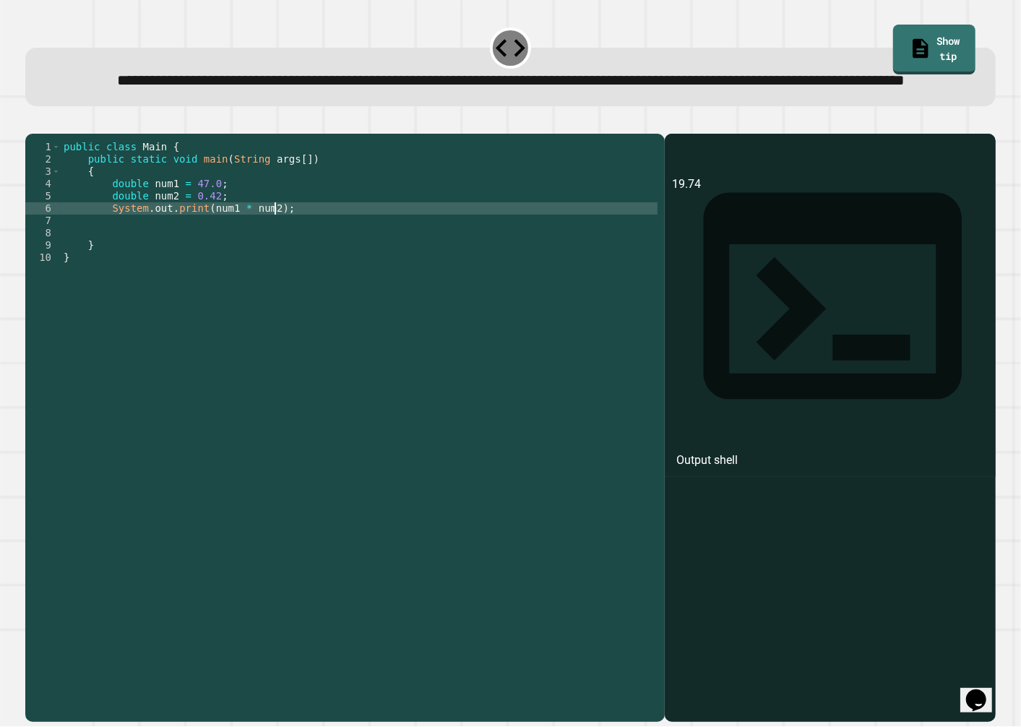
click at [435, 251] on div "public class Main { public static void main ( String args [ ]) { double num1 = …" at bounding box center [359, 399] width 597 height 516
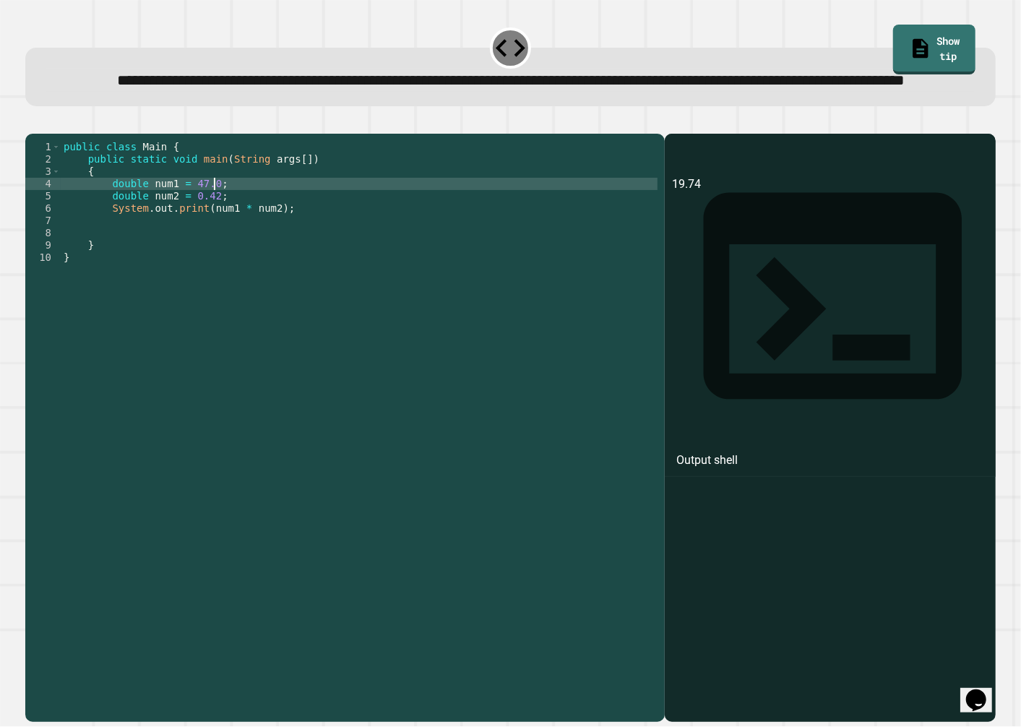
click at [444, 234] on div "public class Main { public static void main ( String args [ ]) { double num1 = …" at bounding box center [359, 399] width 597 height 516
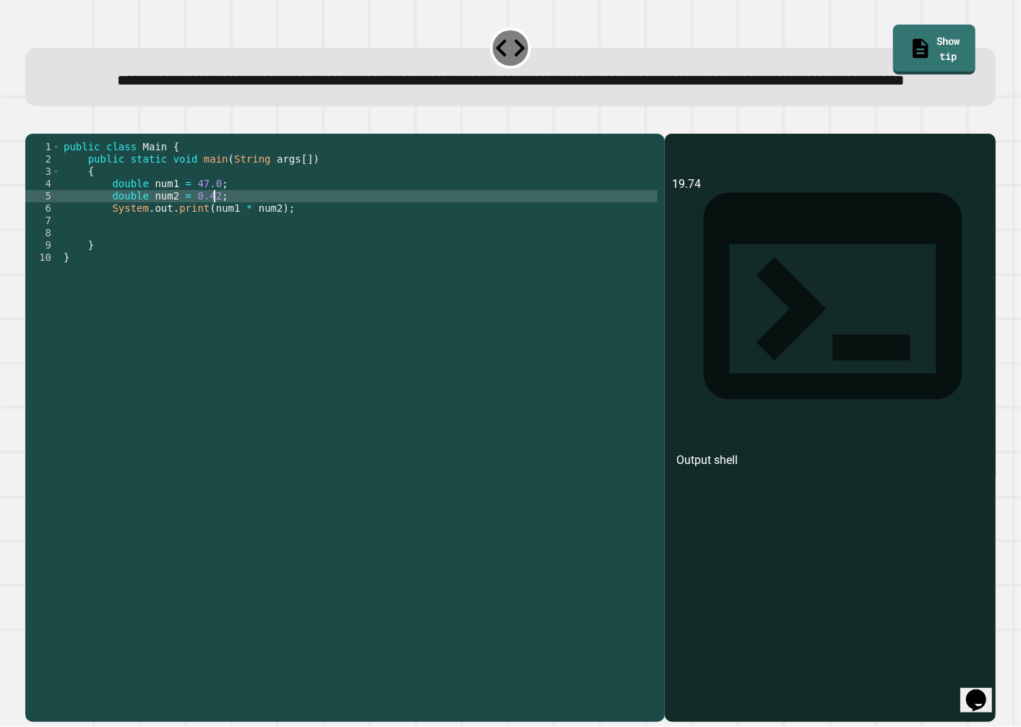
click at [445, 244] on div "public class Main { public static void main ( String args [ ]) { double num1 = …" at bounding box center [359, 399] width 597 height 516
click at [445, 264] on div "public class Main { public static void main ( String args [ ]) { double num1 = …" at bounding box center [359, 399] width 597 height 516
drag, startPoint x: 473, startPoint y: 240, endPoint x: 473, endPoint y: 262, distance: 22.4
click at [473, 255] on div "public class Main { public static void main ( String args [ ]) { double num1 = …" at bounding box center [359, 399] width 597 height 516
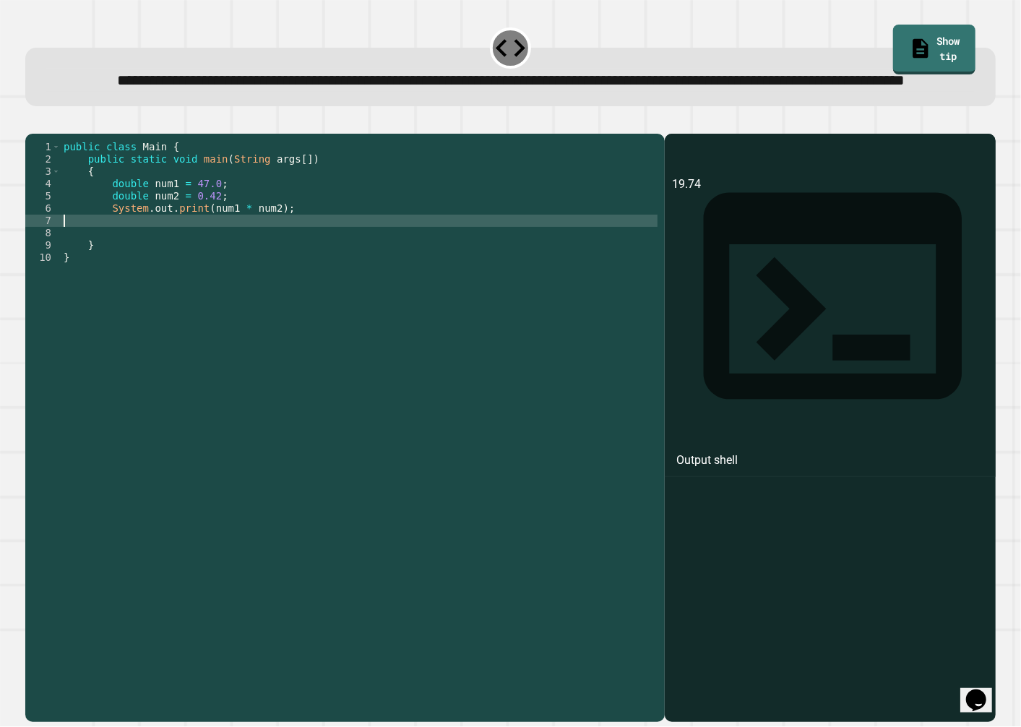
click at [472, 262] on div "public class Main { public static void main ( String args [ ]) { double num1 = …" at bounding box center [359, 399] width 597 height 516
click at [474, 254] on div "public class Main { public static void main ( String args [ ]) { double num1 = …" at bounding box center [359, 399] width 597 height 516
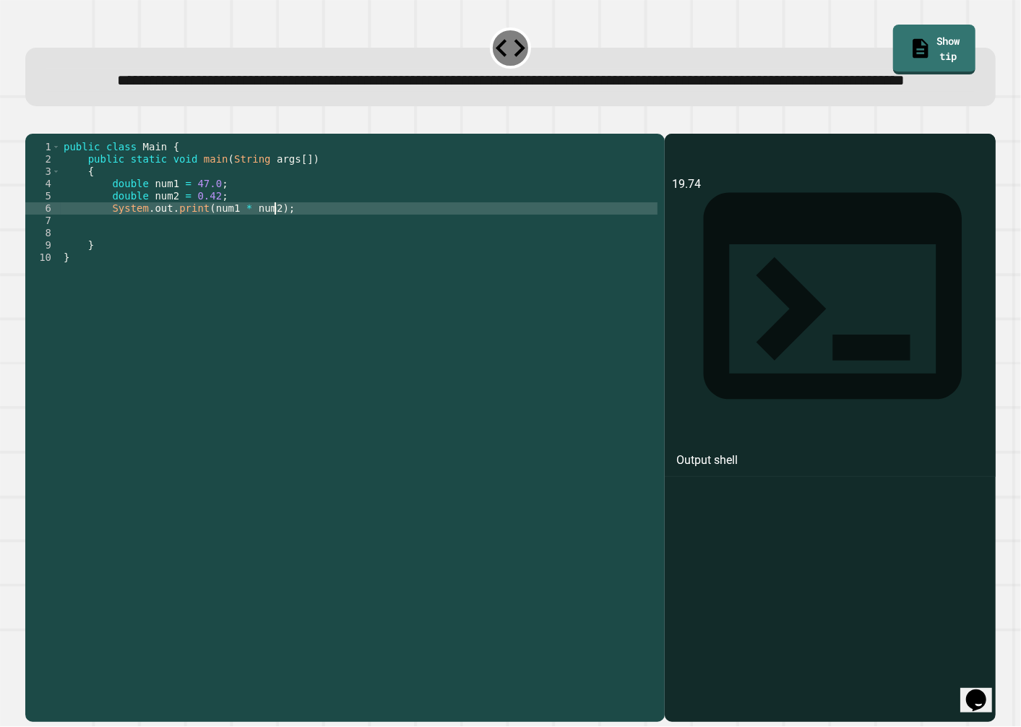
click at [474, 254] on div "public class Main { public static void main ( String args [ ]) { double num1 = …" at bounding box center [359, 399] width 597 height 516
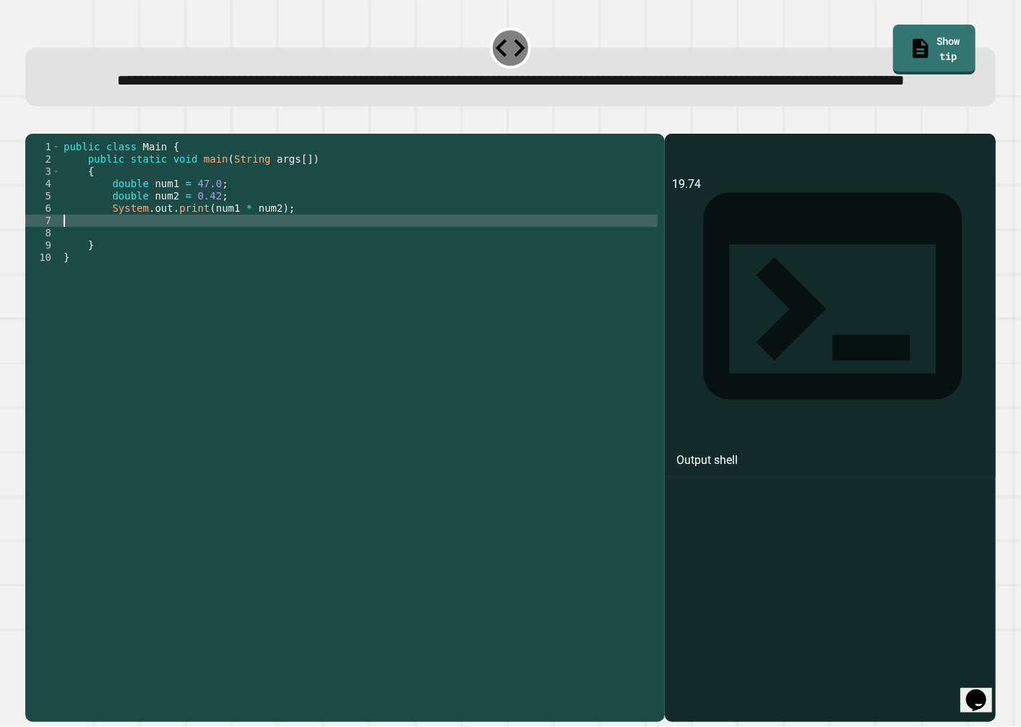
click at [305, 263] on div "public class Main { public static void main ( String args [ ]) { double num1 = …" at bounding box center [359, 399] width 597 height 516
click at [290, 251] on div "public class Main { public static void main ( String args [ ]) { double num1 = …" at bounding box center [359, 399] width 597 height 516
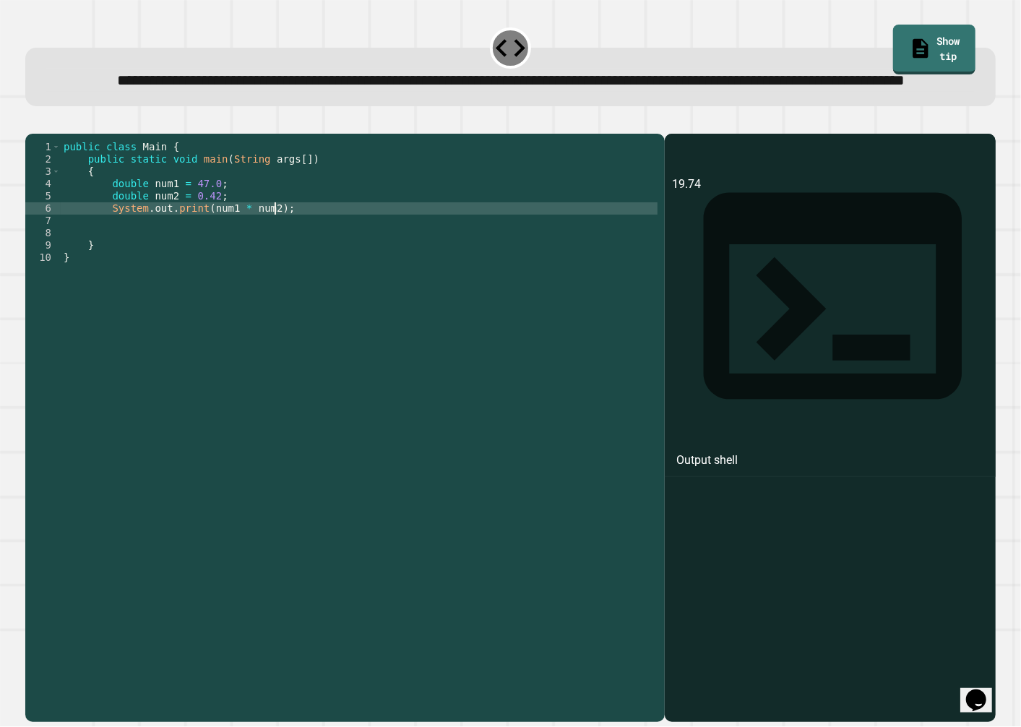
click at [237, 251] on div "public class Main { public static void main ( String args [ ]) { double num1 = …" at bounding box center [359, 399] width 597 height 516
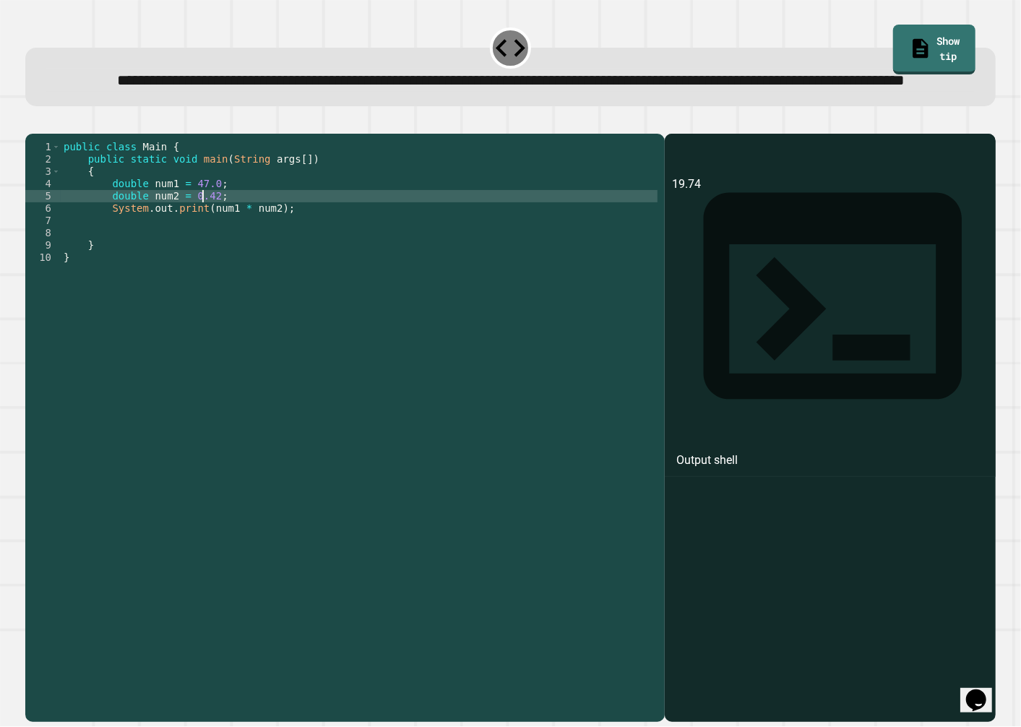
click at [203, 247] on div "public class Main { public static void main ( String args [ ]) { double num1 = …" at bounding box center [359, 399] width 597 height 516
click at [202, 239] on div "public class Main { public static void main ( String args [ ]) { double num1 = …" at bounding box center [359, 399] width 597 height 516
click at [233, 233] on div "public class Main { public static void main ( String args [ ]) { double num1 = …" at bounding box center [359, 399] width 597 height 516
click at [206, 240] on div "public class Main { public static void main ( String args [ ]) { double num1 = …" at bounding box center [359, 399] width 597 height 516
click at [283, 244] on div "public class Main { public static void main ( String args [ ]) { double num1 = …" at bounding box center [359, 399] width 597 height 516
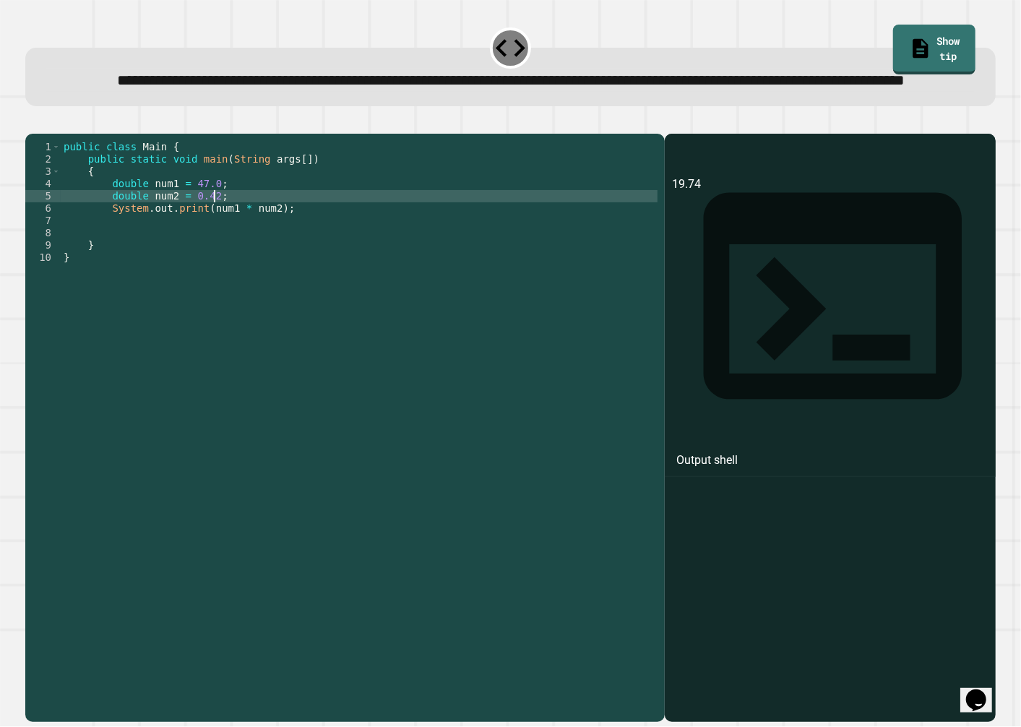
click at [292, 251] on div "public class Main { public static void main ( String args [ ]) { double num1 = …" at bounding box center [359, 399] width 597 height 516
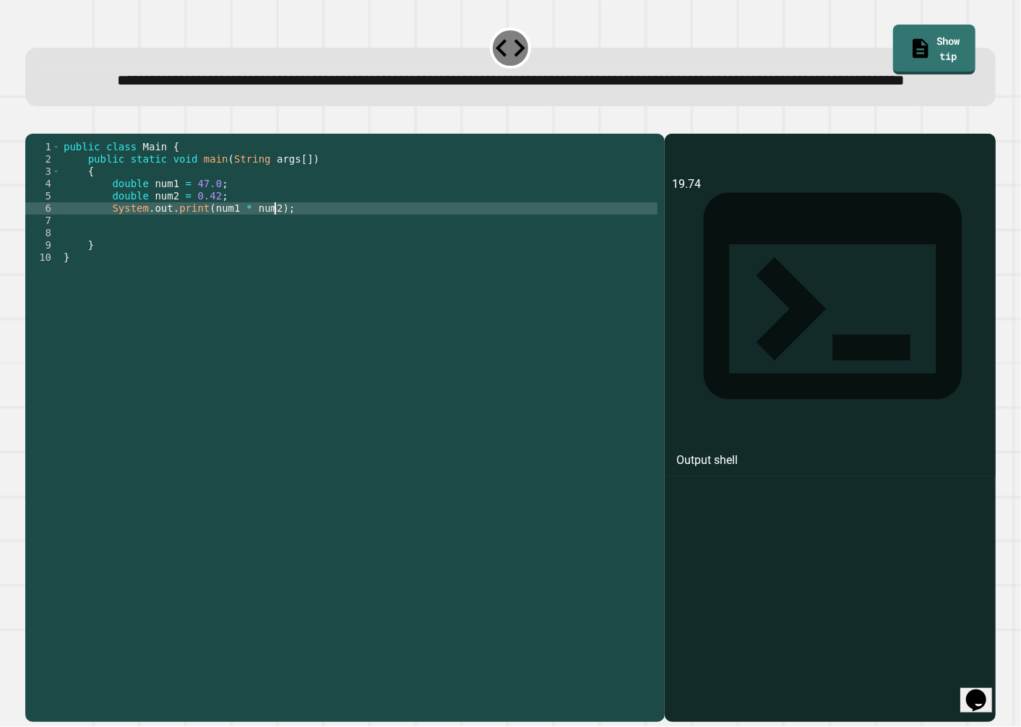
click at [296, 257] on div "public class Main { public static void main ( String args [ ]) { double num1 = …" at bounding box center [359, 399] width 597 height 516
click at [301, 242] on div "public class Main { public static void main ( String args [ ]) { double num1 = …" at bounding box center [359, 399] width 597 height 516
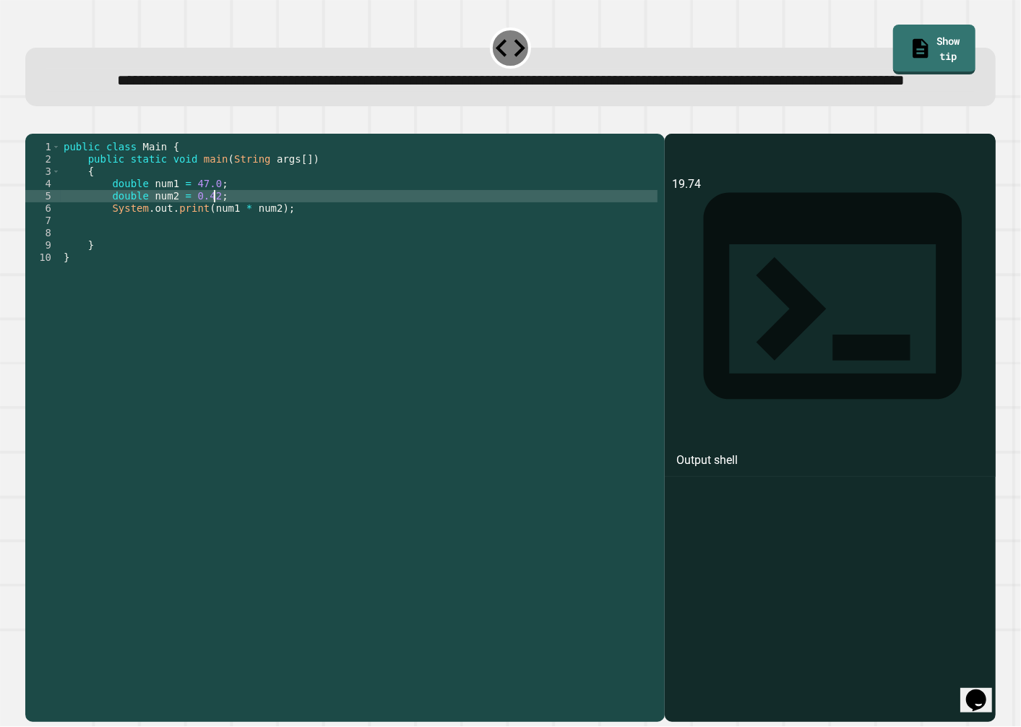
click at [311, 211] on div "public class Main { public static void main ( String args [ ]) { double num1 = …" at bounding box center [359, 399] width 597 height 516
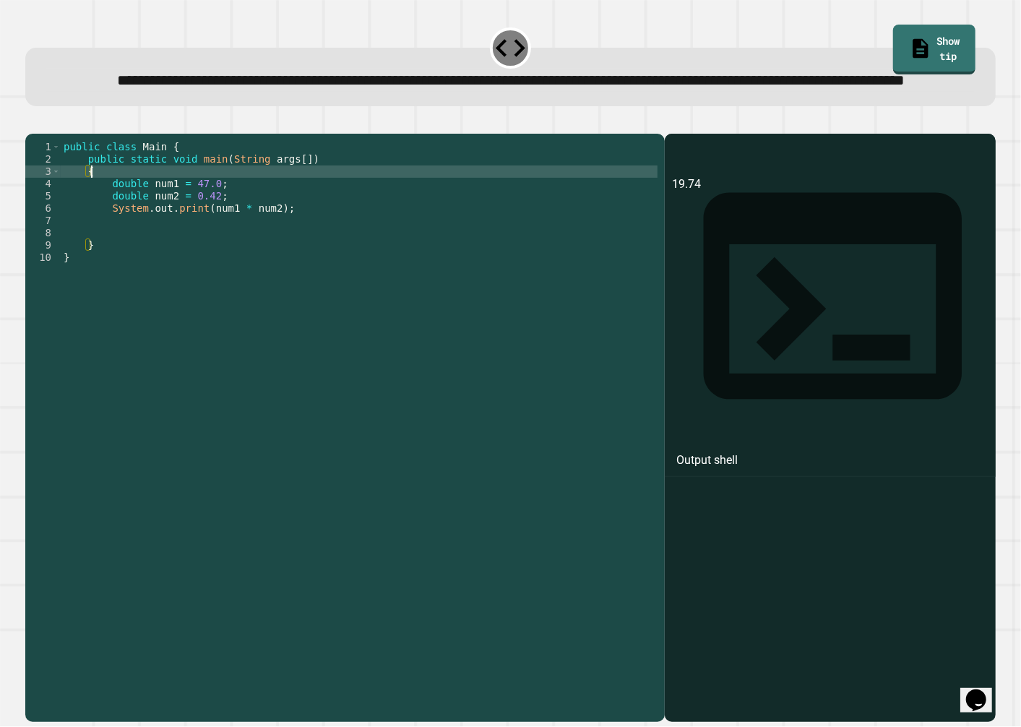
click at [311, 218] on div "public class Main { public static void main ( String args [ ]) { double num1 = …" at bounding box center [359, 399] width 597 height 516
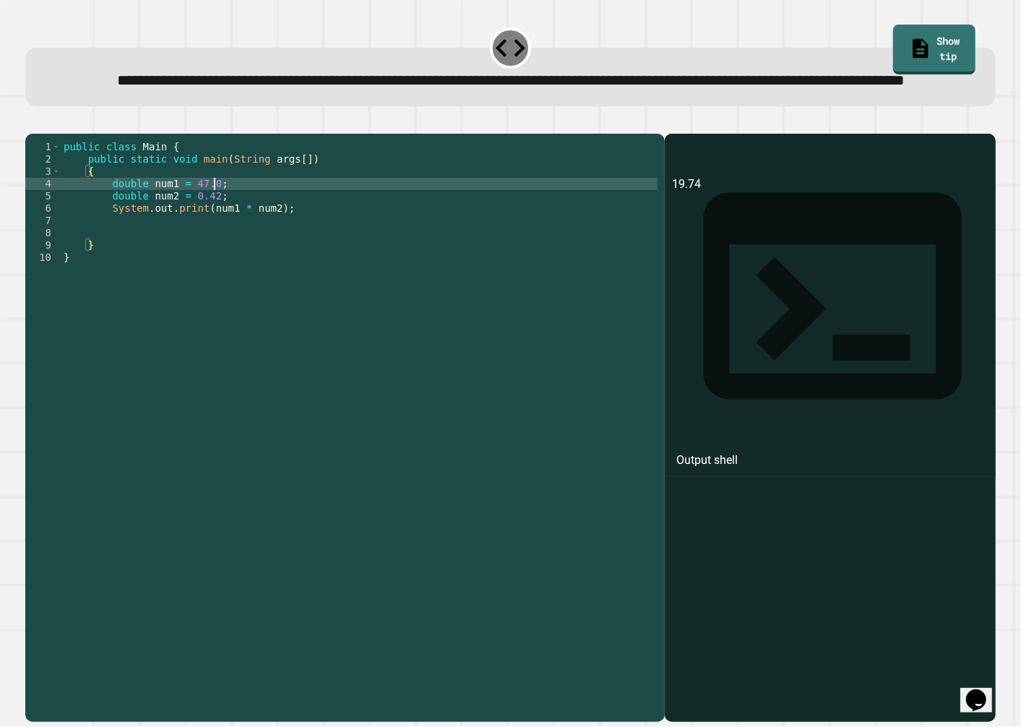
click at [314, 232] on div "public class Main { public static void main ( String args [ ]) { double num1 = …" at bounding box center [359, 399] width 597 height 516
click at [321, 220] on div "public class Main { public static void main ( String args [ ]) { double num1 = …" at bounding box center [359, 399] width 597 height 516
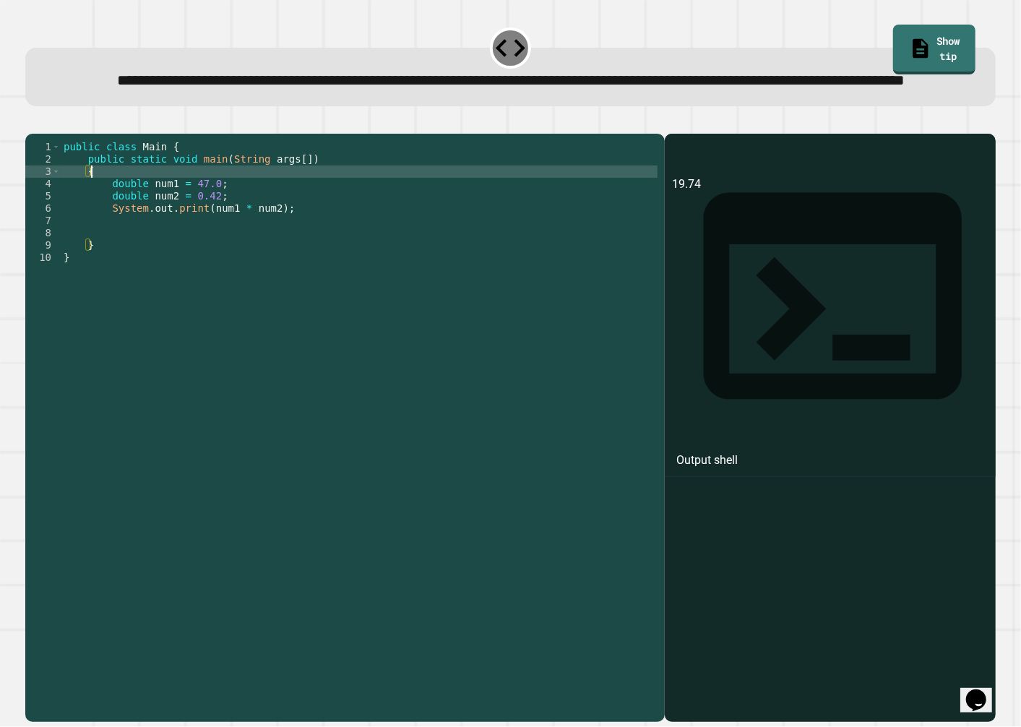
click at [387, 195] on div "public class Main { public static void main ( String args [ ]) { double num1 = …" at bounding box center [359, 399] width 597 height 516
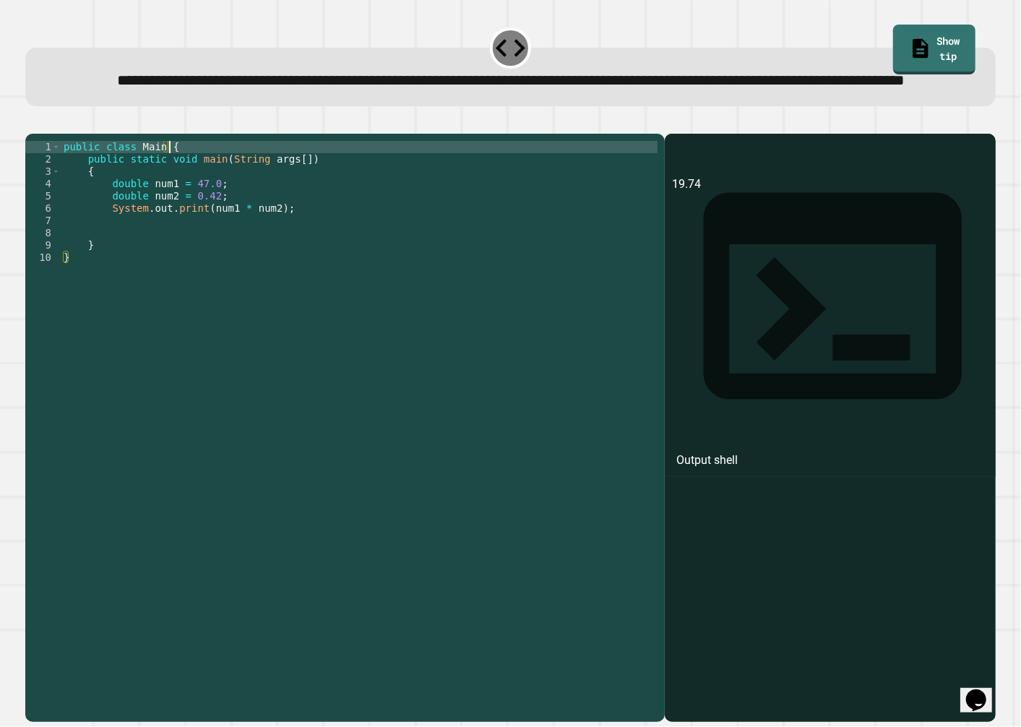
click at [386, 212] on div "public class Main { public static void main ( String args [ ]) { double num1 = …" at bounding box center [359, 399] width 597 height 516
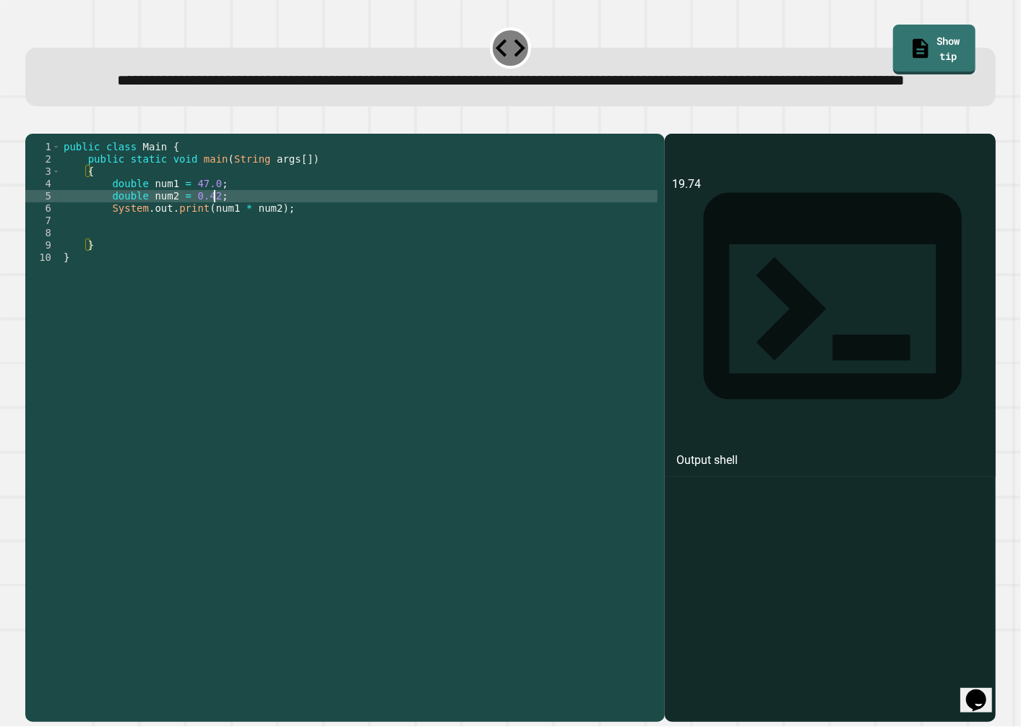
click at [379, 242] on div "public class Main { public static void main ( String args [ ]) { double num1 = …" at bounding box center [359, 399] width 597 height 516
click at [379, 217] on div "public class Main { public static void main ( String args [ ]) { double num1 = …" at bounding box center [359, 399] width 597 height 516
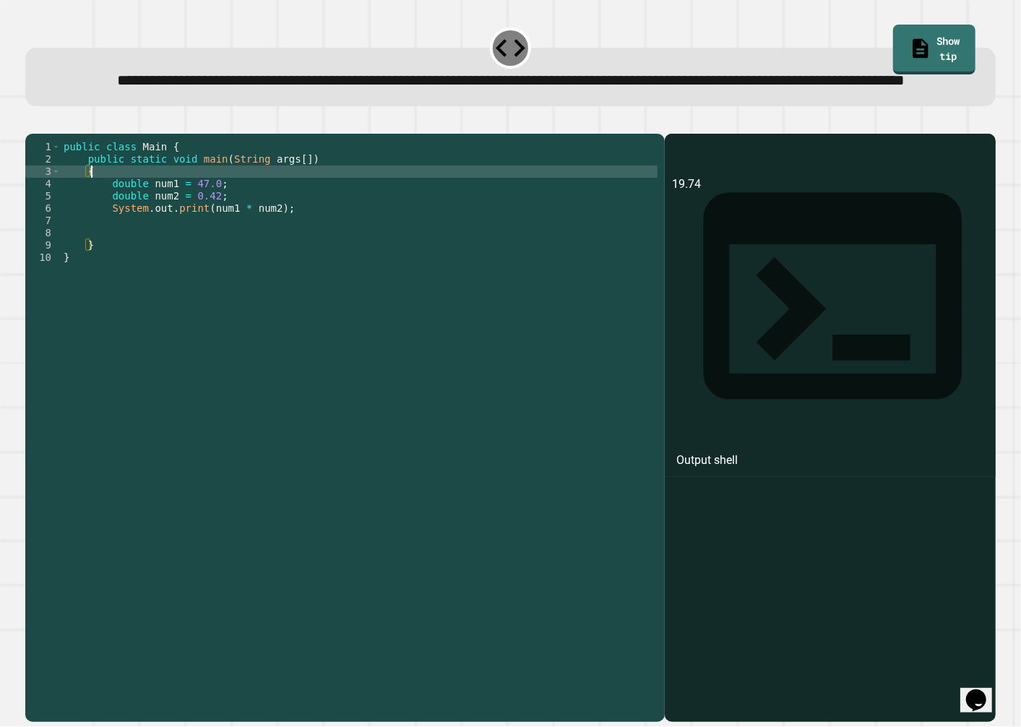
type textarea "*"
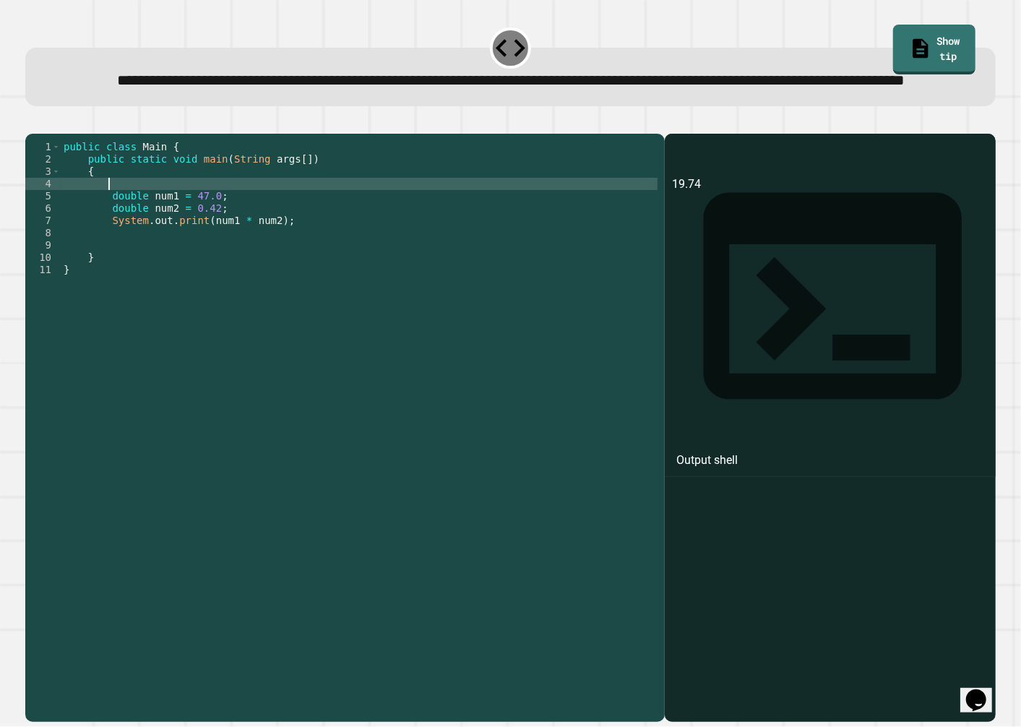
click at [374, 250] on div "public class Main { public static void main ( String args [ ]) { double num1 = …" at bounding box center [359, 399] width 597 height 516
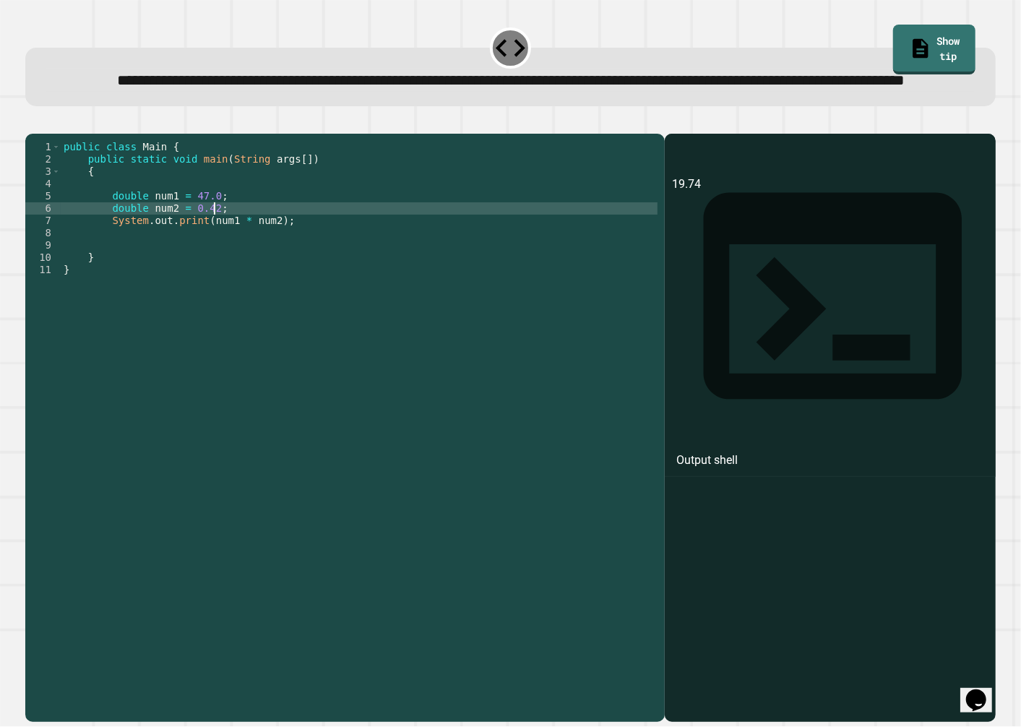
click at [372, 277] on div "public class Main { public static void main ( String args [ ]) { double num1 = …" at bounding box center [359, 399] width 597 height 516
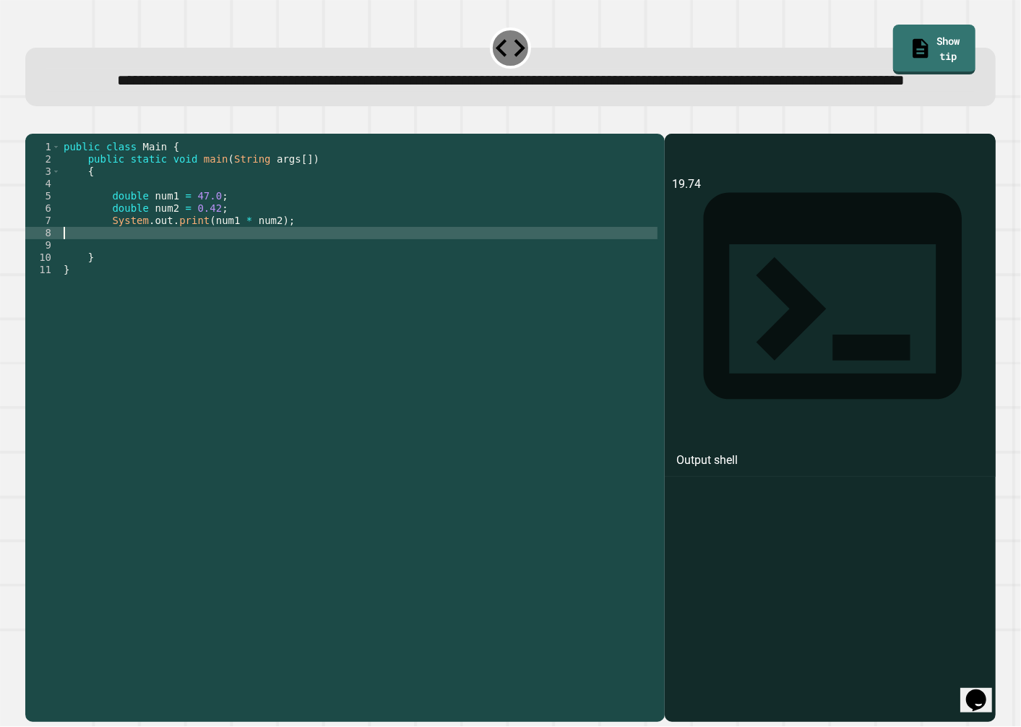
scroll to position [0, 0]
type textarea "**********"
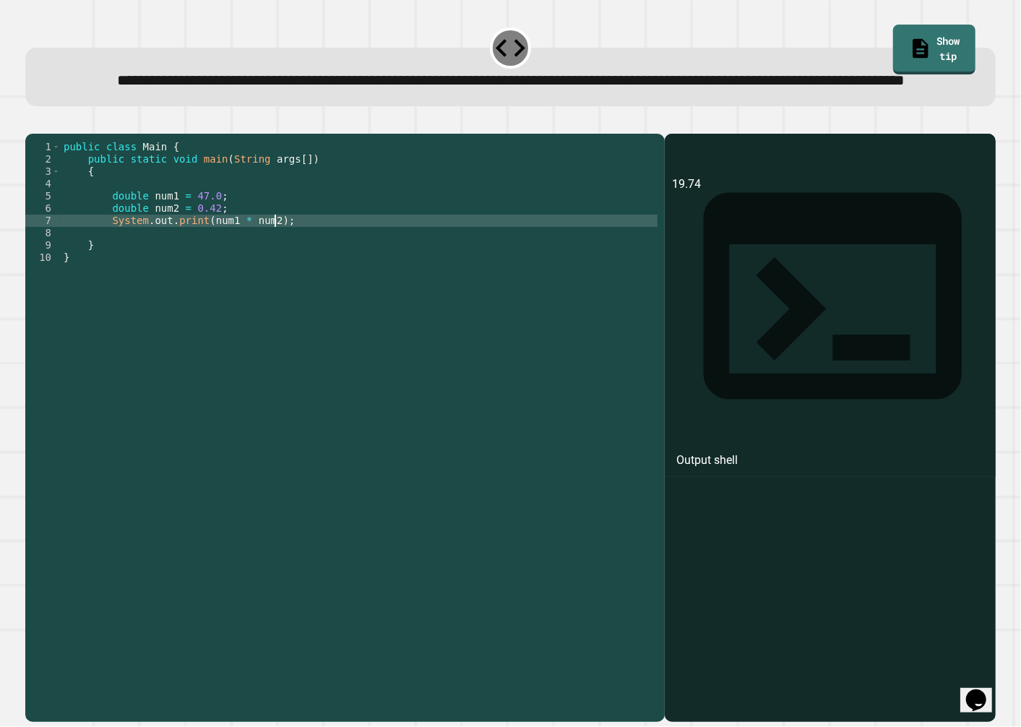
click at [372, 285] on div "public class Main { public static void main ( String args [ ]) { double num1 = …" at bounding box center [359, 399] width 597 height 516
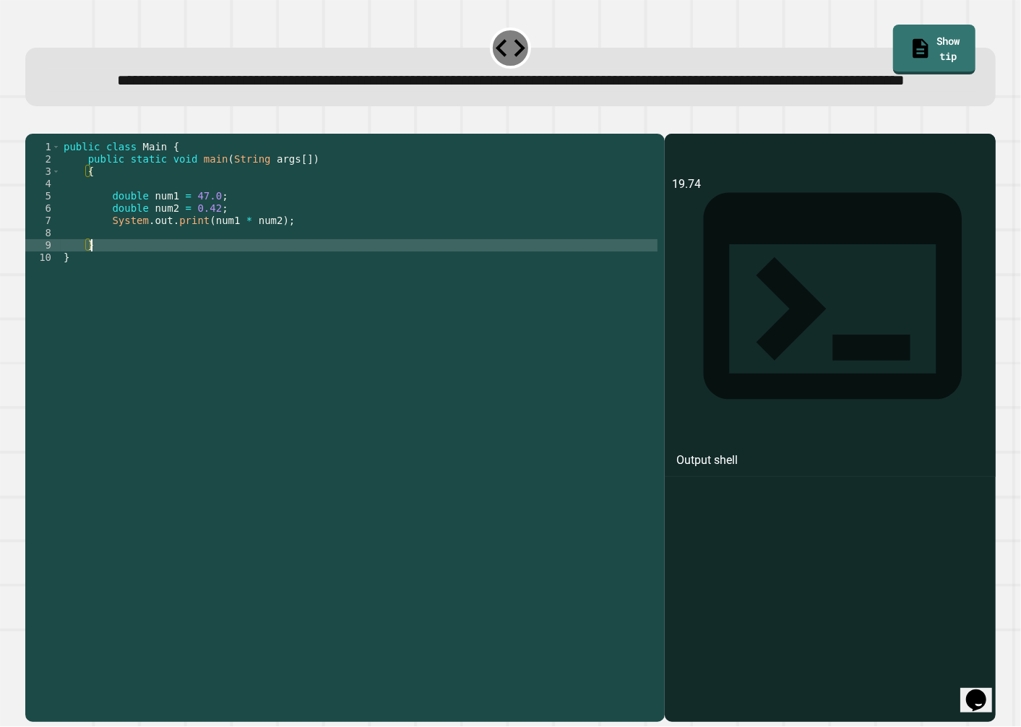
click at [371, 282] on div "public class Main { public static void main ( String args [ ]) { double num1 = …" at bounding box center [359, 399] width 597 height 516
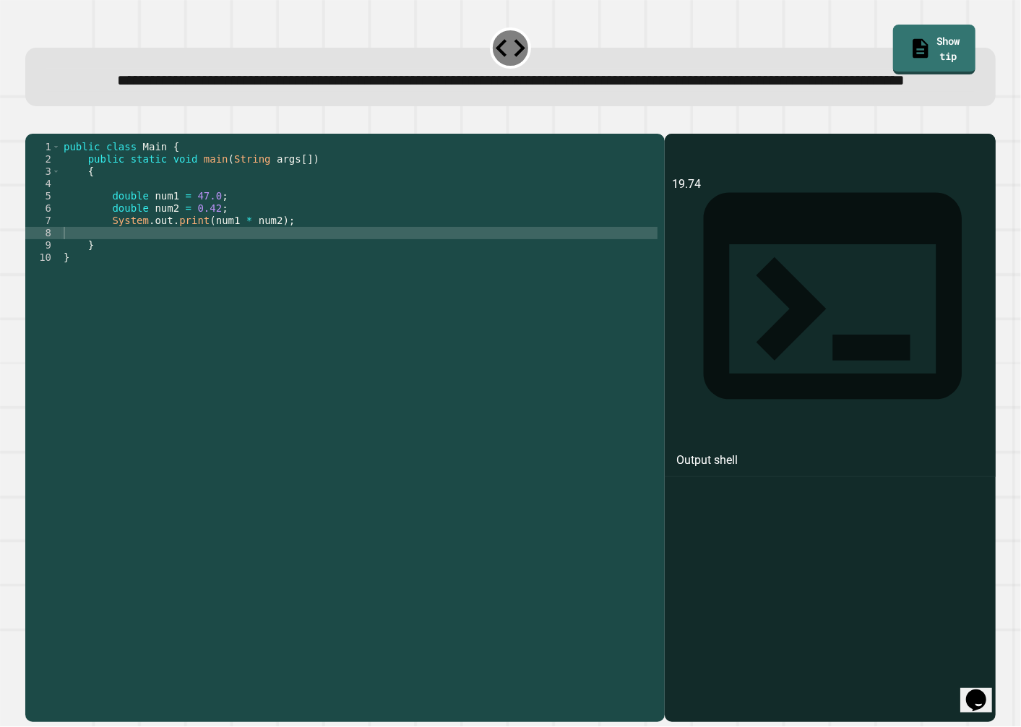
click at [33, 122] on icon "button" at bounding box center [33, 122] width 0 height 0
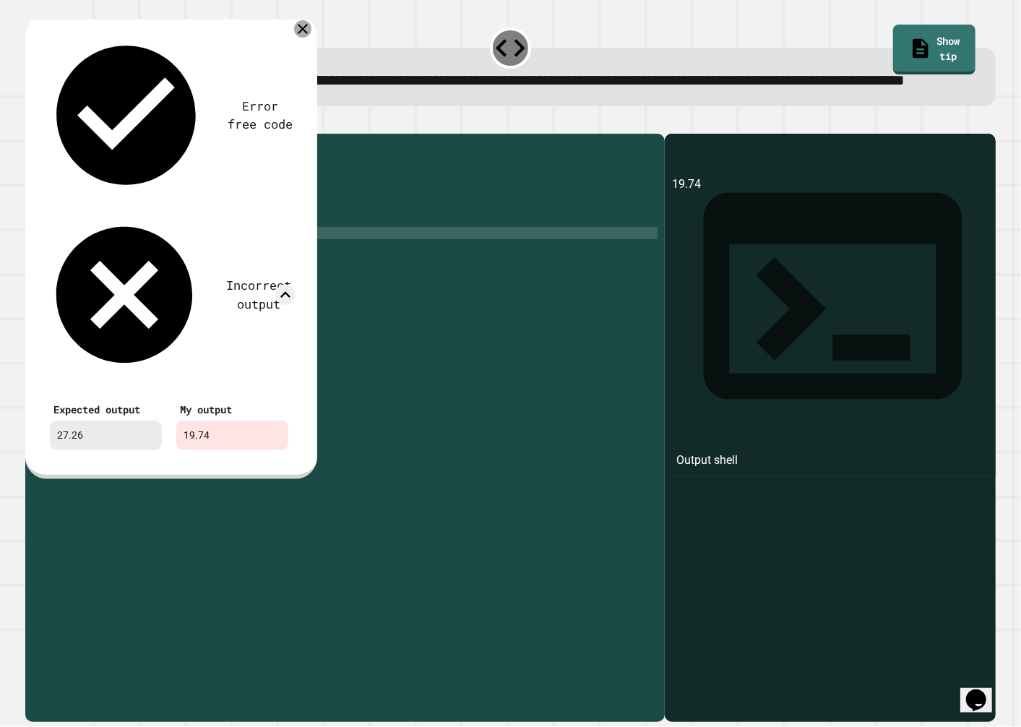
click at [308, 38] on icon at bounding box center [302, 28] width 17 height 17
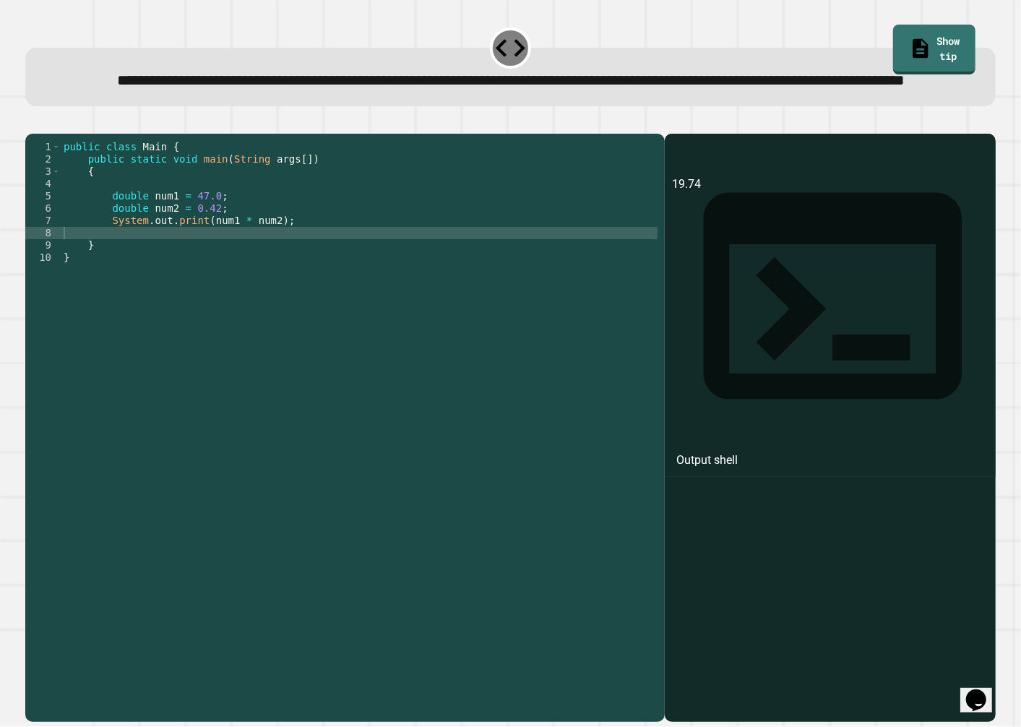
click at [235, 272] on div "public class Main { public static void main ( String args [ ]) { double num1 = …" at bounding box center [359, 399] width 597 height 516
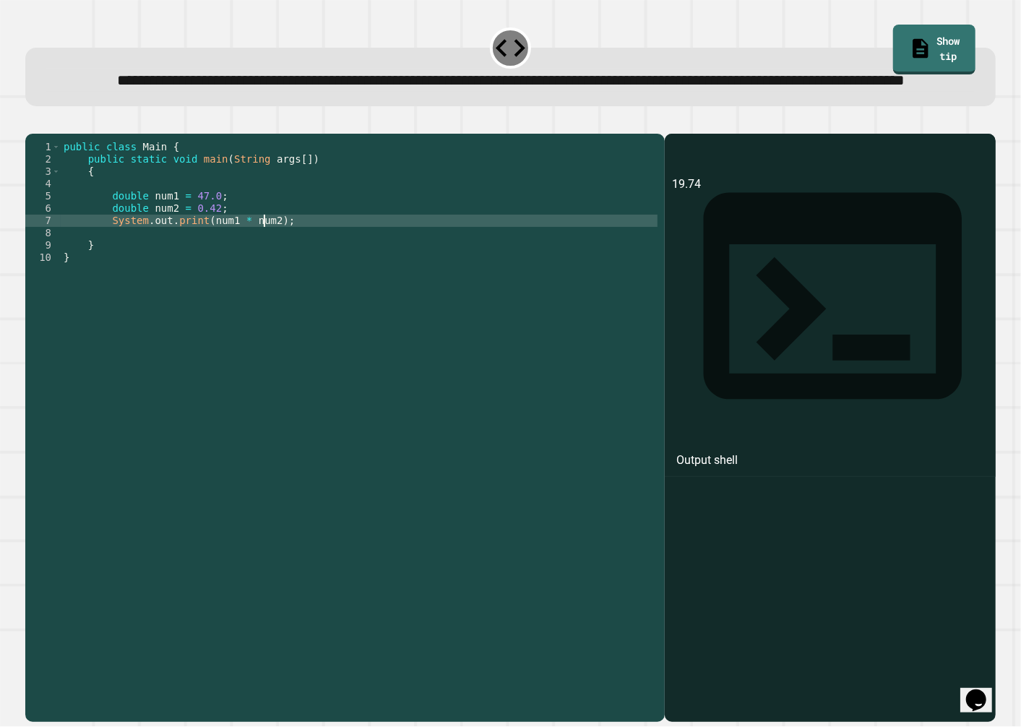
click at [263, 262] on div "public class Main { public static void main ( String args [ ]) { double num1 = …" at bounding box center [359, 399] width 597 height 516
click at [206, 244] on div "public class Main { public static void main ( String args [ ]) { double num1 = …" at bounding box center [359, 399] width 597 height 516
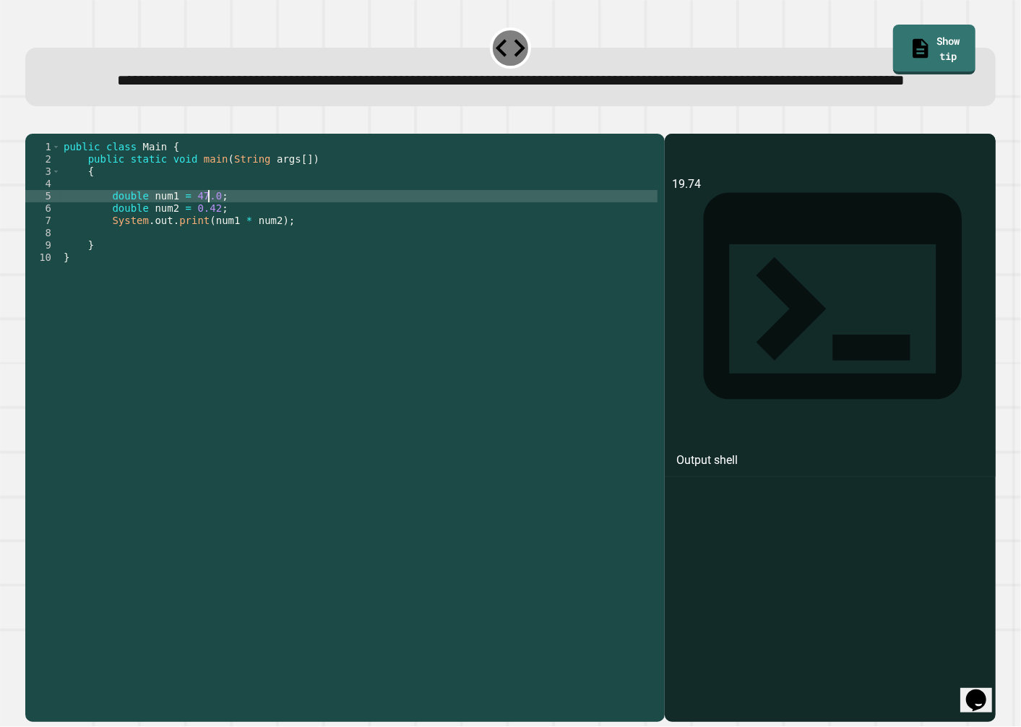
scroll to position [0, 9]
click at [33, 122] on icon "button" at bounding box center [33, 122] width 0 height 0
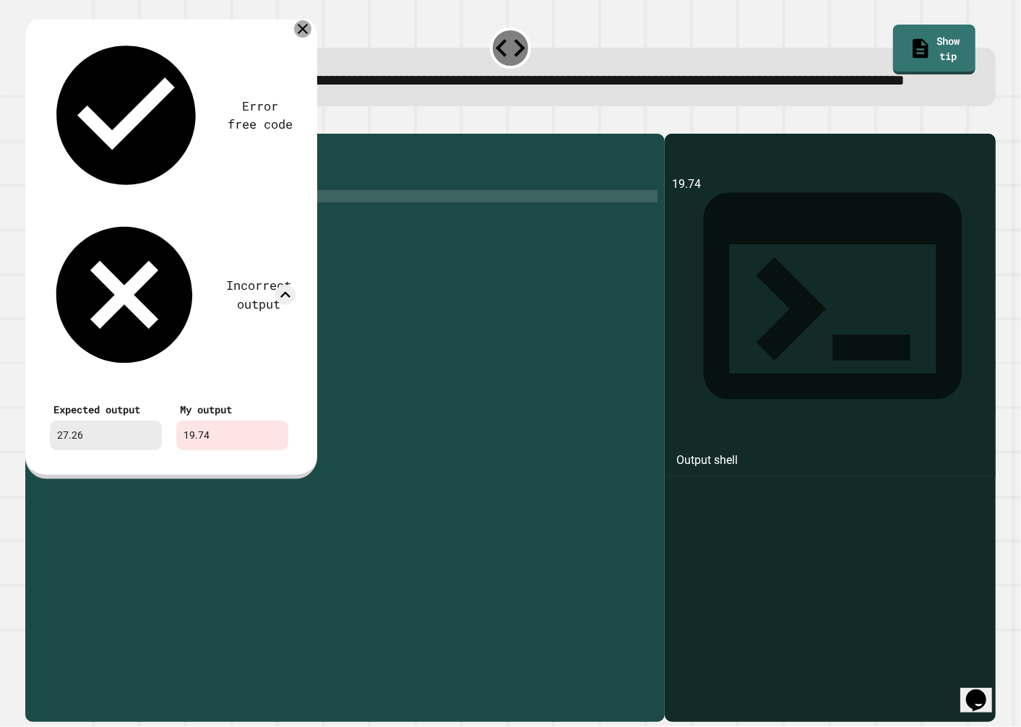
click at [302, 38] on icon at bounding box center [302, 28] width 17 height 17
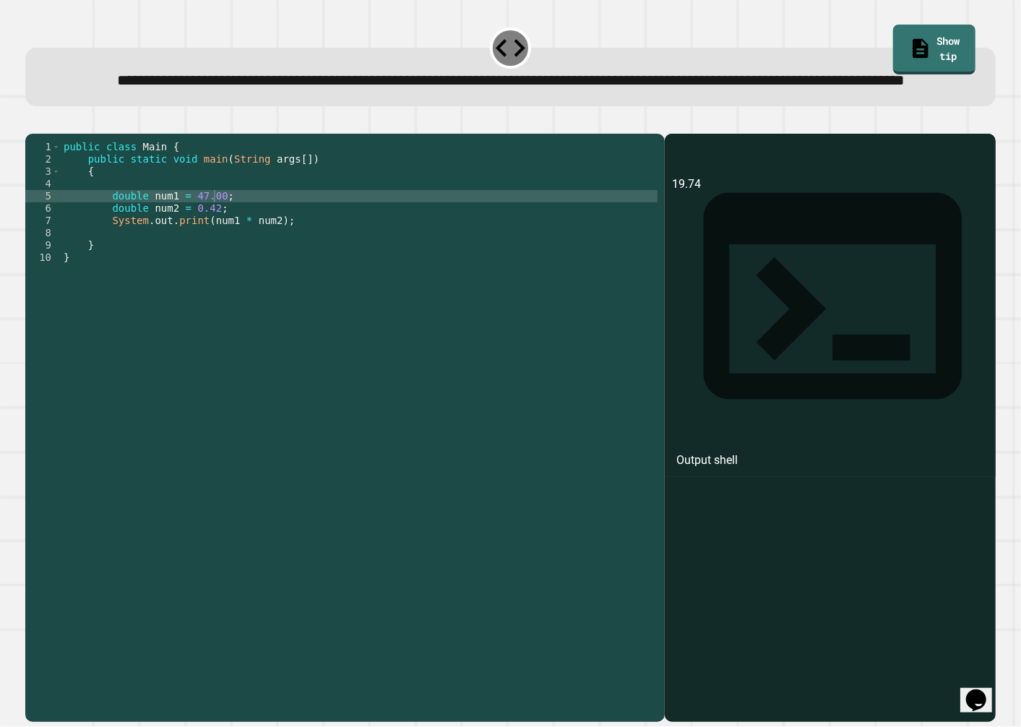
click at [212, 236] on div "public class Main { public static void main ( String args [ ]) { double num1 = …" at bounding box center [359, 399] width 597 height 516
click at [239, 264] on div "public class Main { public static void main ( String args [ ]) { double num1 = …" at bounding box center [359, 399] width 597 height 516
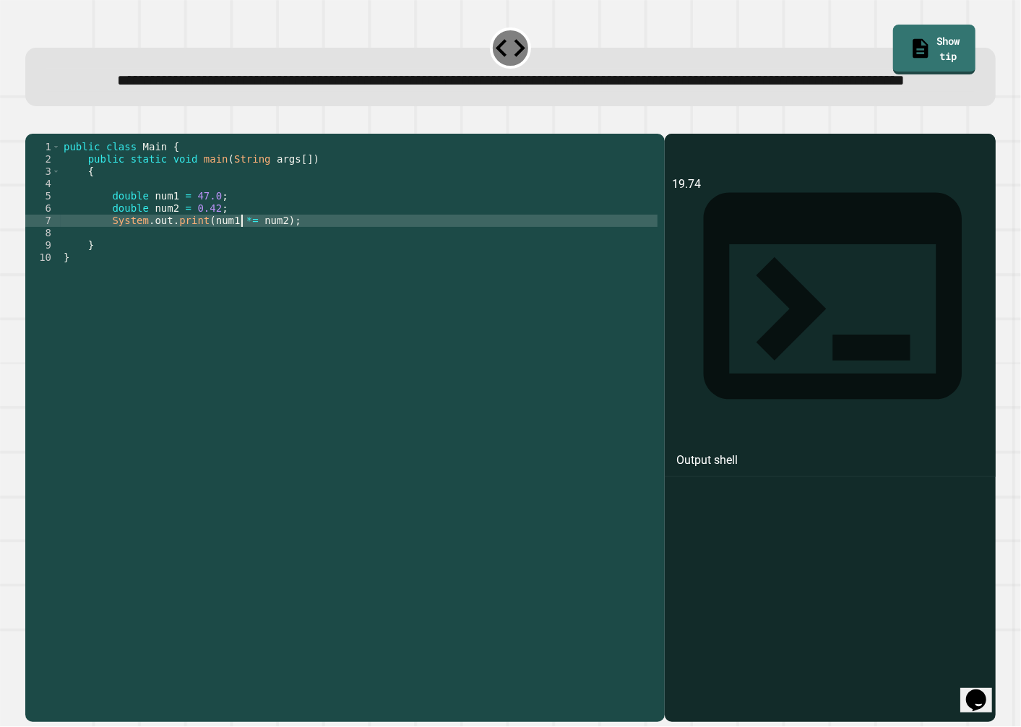
scroll to position [0, 12]
click at [33, 122] on icon "button" at bounding box center [33, 122] width 0 height 0
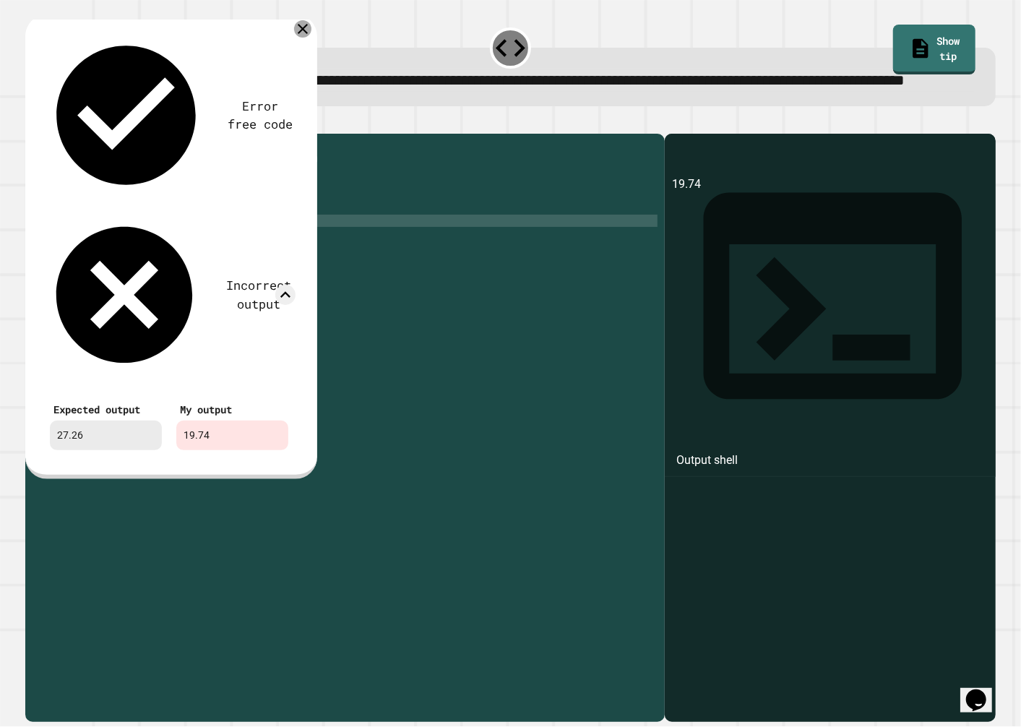
click at [300, 38] on icon at bounding box center [302, 28] width 17 height 17
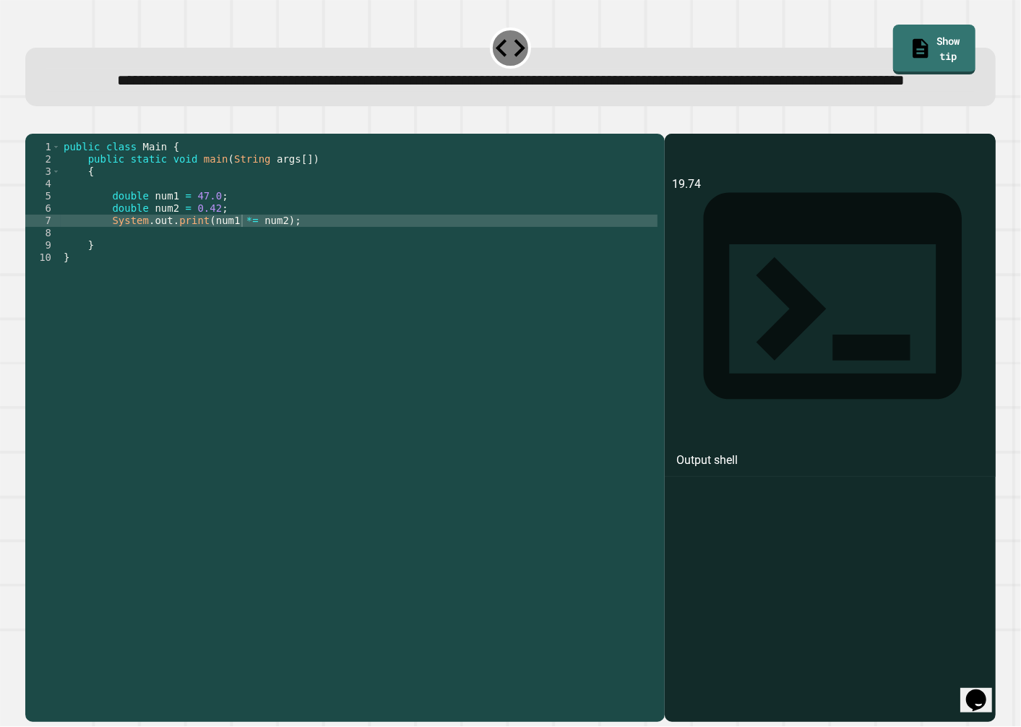
click at [241, 267] on div "public class Main { public static void main ( String args [ ]) { double num1 = …" at bounding box center [359, 399] width 597 height 516
click at [269, 262] on div "public class Main { public static void main ( String args [ ]) { double num1 = …" at bounding box center [359, 399] width 597 height 516
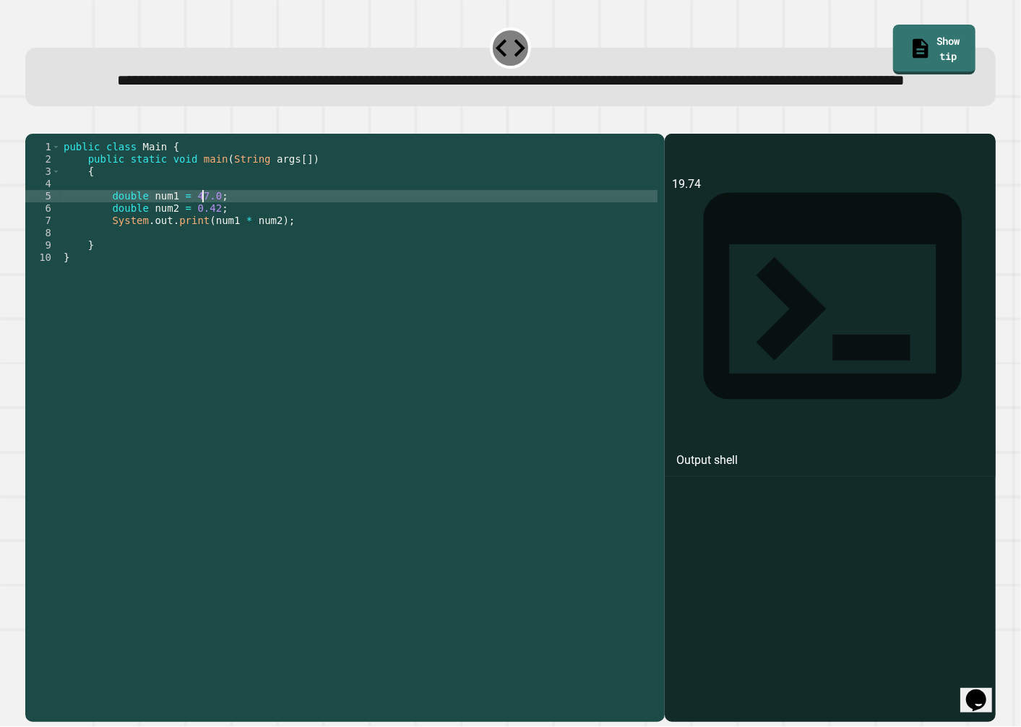
click at [204, 237] on div "public class Main { public static void main ( String args [ ]) { double num1 = …" at bounding box center [359, 399] width 597 height 516
click at [225, 241] on div "public class Main { public static void main ( String args [ ]) { double num1 = …" at bounding box center [359, 399] width 597 height 516
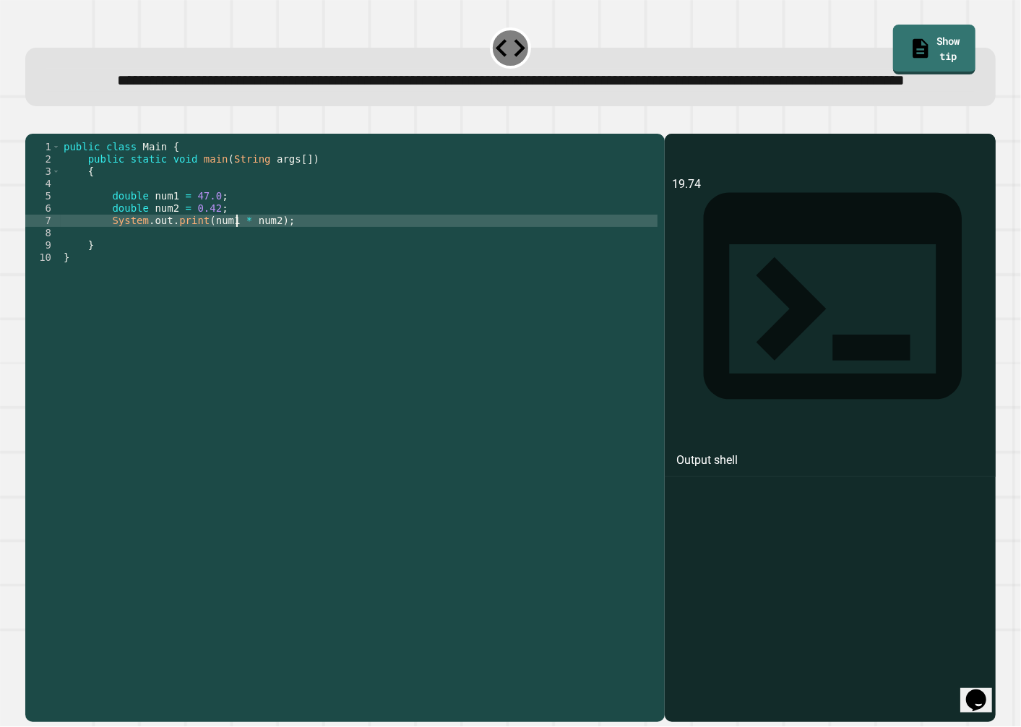
click at [233, 264] on div "public class Main { public static void main ( String args [ ]) { double num1 = …" at bounding box center [359, 399] width 597 height 516
click at [238, 248] on div "public class Main { public static void main ( String args [ ]) { double num1 = …" at bounding box center [359, 399] width 597 height 516
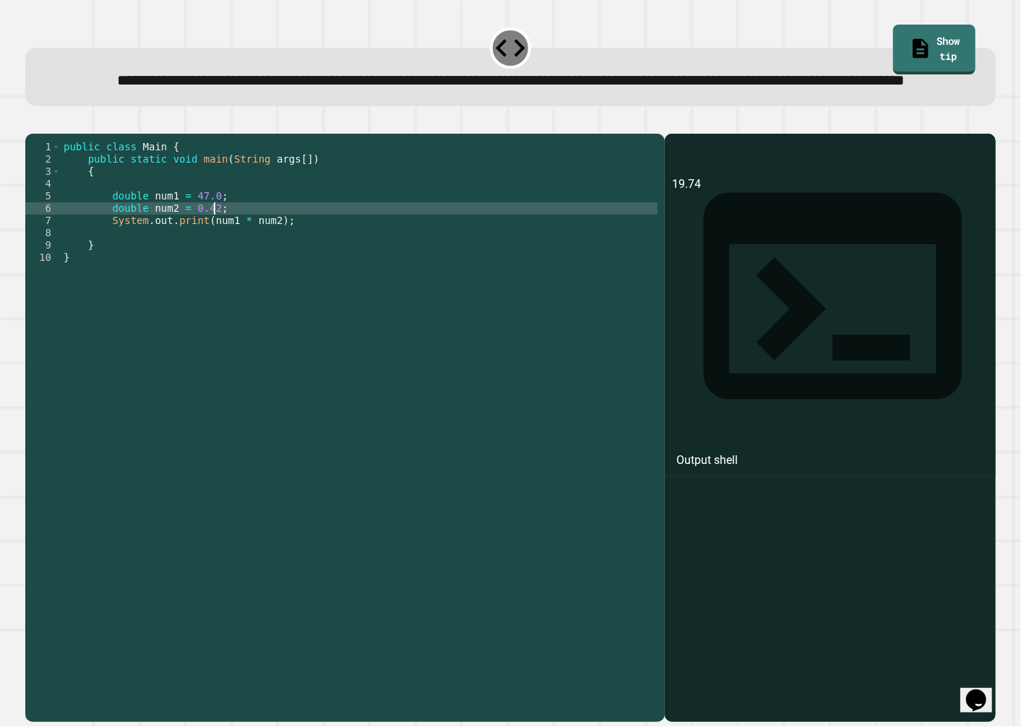
click at [239, 255] on div "public class Main { public static void main ( String args [ ]) { double num1 = …" at bounding box center [359, 399] width 597 height 516
click at [246, 240] on div "public class Main { public static void main ( String args [ ]) { double num1 = …" at bounding box center [359, 399] width 597 height 516
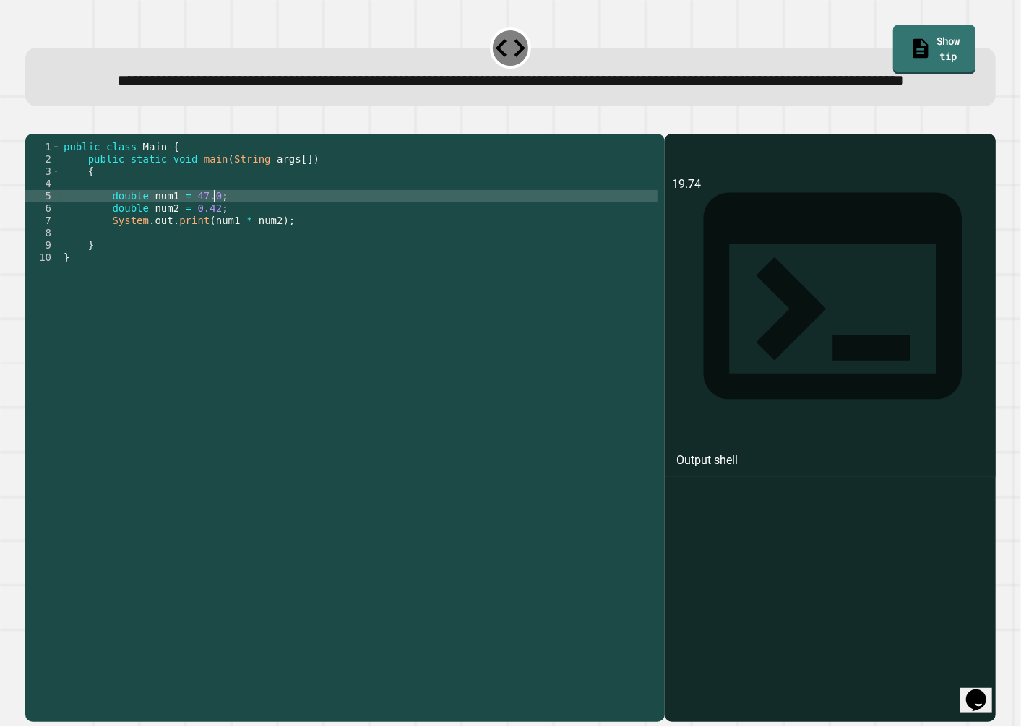
click at [246, 247] on div "public class Main { public static void main ( String args [ ]) { double num1 = …" at bounding box center [359, 399] width 597 height 516
click at [241, 243] on div "public class Main { public static void main ( String args [ ]) { double num1 = …" at bounding box center [359, 399] width 597 height 516
click at [248, 290] on div "public class Main { public static void main ( String args [ ]) { double num1 = …" at bounding box center [359, 399] width 597 height 516
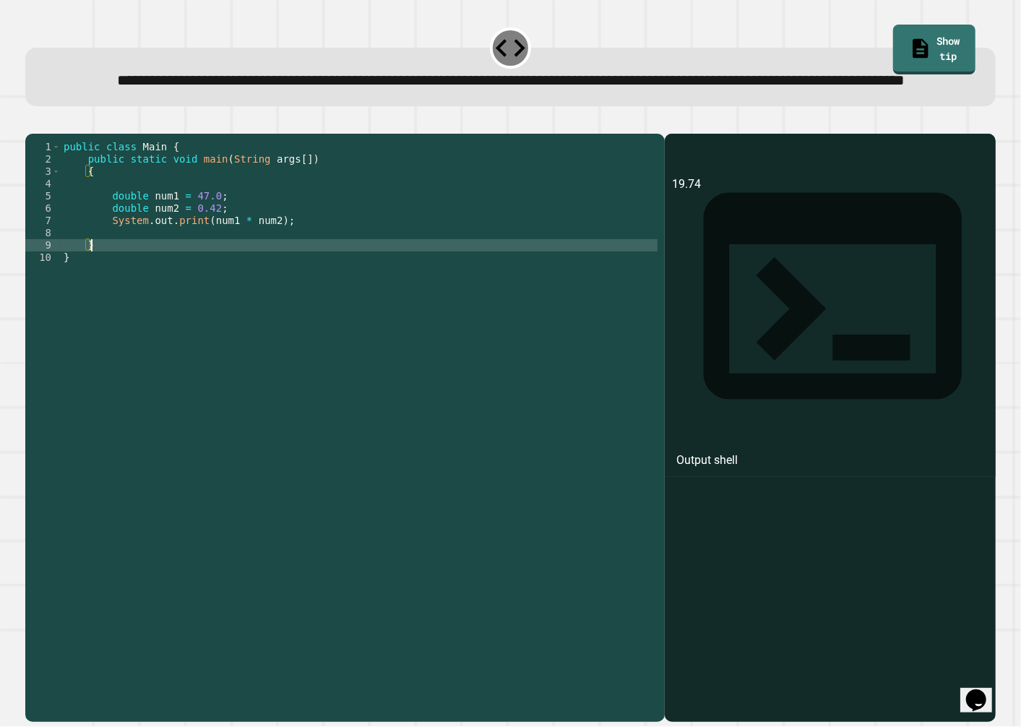
scroll to position [0, 1]
click at [269, 251] on div "public class Main { public static void main ( String args [ ]) { double num1 = …" at bounding box center [359, 399] width 597 height 516
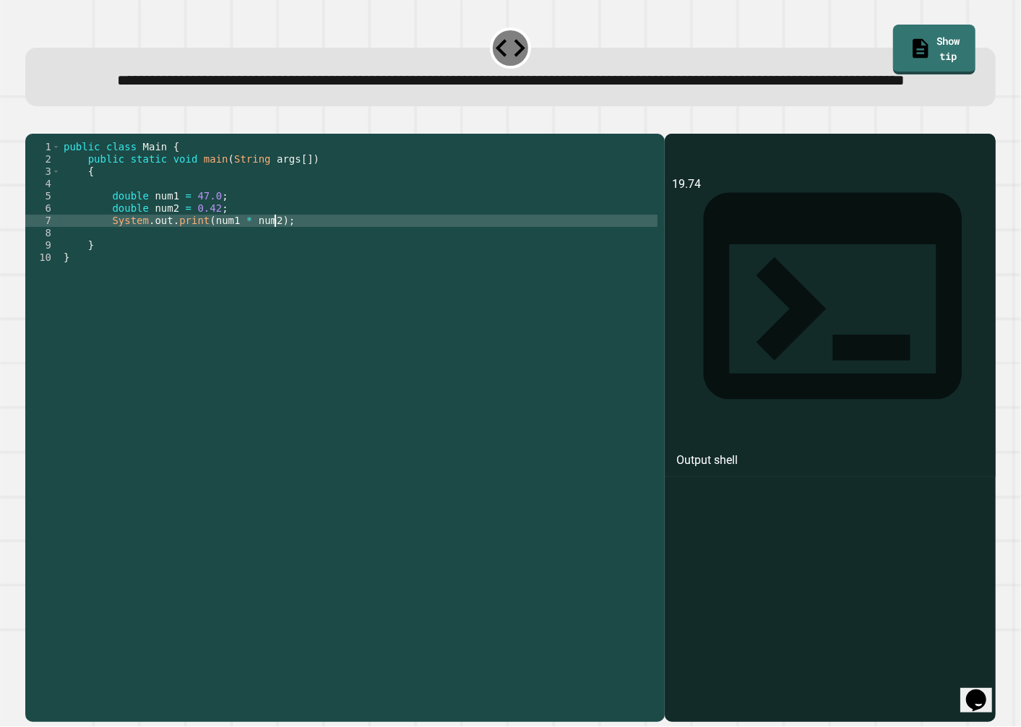
click at [275, 271] on div "public class Main { public static void main ( String args [ ]) { double num1 = …" at bounding box center [359, 399] width 597 height 516
click at [278, 260] on div "public class Main { public static void main ( String args [ ]) { double num1 = …" at bounding box center [359, 399] width 597 height 516
click at [278, 253] on div "public class Main { public static void main ( String args [ ]) { double num1 = …" at bounding box center [359, 399] width 597 height 516
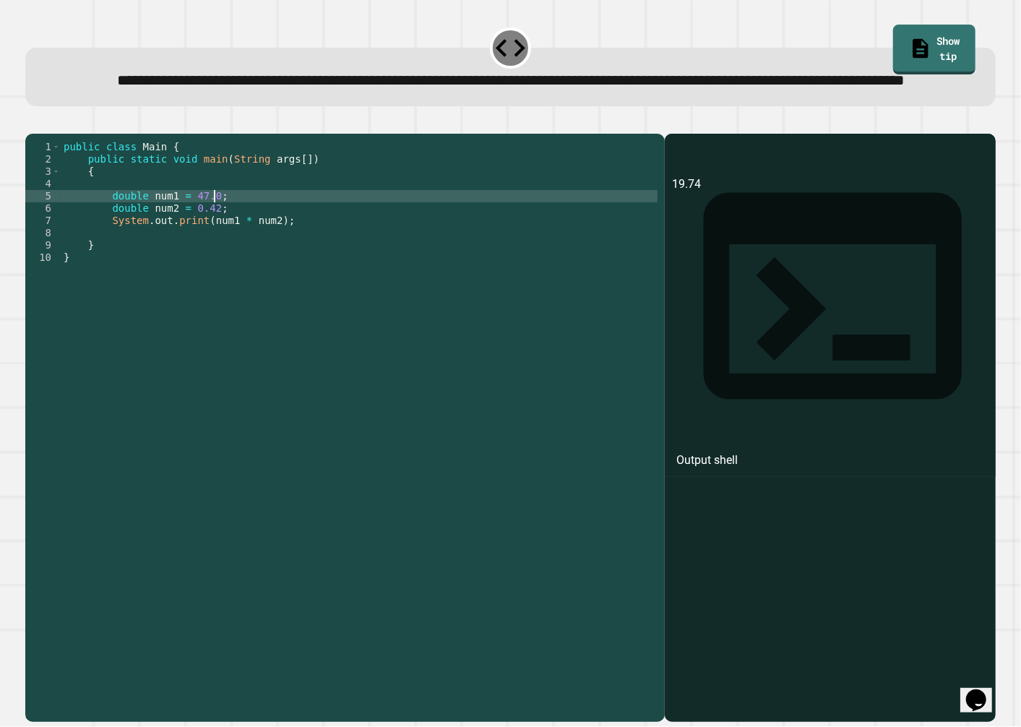
click at [278, 243] on div "public class Main { public static void main ( String args [ ]) { double num1 = …" at bounding box center [359, 399] width 597 height 516
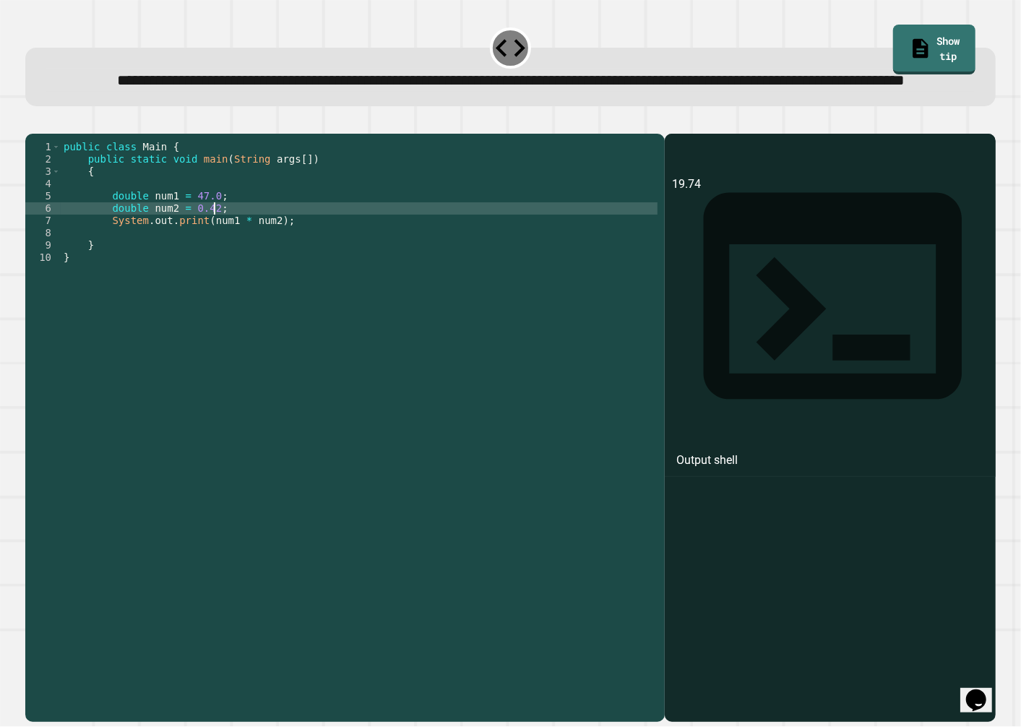
click at [280, 253] on div "public class Main { public static void main ( String args [ ]) { double num1 = …" at bounding box center [359, 399] width 597 height 516
click at [280, 249] on div "public class Main { public static void main ( String args [ ]) { double num1 = …" at bounding box center [359, 399] width 597 height 516
type textarea "**********"
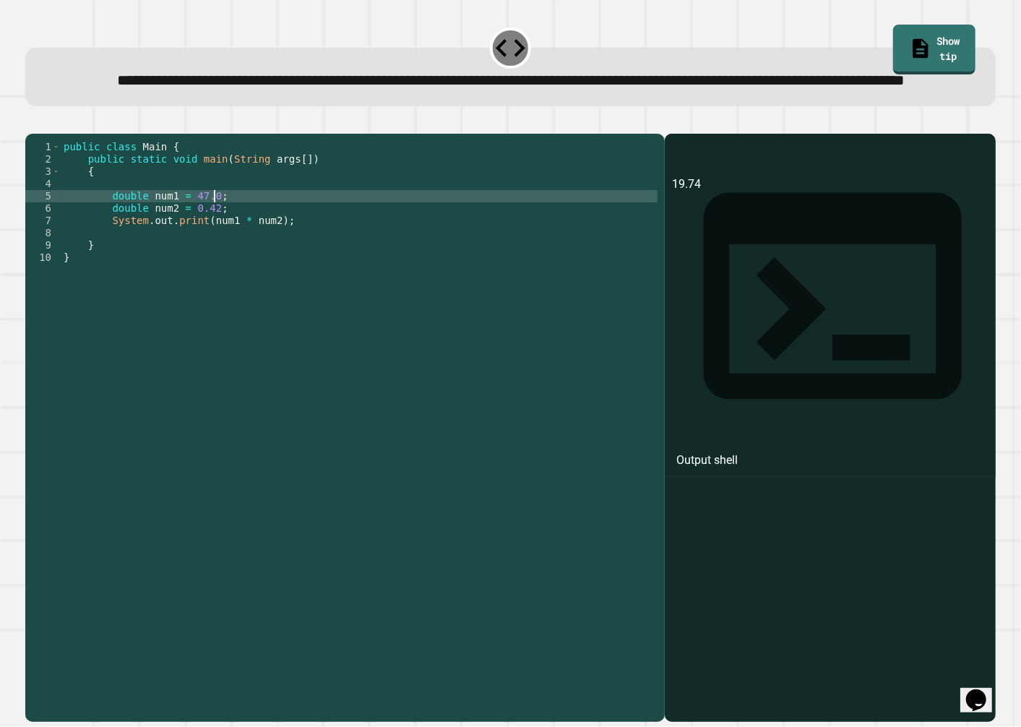
type textarea "*"
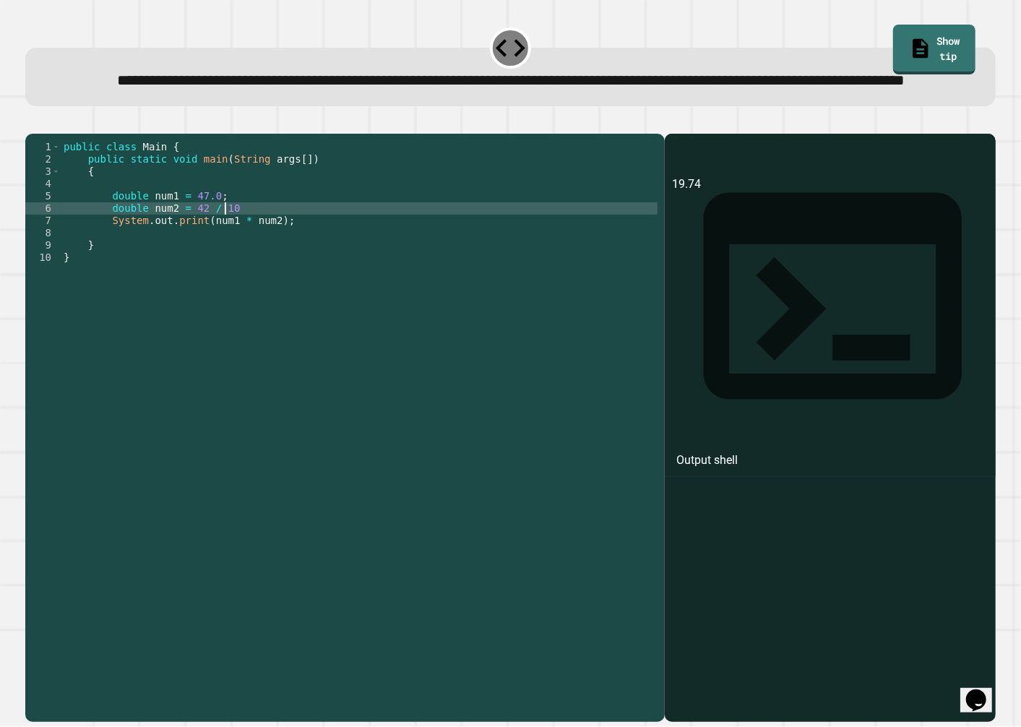
scroll to position [0, 11]
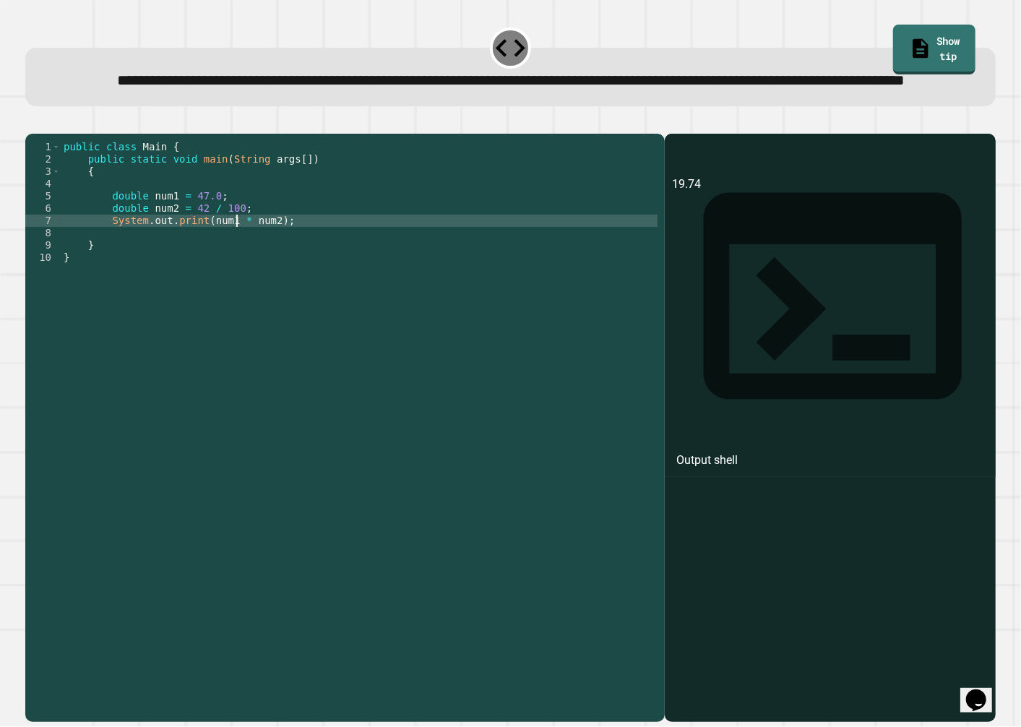
click at [33, 122] on icon "button" at bounding box center [33, 122] width 0 height 0
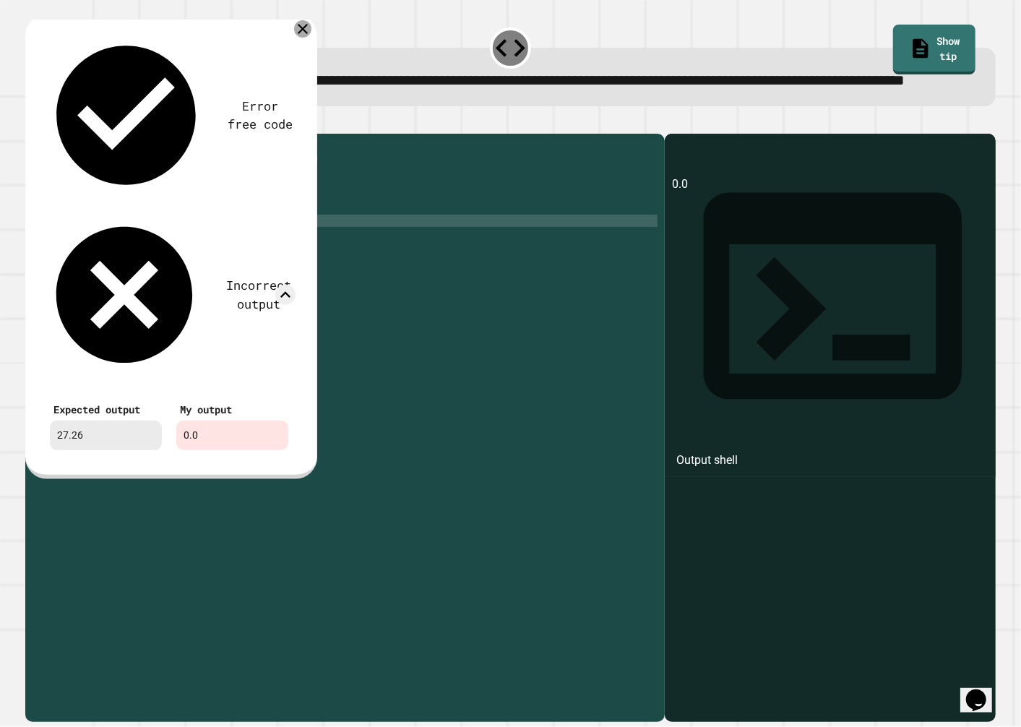
click at [301, 38] on icon at bounding box center [302, 28] width 17 height 17
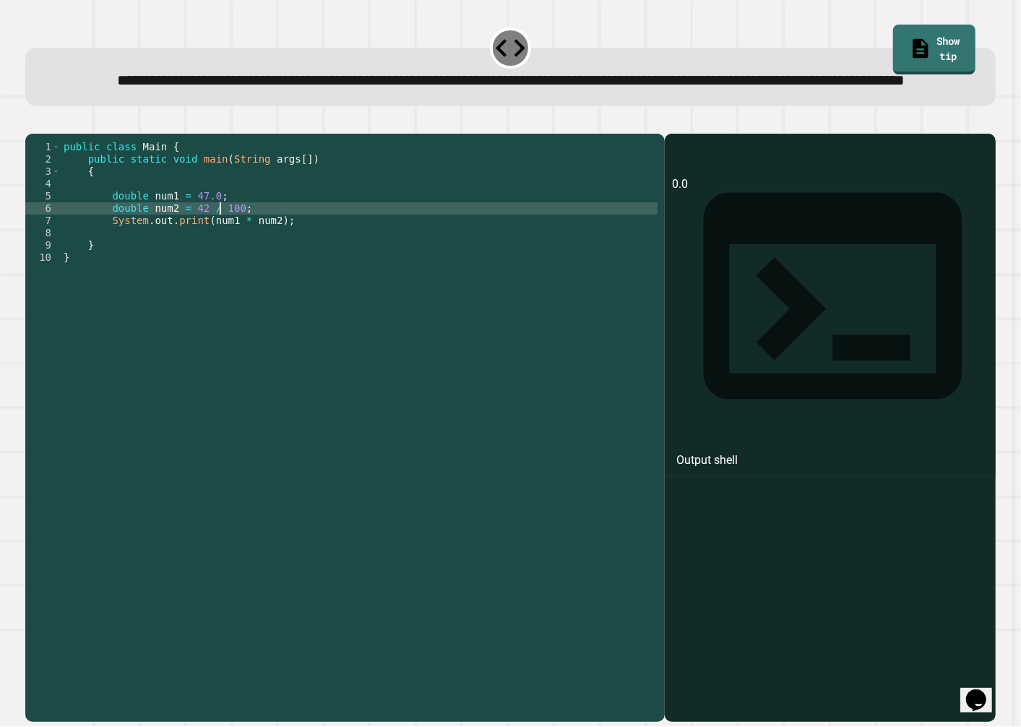
click at [217, 259] on div "public class Main { public static void main ( String args [ ]) { double num1 = …" at bounding box center [359, 399] width 597 height 516
click at [213, 260] on div "public class Main { public static void main ( String args [ ]) { double num1 = …" at bounding box center [359, 399] width 597 height 516
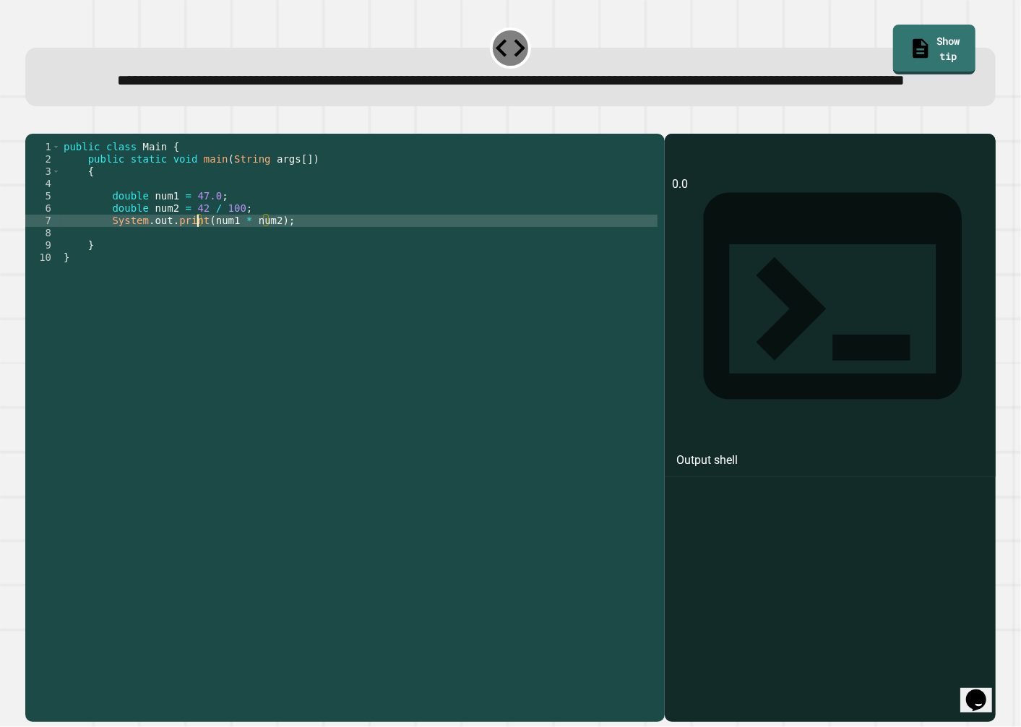
click at [199, 260] on div "public class Main { public static void main ( String args [ ]) { double num1 = …" at bounding box center [359, 399] width 597 height 516
click at [208, 244] on div "public class Main { public static void main ( String args [ ]) { double num1 = …" at bounding box center [359, 399] width 597 height 516
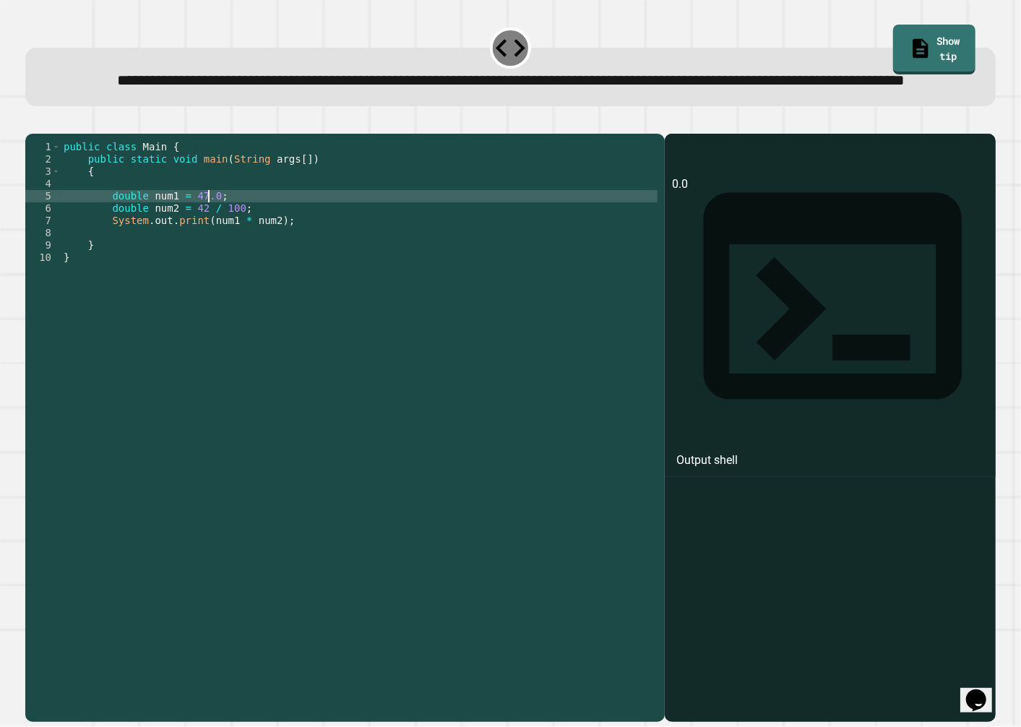
scroll to position [0, 9]
click at [212, 253] on div "public class Main { public static void main ( String args [ ]) { double num1 = …" at bounding box center [359, 399] width 597 height 516
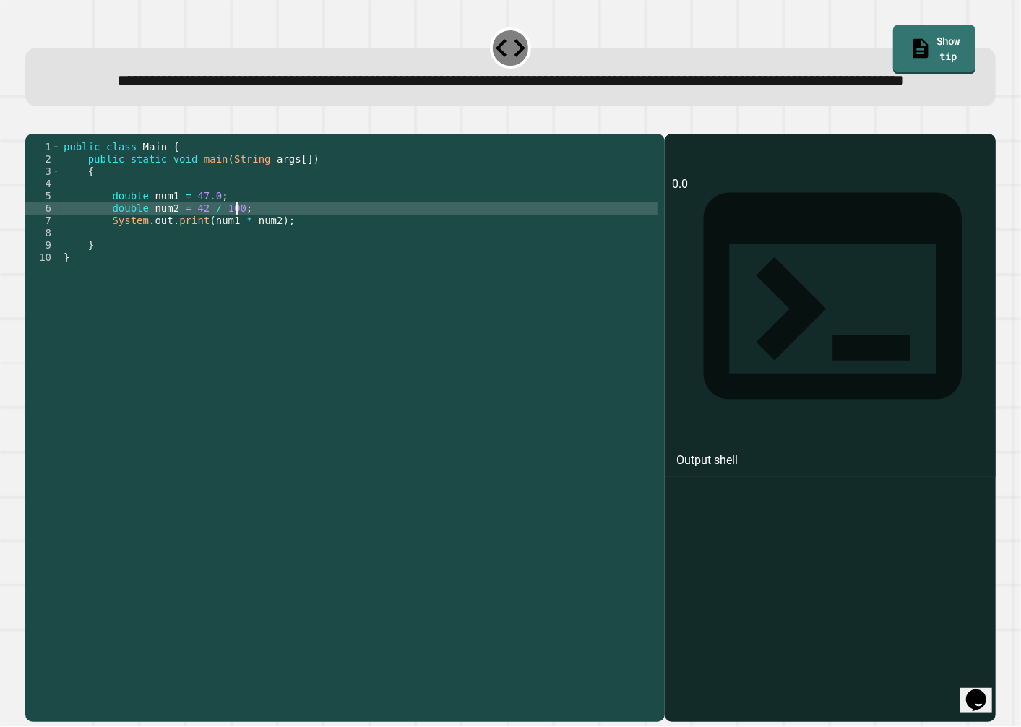
click at [234, 249] on div "public class Main { public static void main ( String args [ ]) { double num1 = …" at bounding box center [359, 399] width 597 height 516
click at [298, 247] on div "public class Main { public static void main ( String args [ ]) { double num1 = …" at bounding box center [359, 399] width 597 height 516
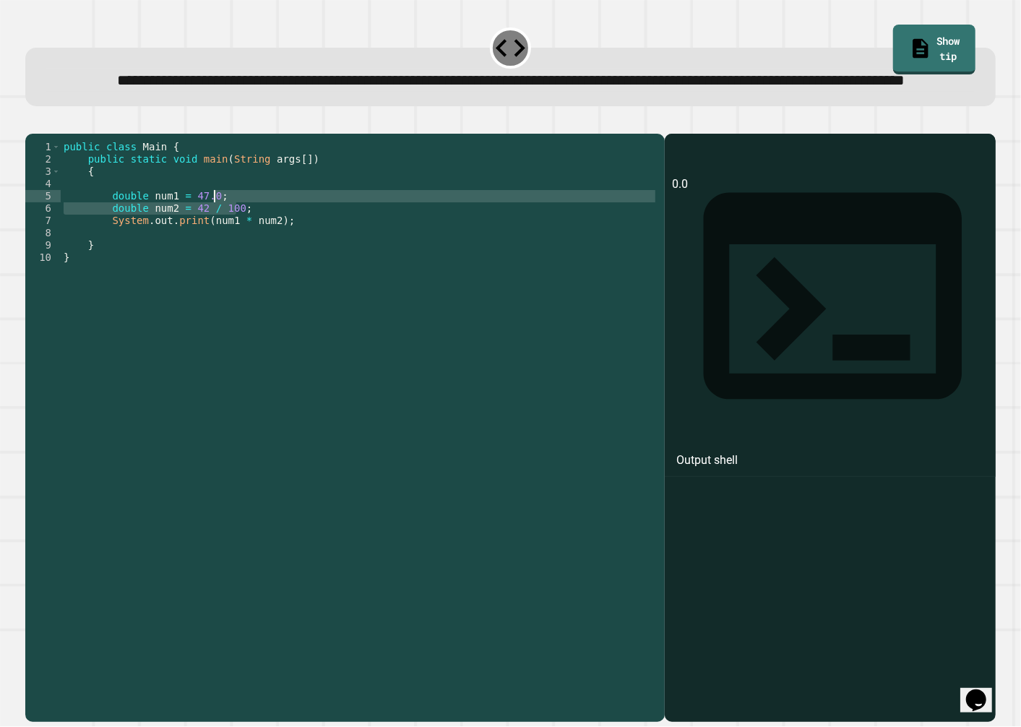
click at [314, 227] on div "public class Main { public static void main ( String args [ ]) { double num1 = …" at bounding box center [359, 399] width 597 height 516
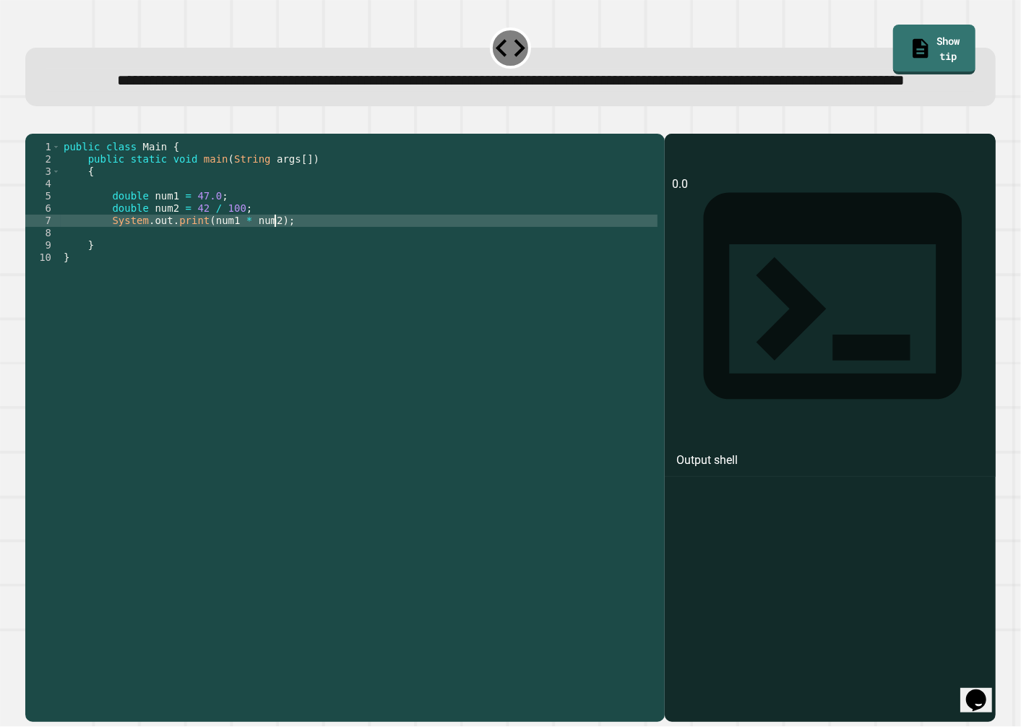
click at [315, 263] on div "public class Main { public static void main ( String args [ ]) { double num1 = …" at bounding box center [359, 399] width 597 height 516
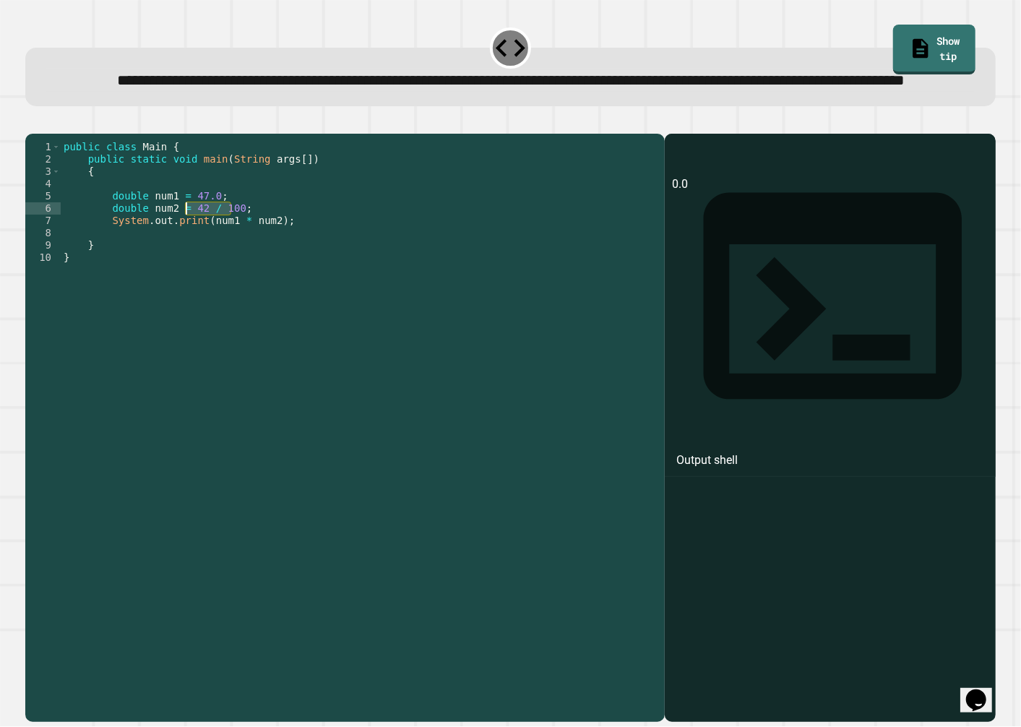
drag, startPoint x: 229, startPoint y: 254, endPoint x: 184, endPoint y: 254, distance: 45.5
click at [184, 254] on div "public class Main { public static void main ( String args [ ]) { double num1 = …" at bounding box center [359, 399] width 597 height 516
click at [33, 122] on button "button" at bounding box center [33, 122] width 0 height 0
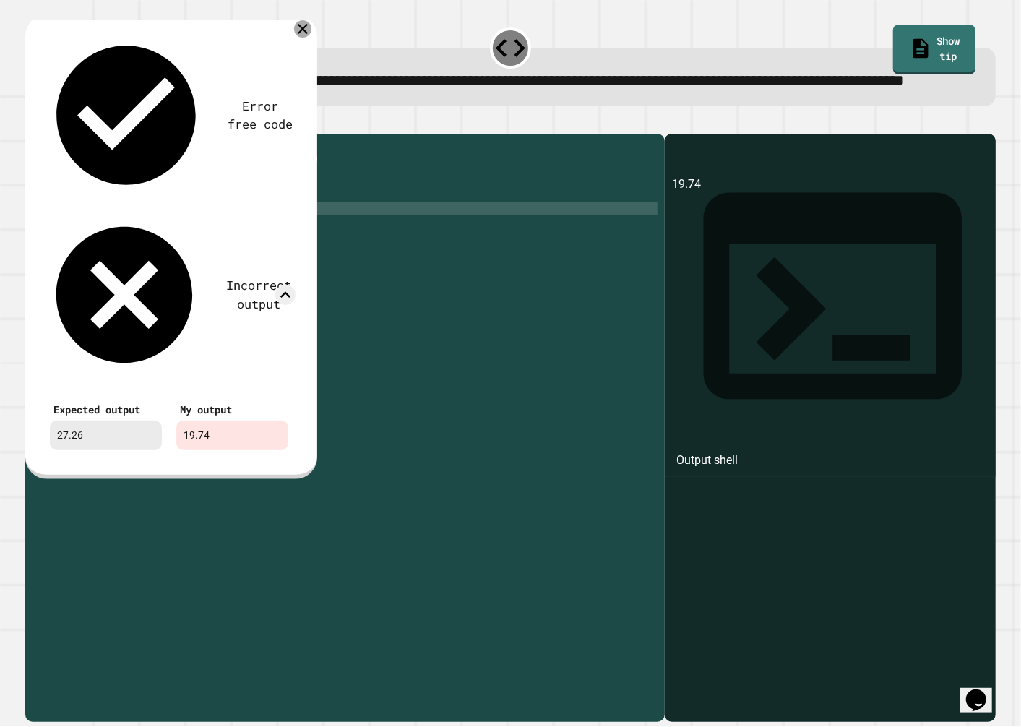
click at [299, 38] on icon at bounding box center [302, 28] width 17 height 17
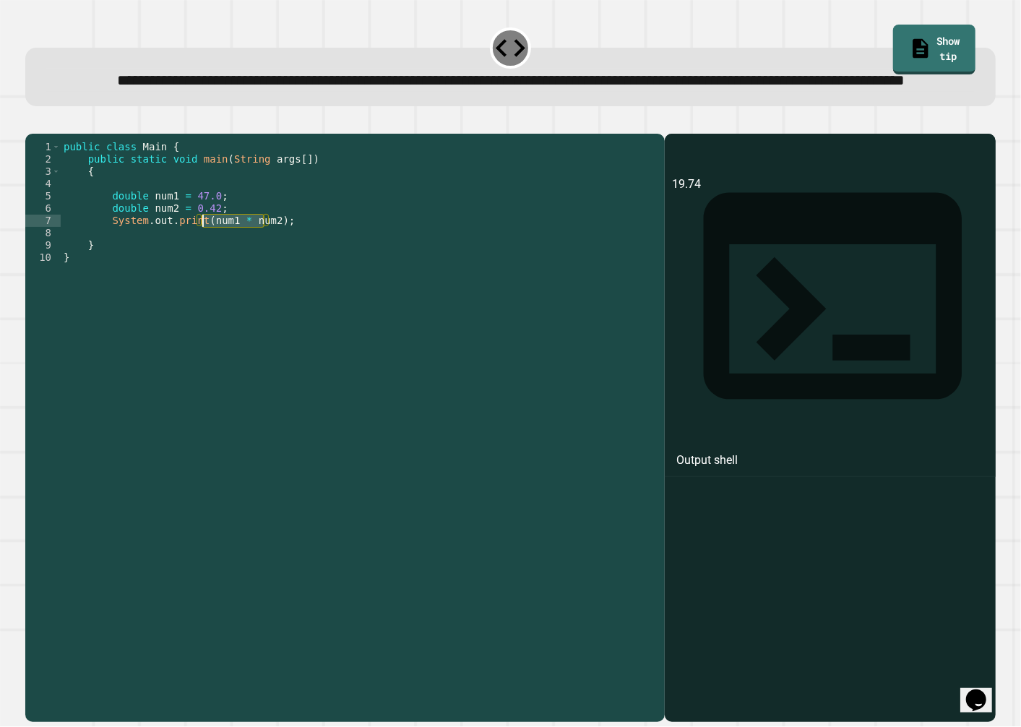
drag, startPoint x: 264, startPoint y: 264, endPoint x: 204, endPoint y: 269, distance: 61.0
click at [204, 269] on div "public class Main { public static void main ( String args [ ]) { double num1 = …" at bounding box center [359, 399] width 597 height 516
type textarea "**********"
click at [34, 134] on div at bounding box center [510, 124] width 970 height 17
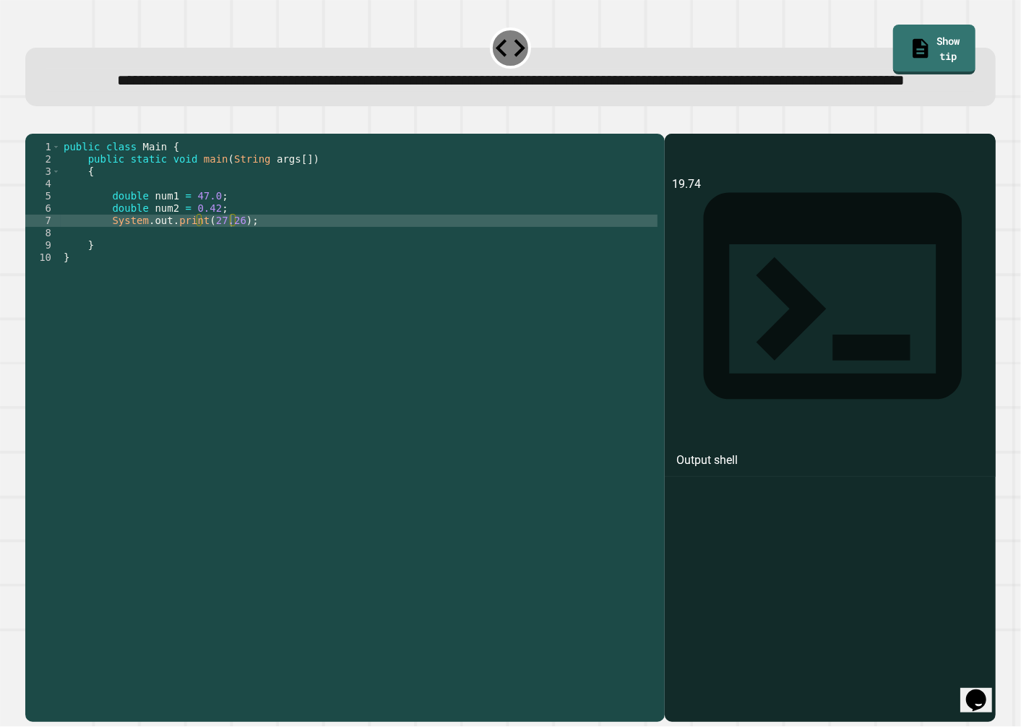
click at [33, 122] on icon "button" at bounding box center [33, 122] width 0 height 0
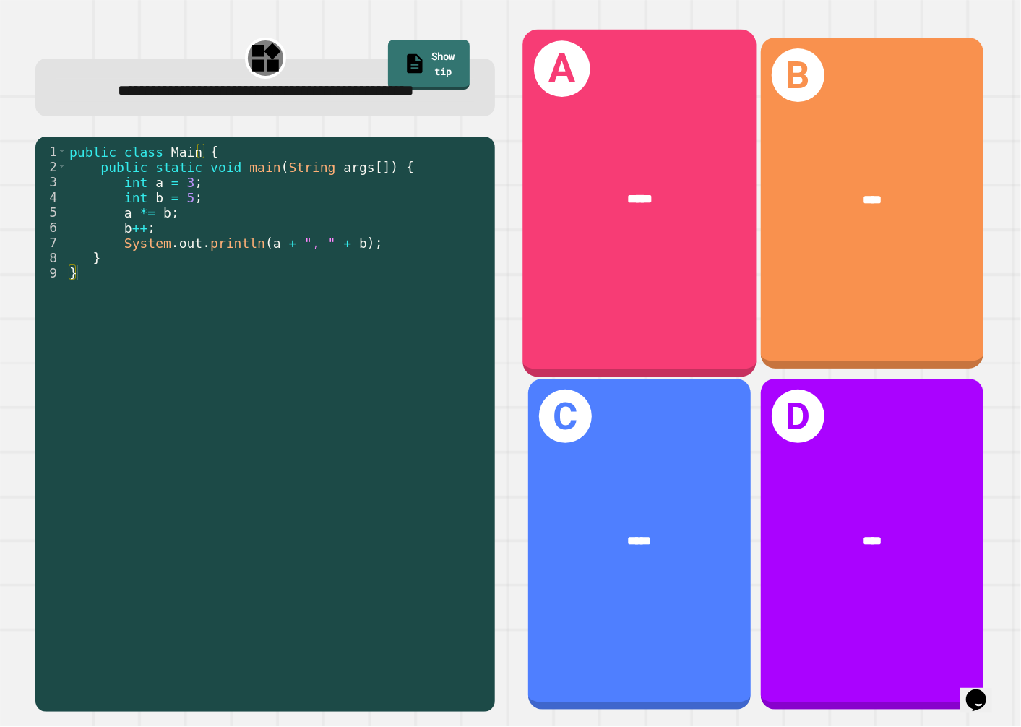
click at [661, 331] on div "A *****" at bounding box center [638, 204] width 233 height 348
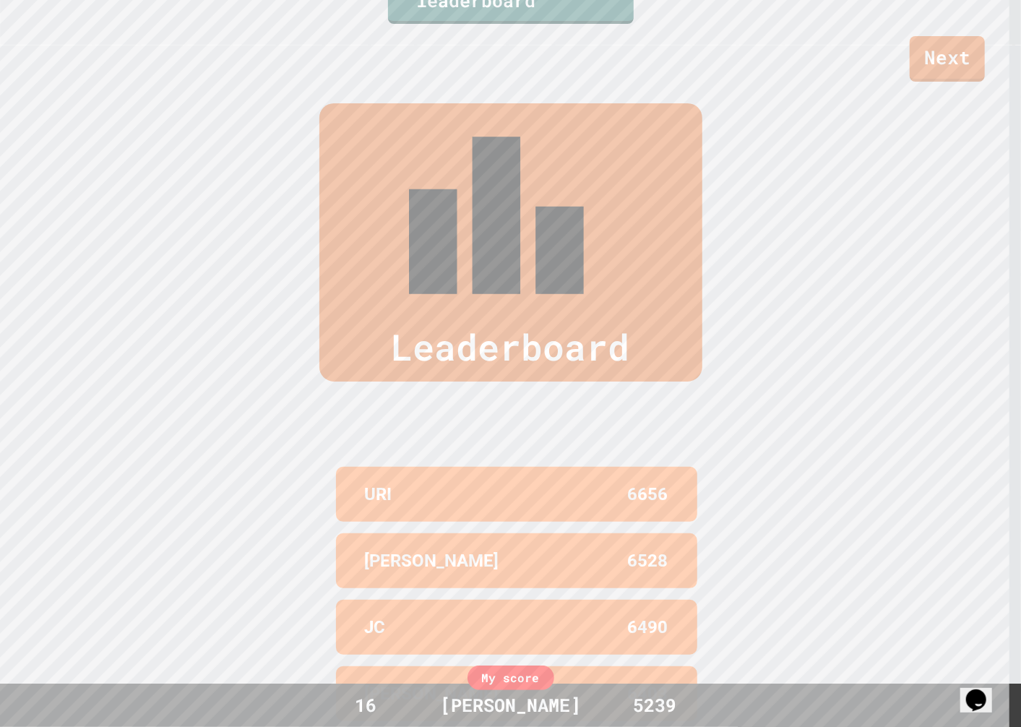
scroll to position [733, 0]
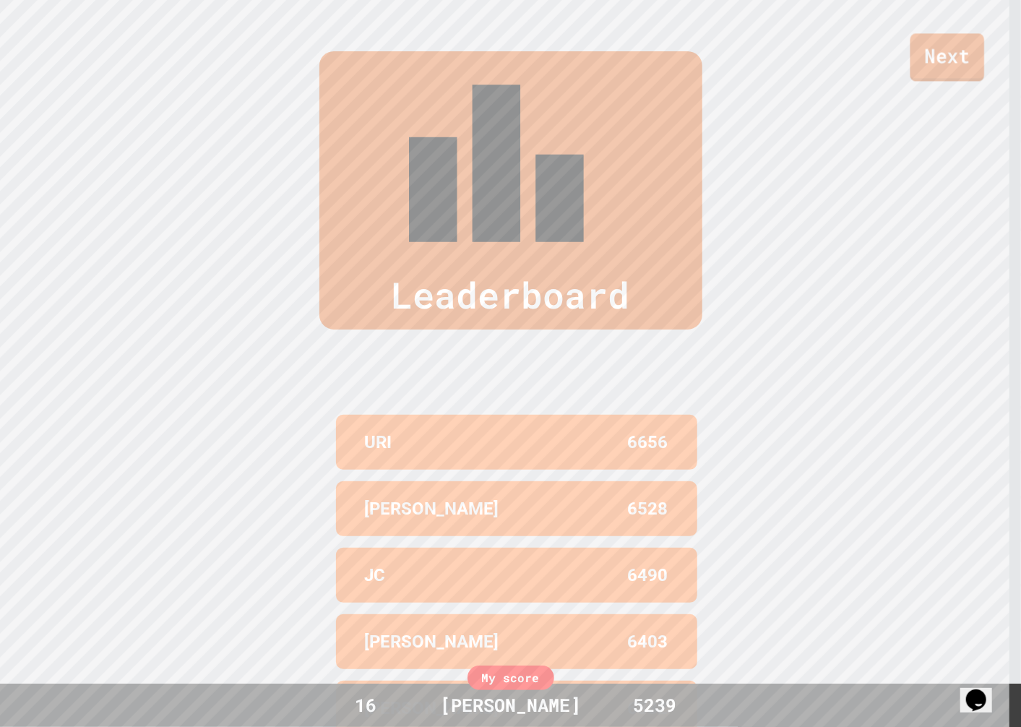
click at [964, 60] on link "Next" at bounding box center [947, 57] width 74 height 48
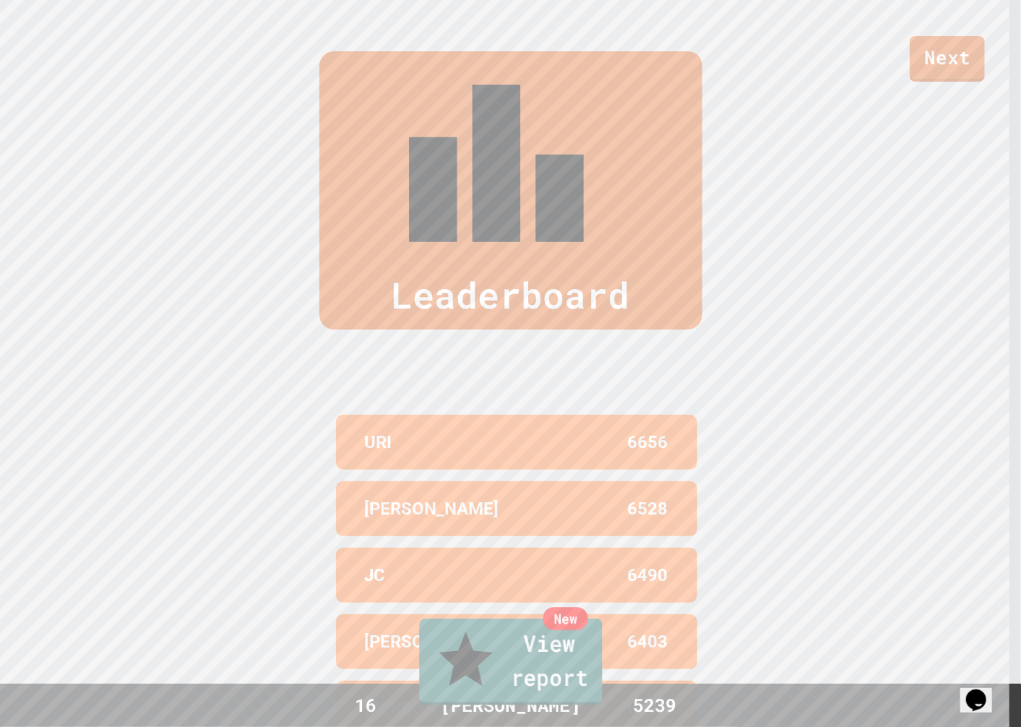
click at [486, 668] on link "New View report" at bounding box center [510, 661] width 183 height 87
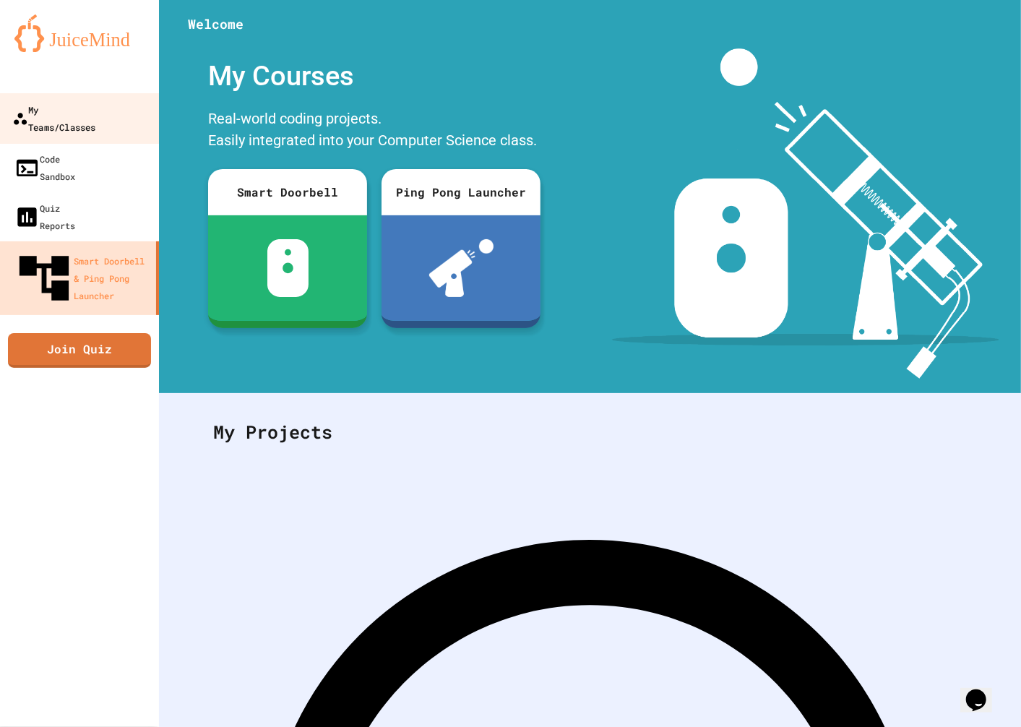
click at [85, 112] on div "My Teams/Classes" at bounding box center [53, 117] width 83 height 35
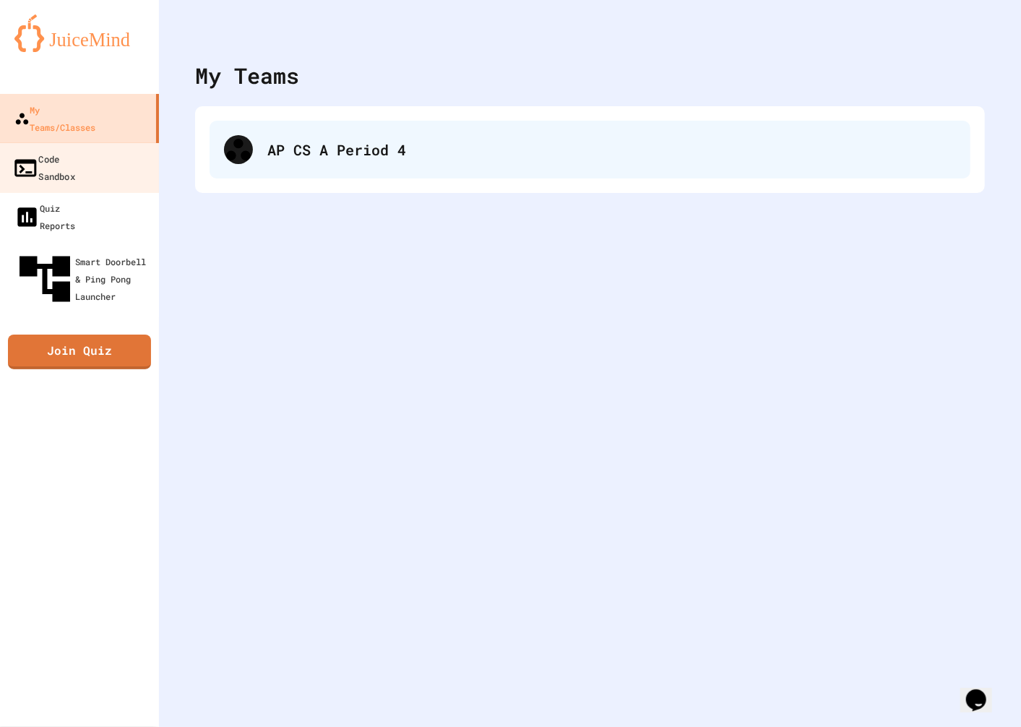
click at [221, 139] on div "AP CS A Period 4" at bounding box center [590, 150] width 761 height 58
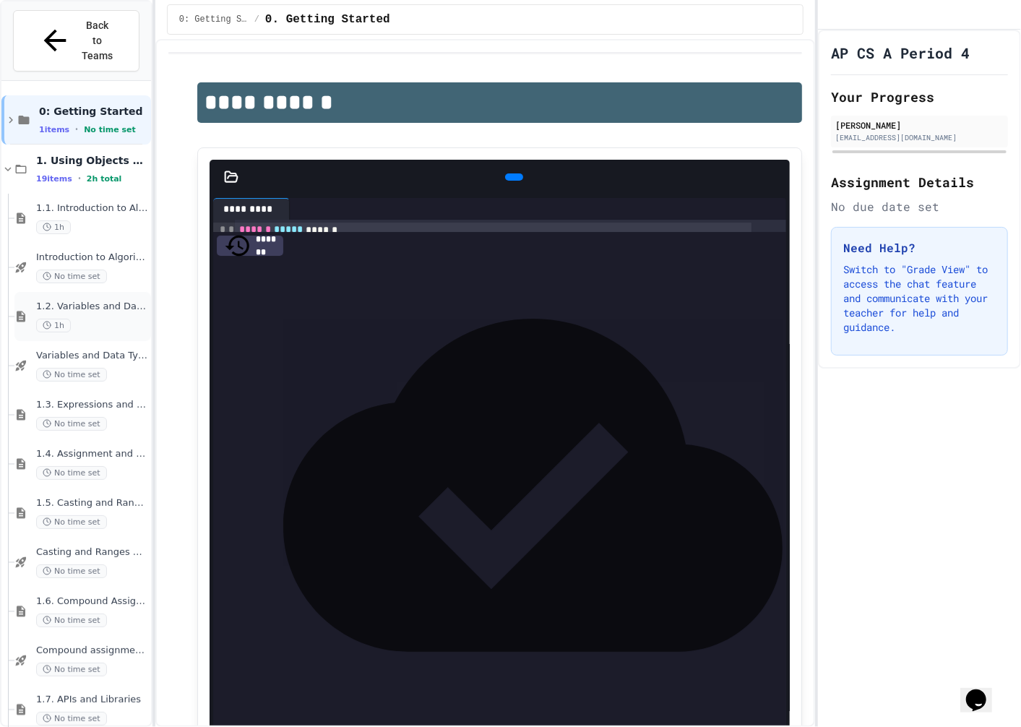
click at [95, 301] on span "1.2. Variables and Data Types" at bounding box center [92, 307] width 112 height 12
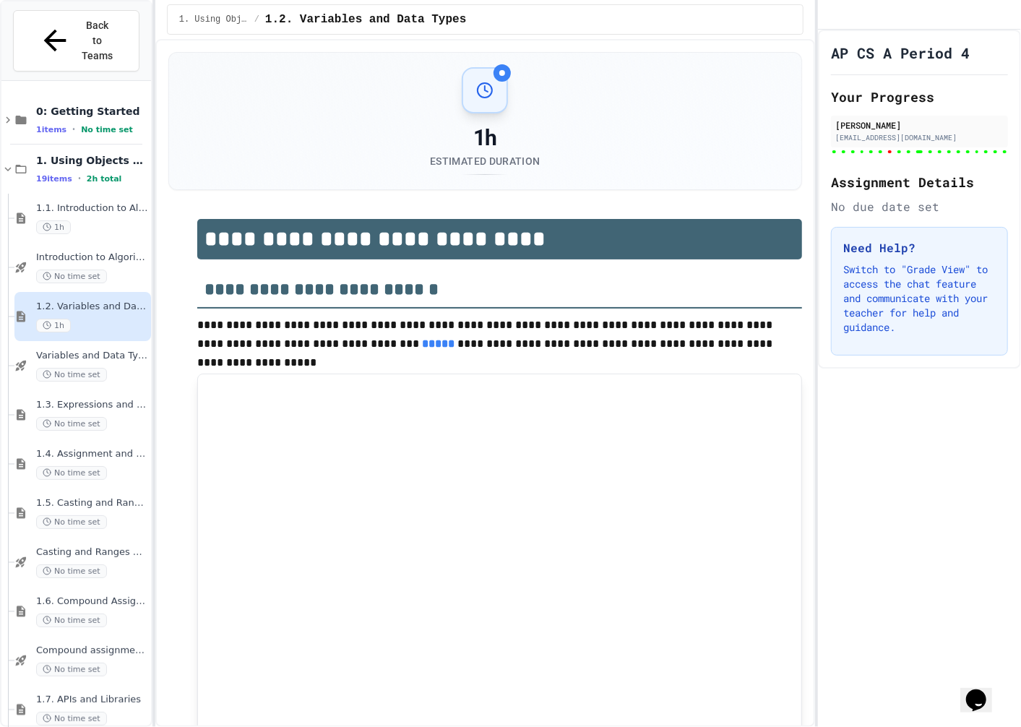
type input "***"
type input "*"
type input "******"
type input "***"
type input "********"
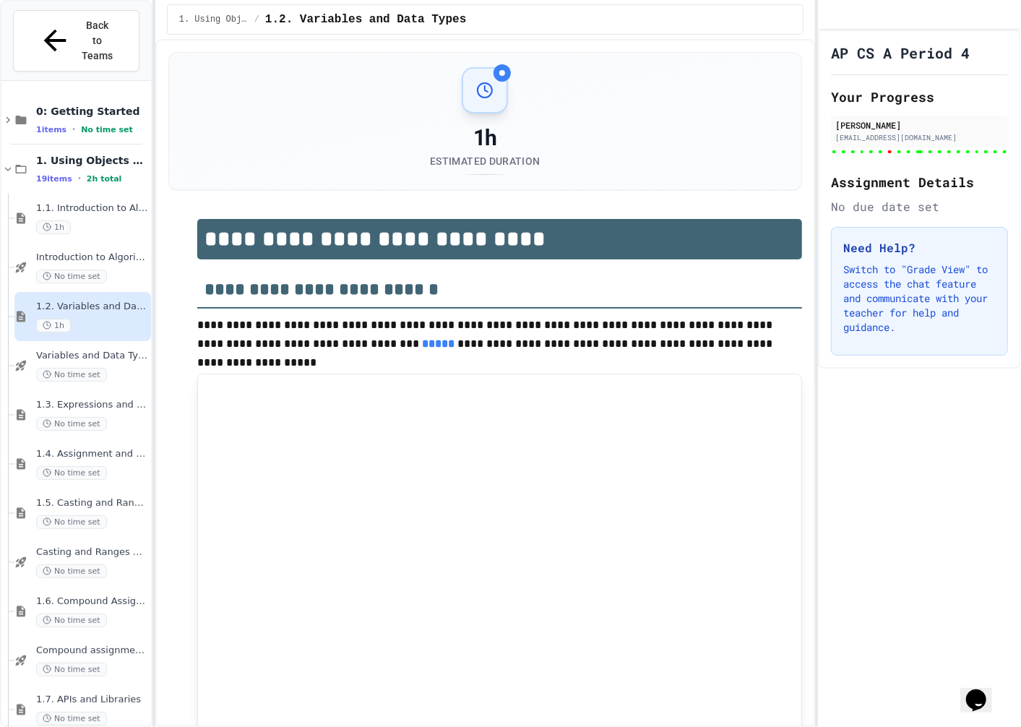
type input "********"
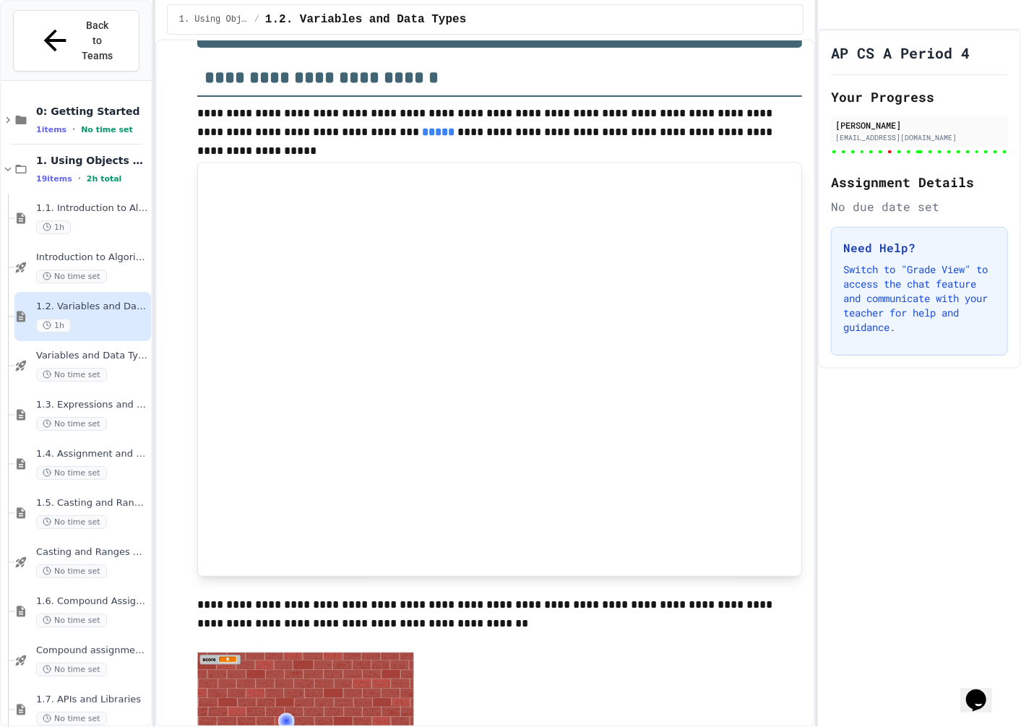
scroll to position [241, 0]
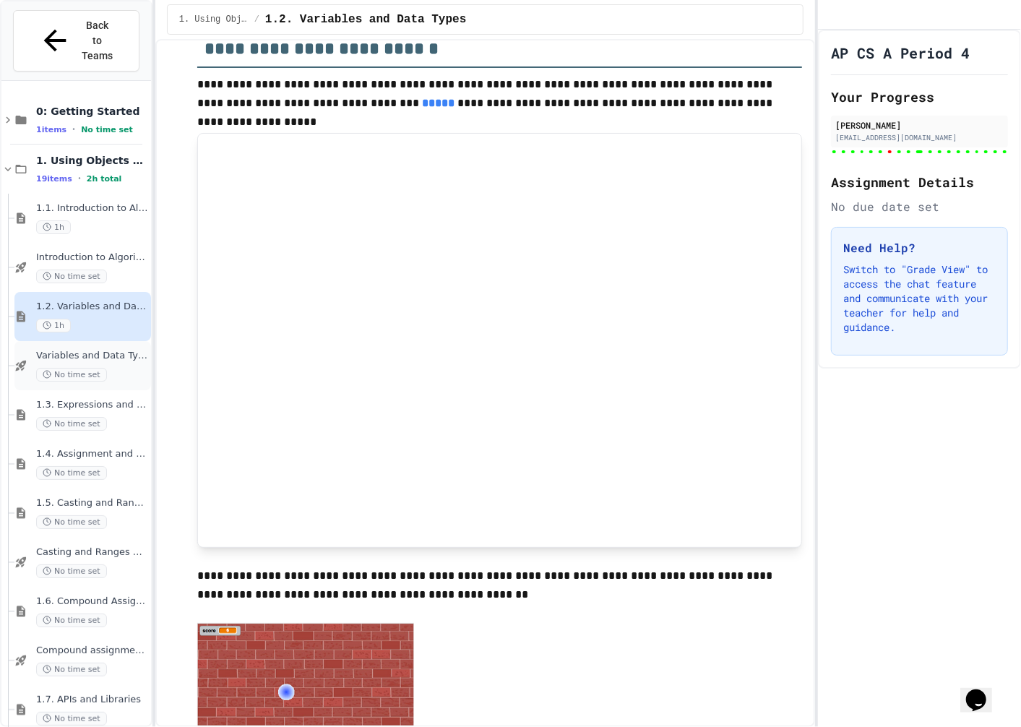
click at [81, 368] on span "No time set" at bounding box center [71, 375] width 71 height 14
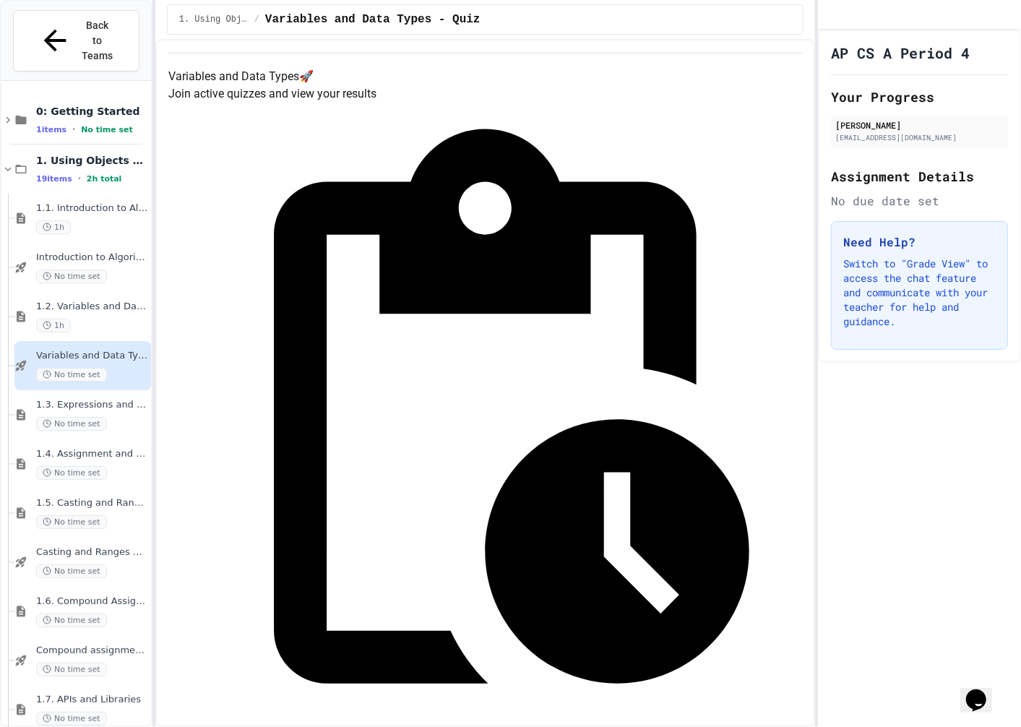
click at [82, 319] on div "1h" at bounding box center [92, 326] width 112 height 14
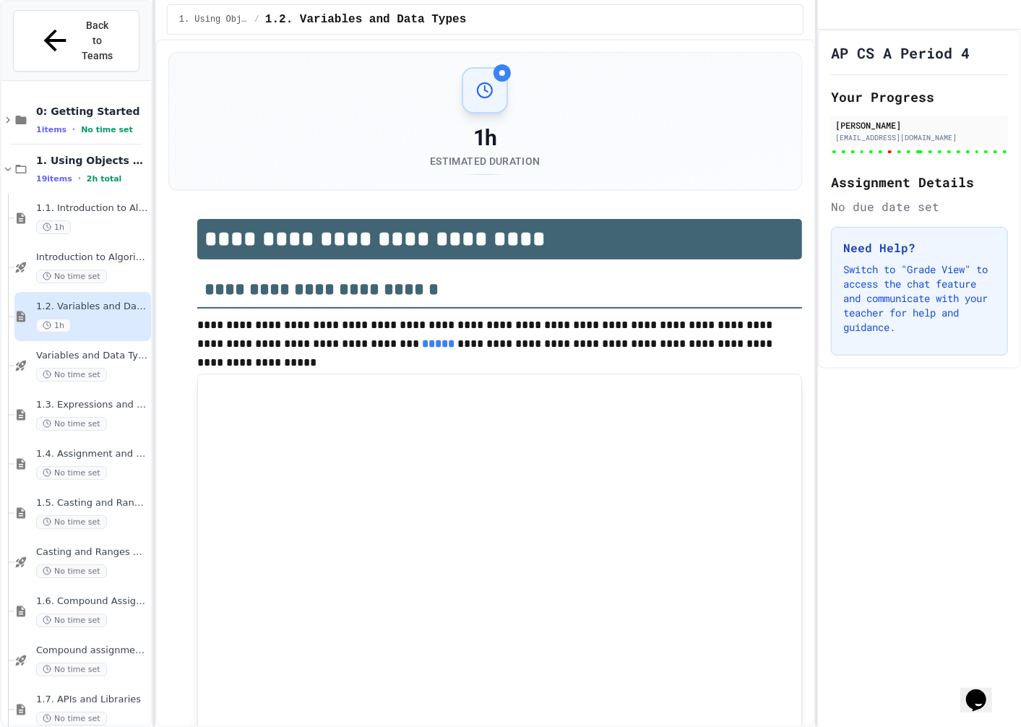
type input "***"
type input "*"
type input "******"
type input "***"
type input "********"
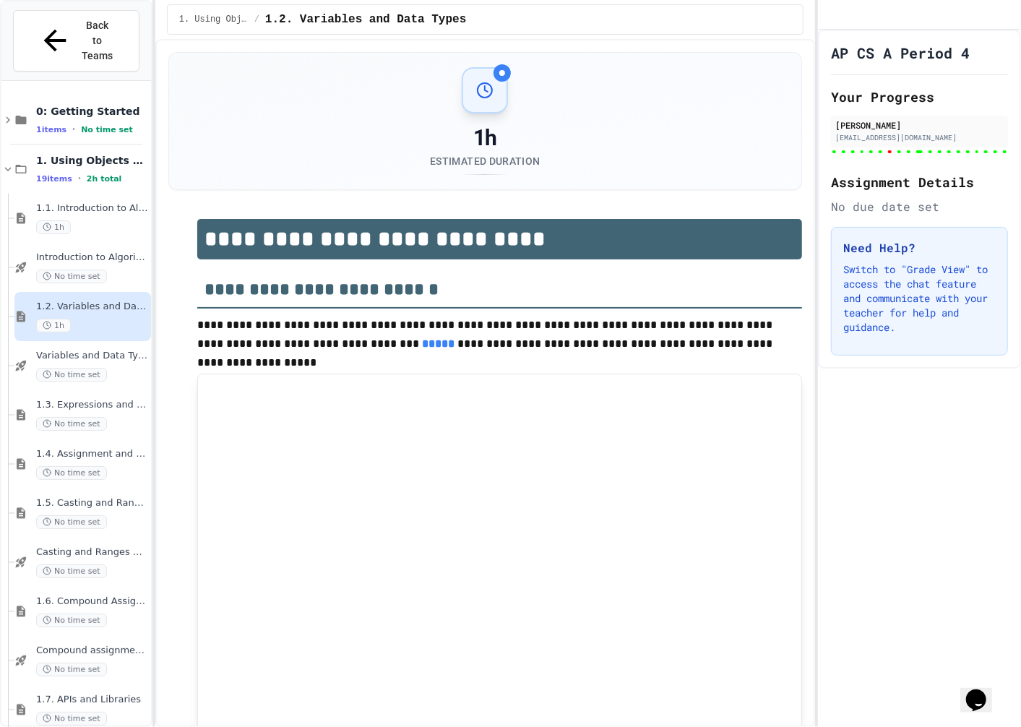
type input "********"
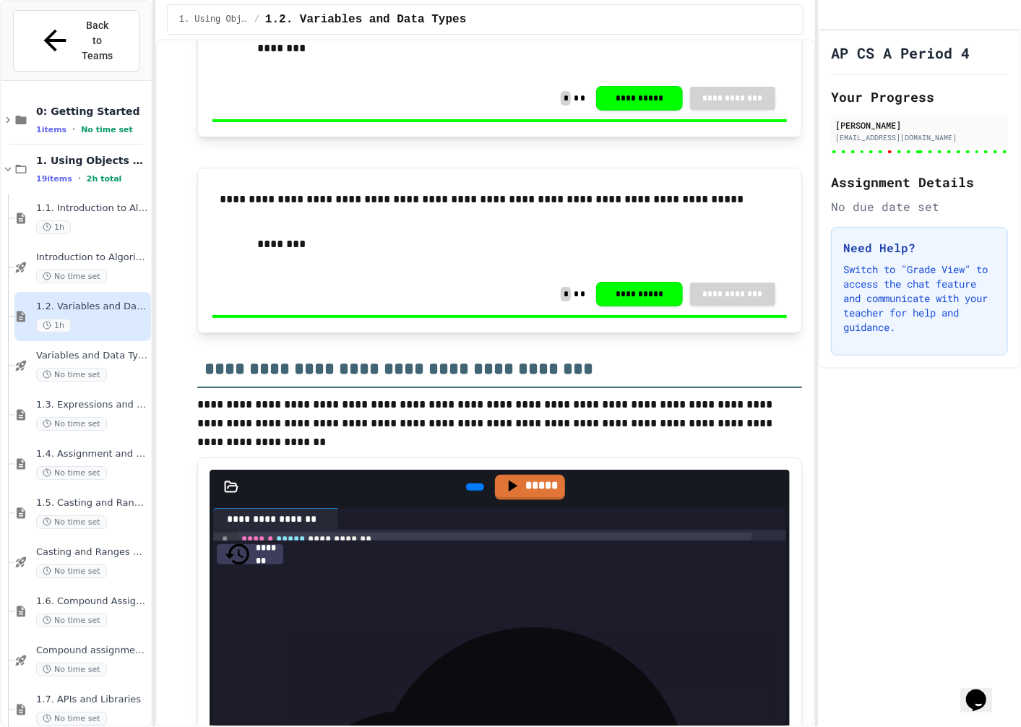
scroll to position [9392, 0]
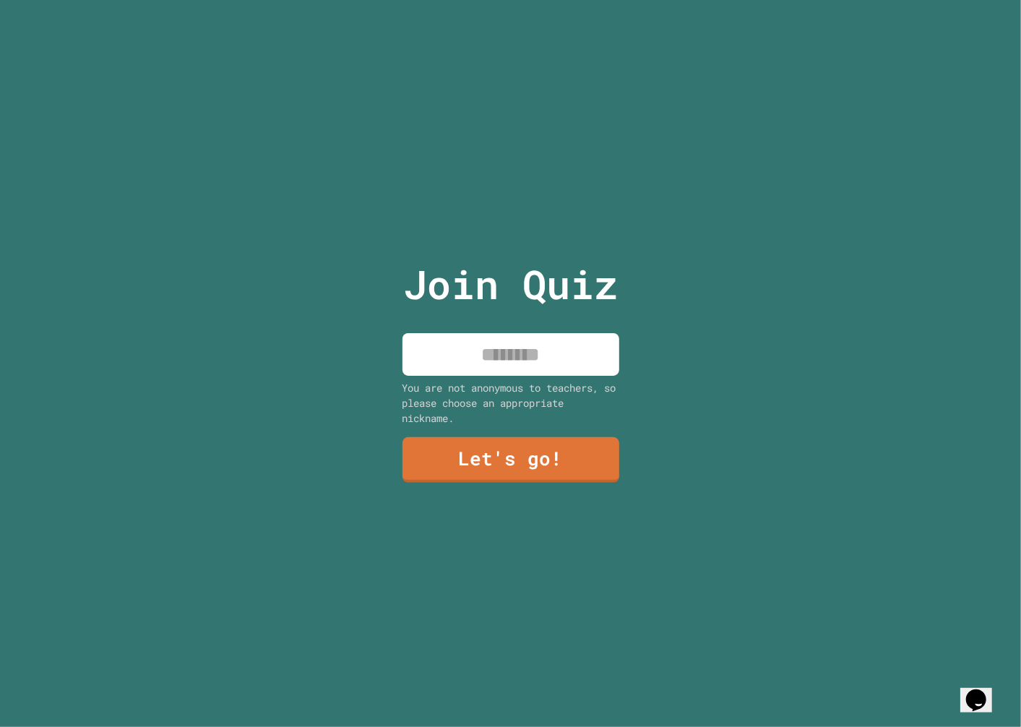
click at [496, 340] on input at bounding box center [510, 354] width 217 height 43
type input "***"
click at [501, 446] on link "Let's go!" at bounding box center [510, 460] width 217 height 46
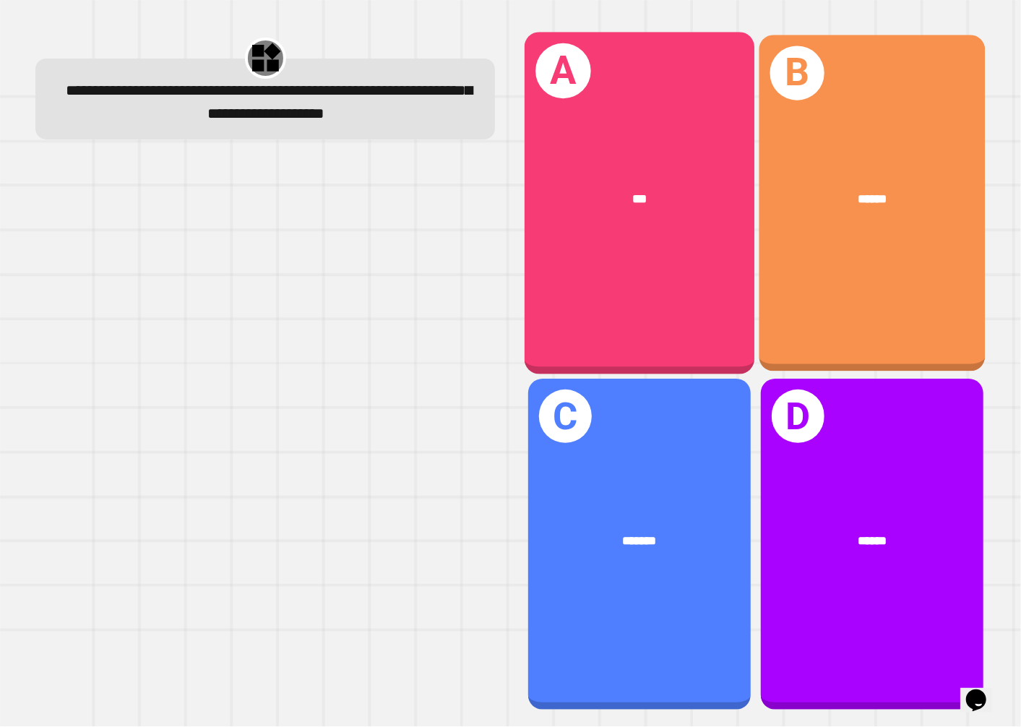
click at [827, 263] on div "B ******" at bounding box center [872, 203] width 226 height 336
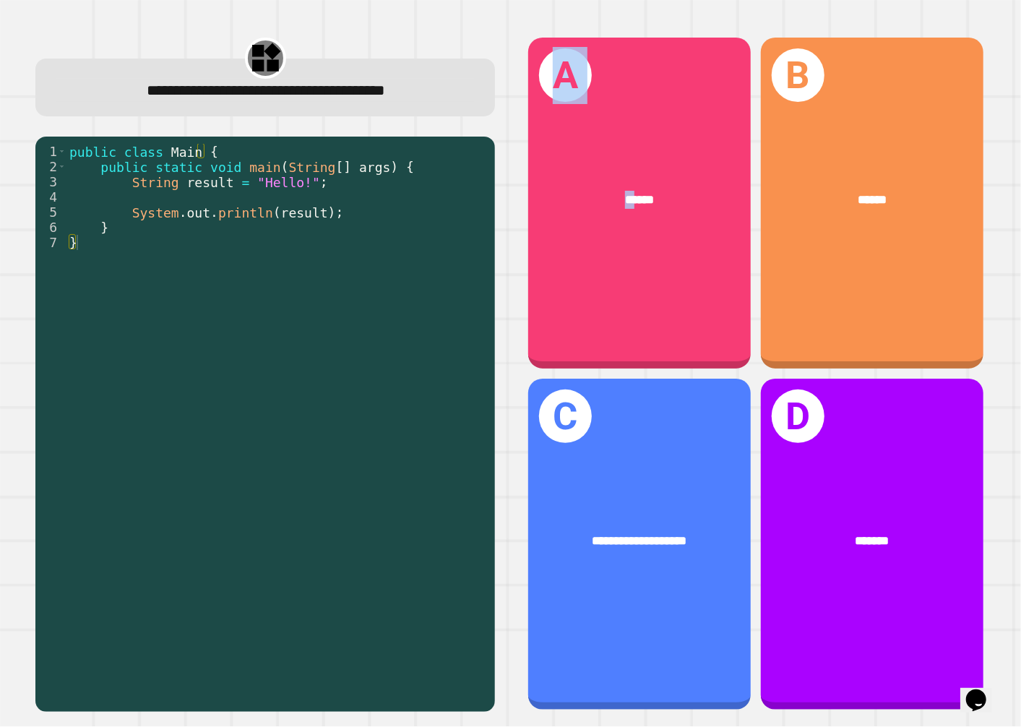
drag, startPoint x: 624, startPoint y: 295, endPoint x: 412, endPoint y: 294, distance: 212.4
click at [412, 294] on div "**********" at bounding box center [510, 373] width 980 height 707
click at [412, 294] on div "public class Main { public static void main ( String [ ] args ) { String result…" at bounding box center [276, 417] width 421 height 546
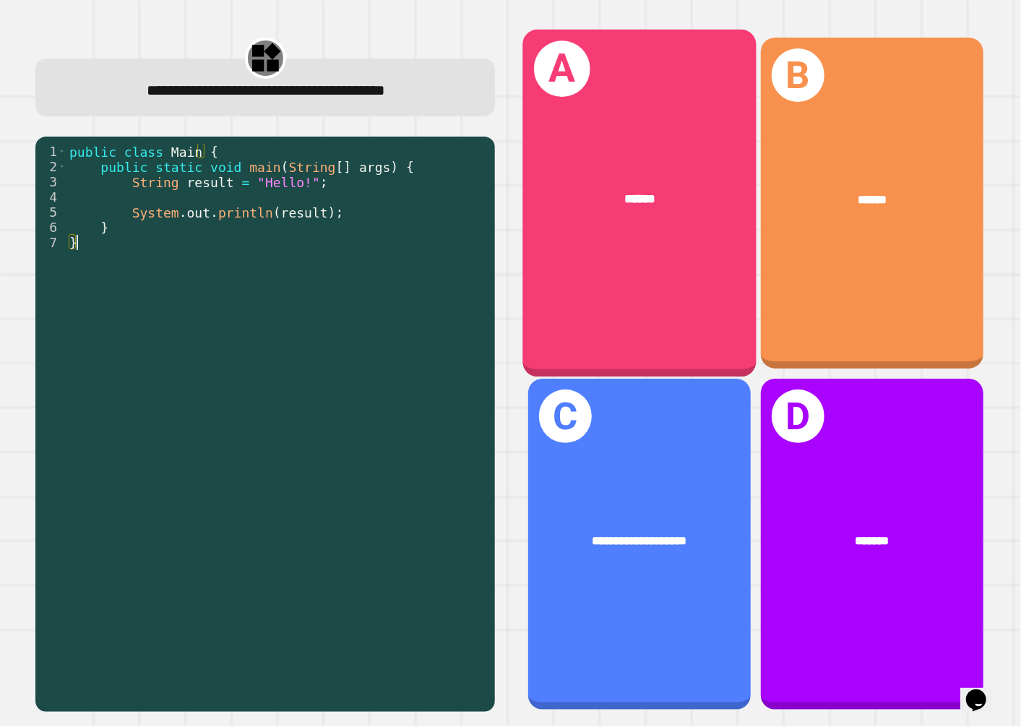
click at [571, 282] on div "A ******" at bounding box center [638, 204] width 233 height 348
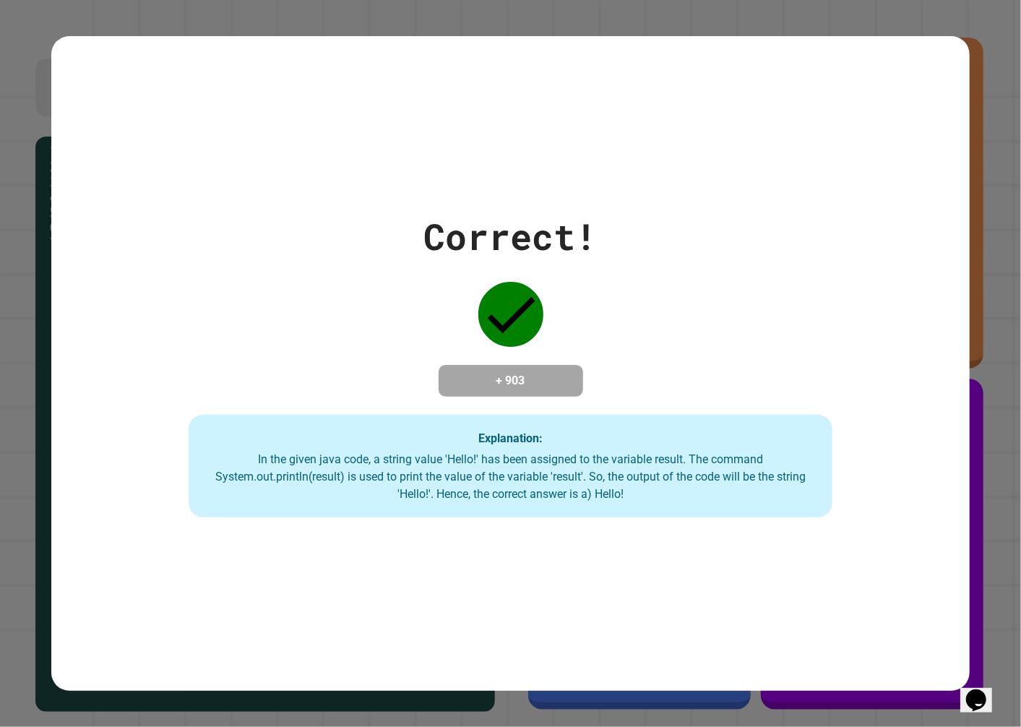
click at [407, 282] on div "Correct! + 903 Explanation: In the given java code, a string value 'Hello!' has…" at bounding box center [510, 364] width 919 height 308
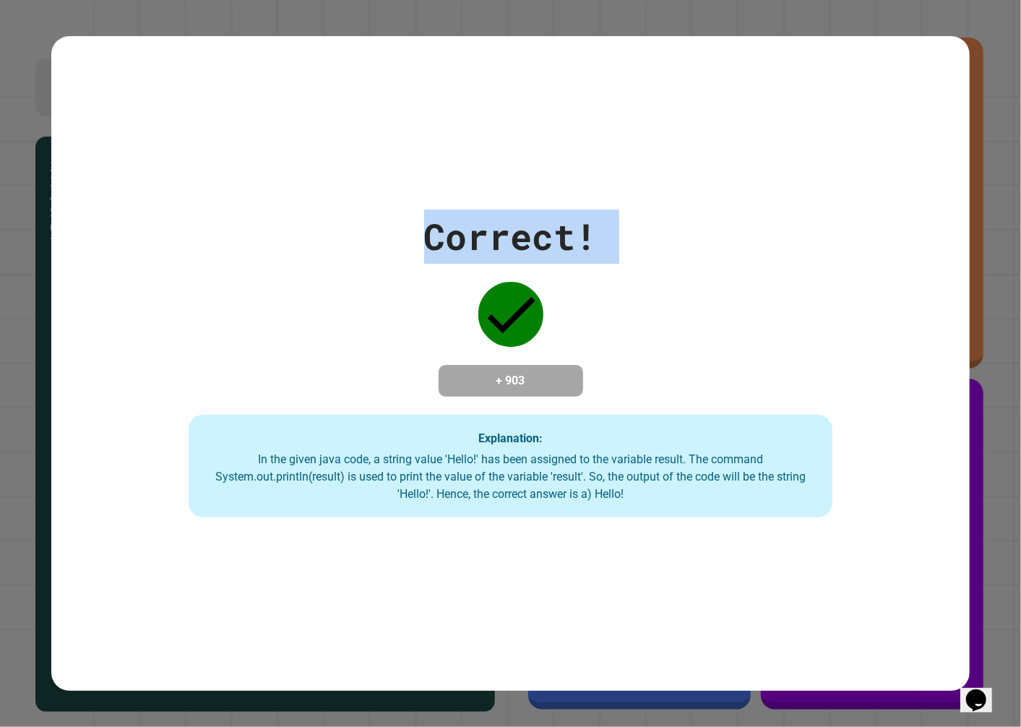
drag, startPoint x: 488, startPoint y: 282, endPoint x: 407, endPoint y: 282, distance: 80.9
click at [407, 282] on div "Correct! + 903 Explanation: In the given java code, a string value 'Hello!' has…" at bounding box center [510, 364] width 919 height 308
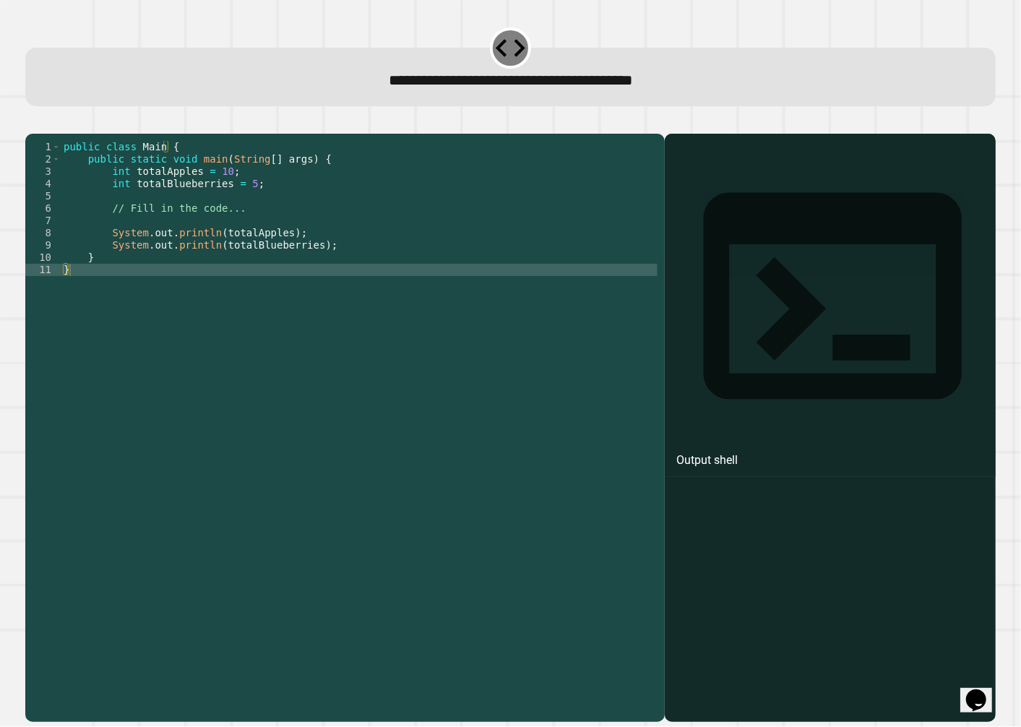
click at [322, 233] on div "public class Main { public static void main ( String [ ] args ) { int totalAppl…" at bounding box center [359, 411] width 597 height 540
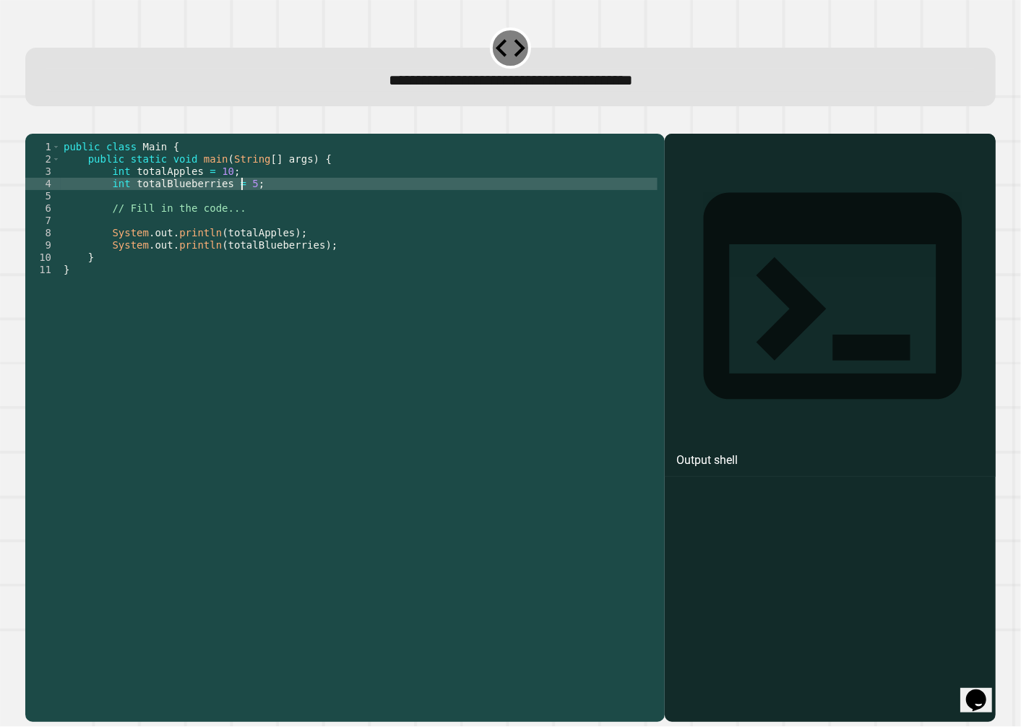
click at [241, 205] on div "public class Main { public static void main ( String [ ] args ) { int totalAppl…" at bounding box center [359, 411] width 597 height 540
type textarea "**********"
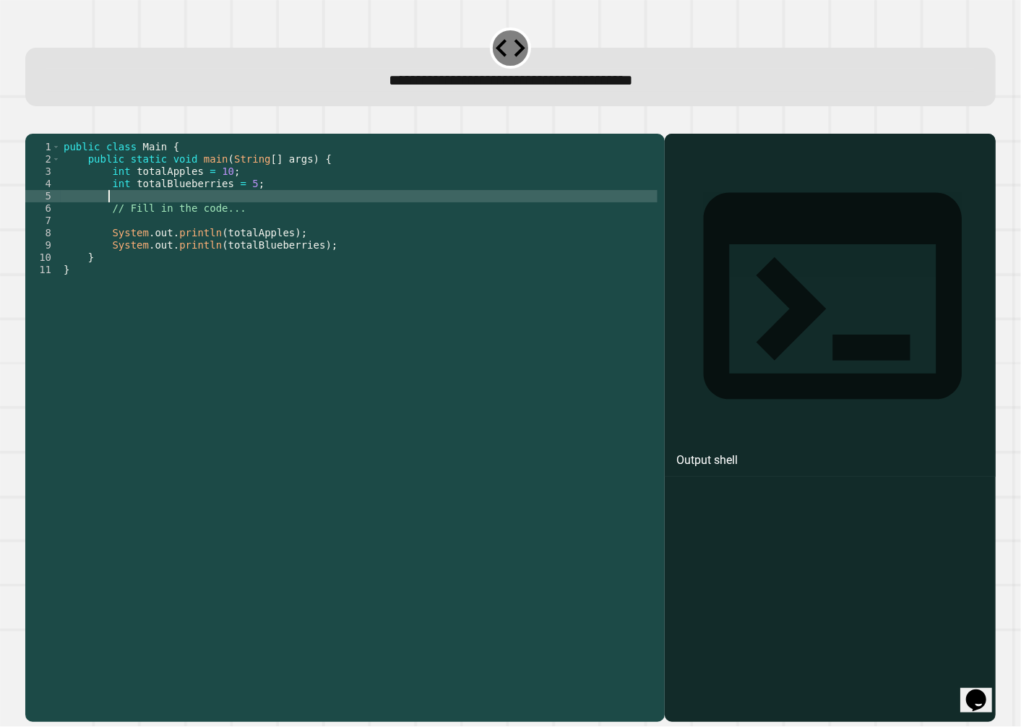
type textarea "**********"
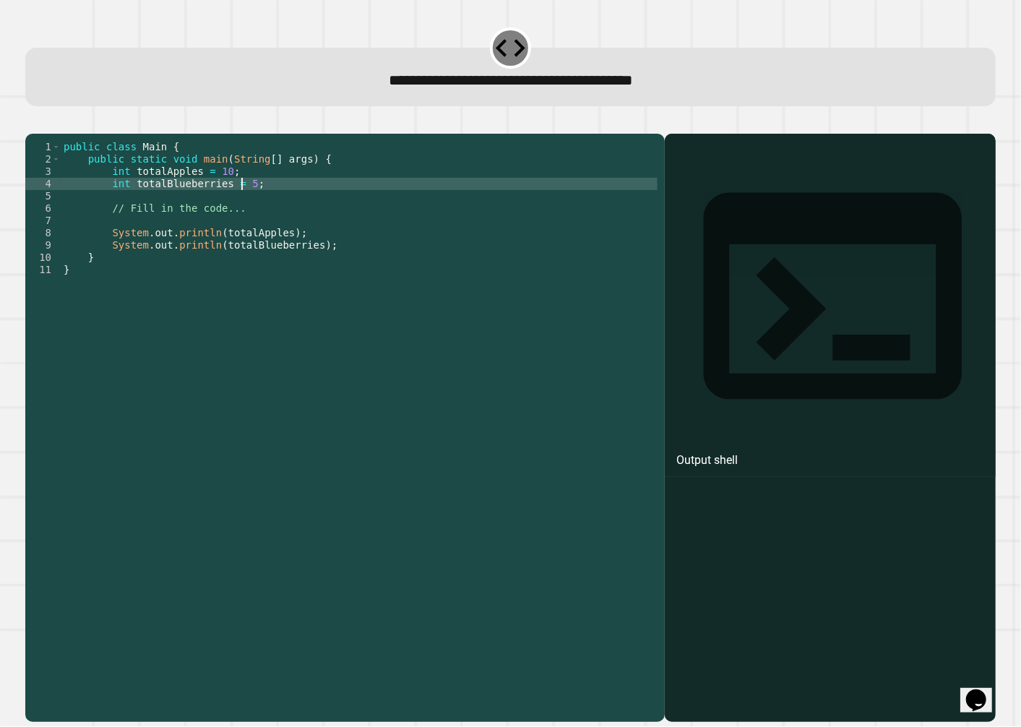
click at [241, 203] on div "public class Main { public static void main ( String [ ] args ) { int totalAppl…" at bounding box center [359, 411] width 597 height 540
type textarea "**********"
click at [33, 122] on button "button" at bounding box center [33, 122] width 0 height 0
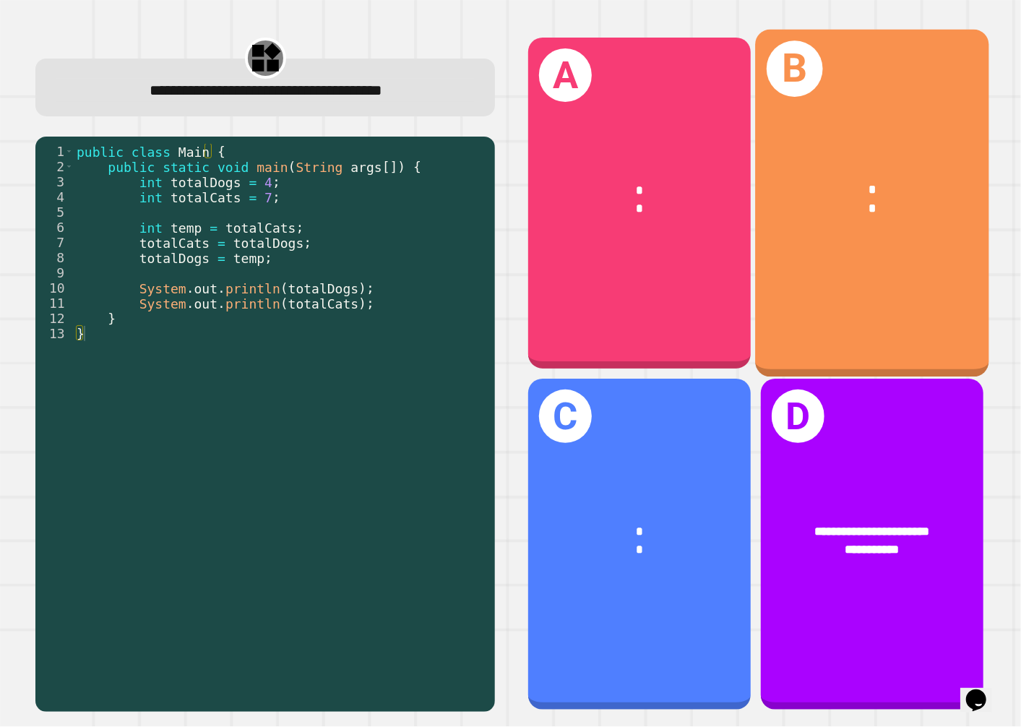
click at [771, 297] on div "B * *" at bounding box center [871, 204] width 233 height 348
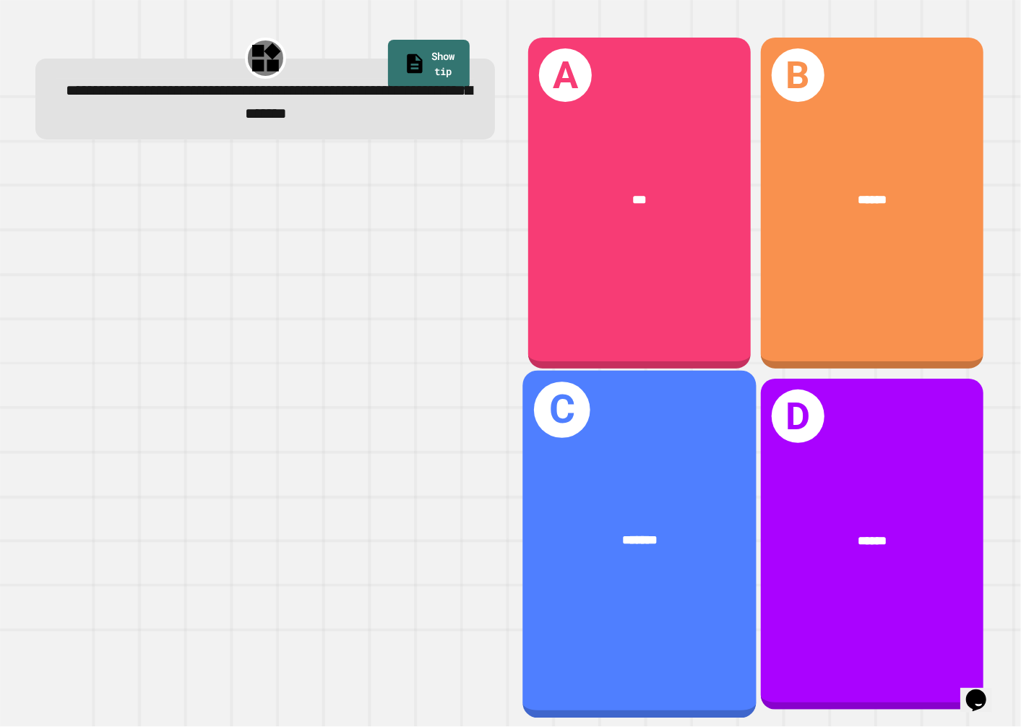
click at [668, 475] on div "C *******" at bounding box center [638, 545] width 233 height 348
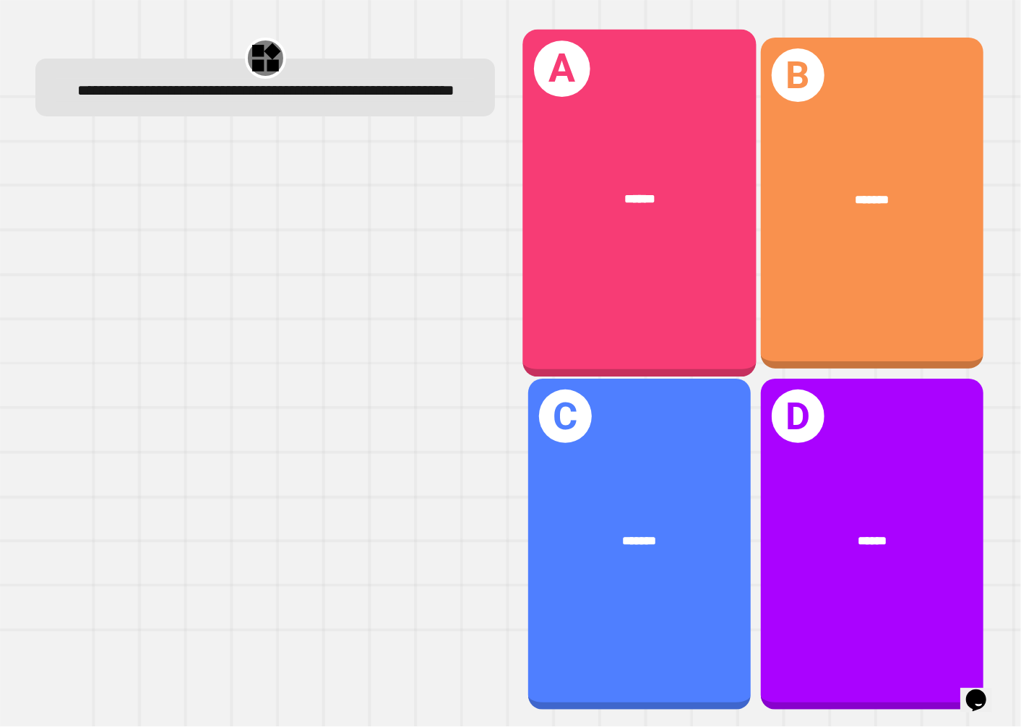
click at [571, 305] on div "A ******" at bounding box center [638, 204] width 233 height 348
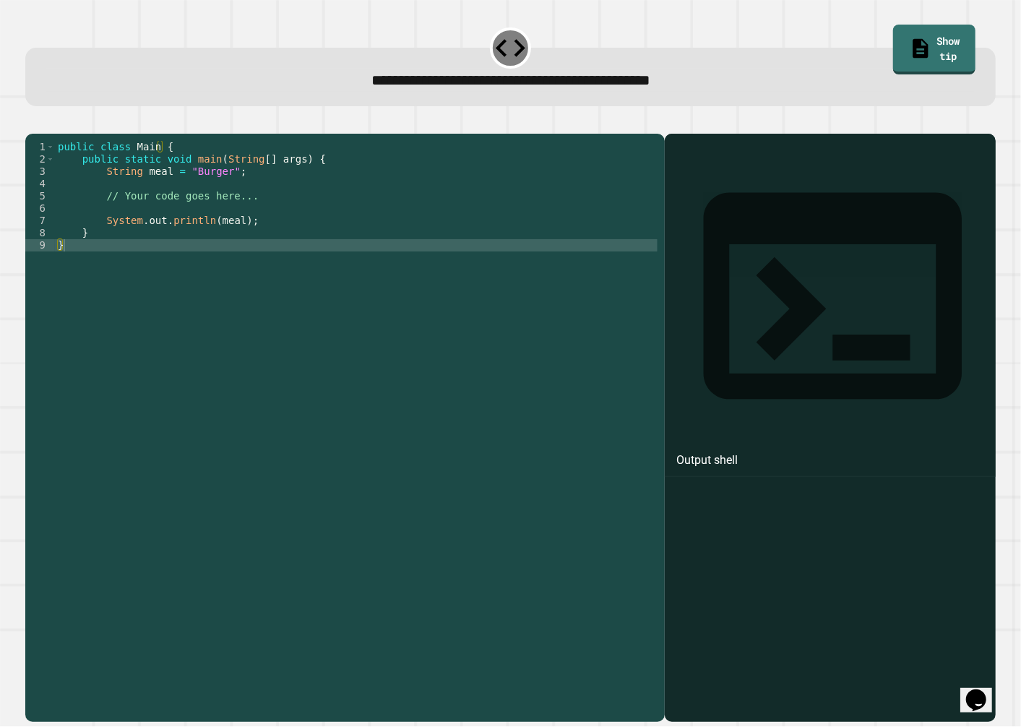
click at [199, 194] on div "public class Main { public static void main ( String [ ] args ) { String meal =…" at bounding box center [356, 411] width 603 height 540
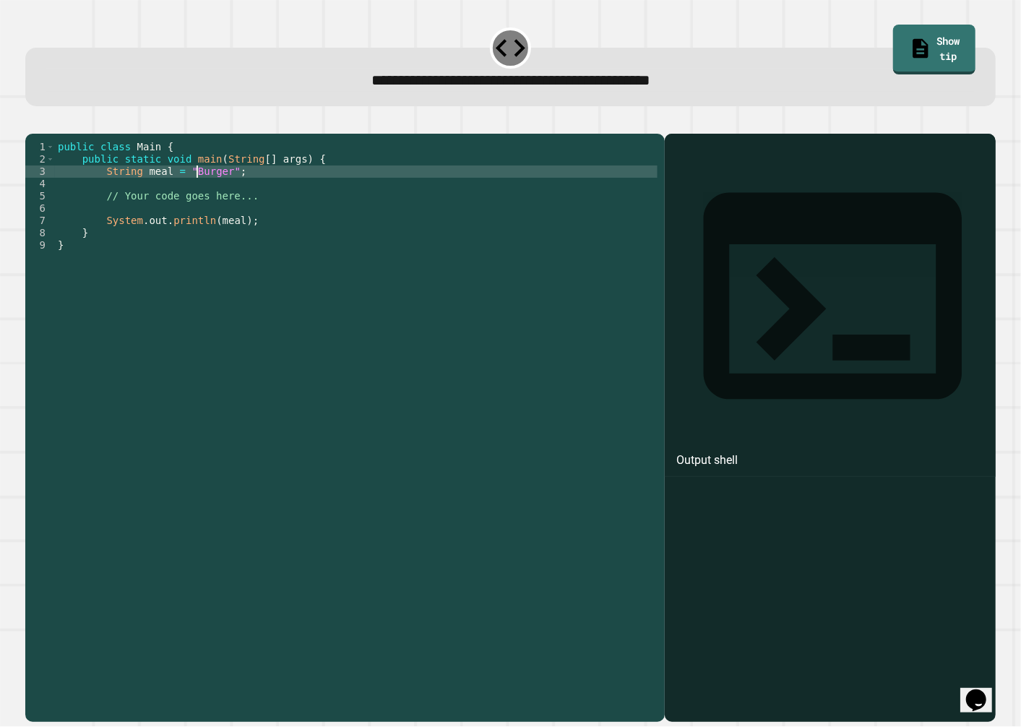
click at [199, 194] on div "public class Main { public static void main ( String [ ] args ) { String meal =…" at bounding box center [356, 411] width 603 height 540
type textarea "**********"
click at [33, 122] on button "button" at bounding box center [33, 122] width 0 height 0
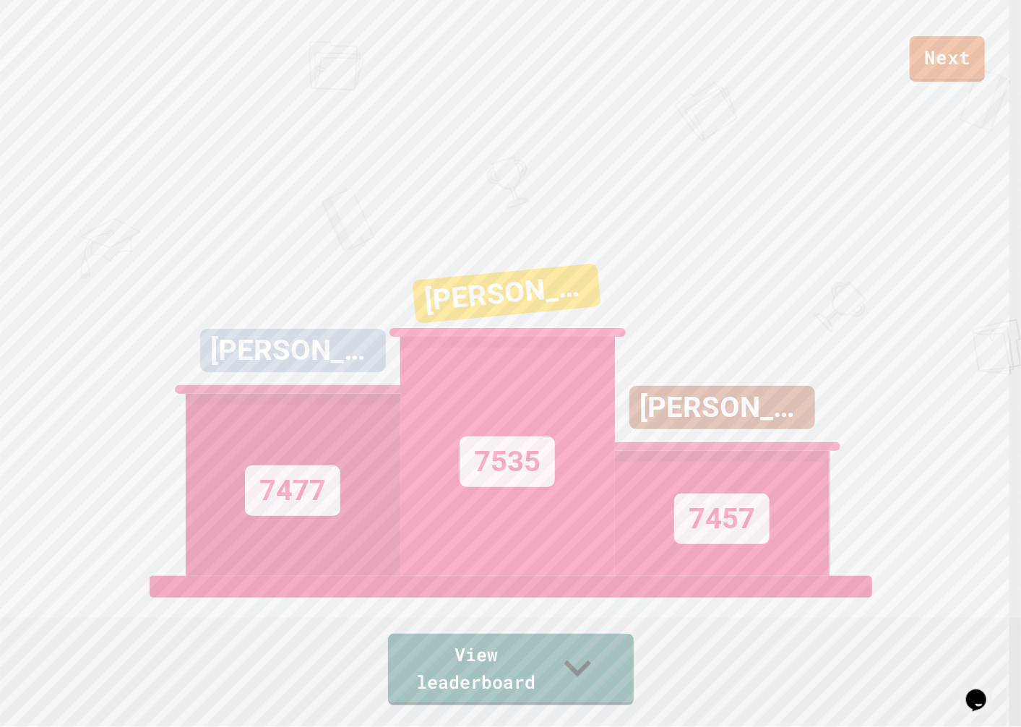
scroll to position [625, 0]
